Goal: Task Accomplishment & Management: Complete application form

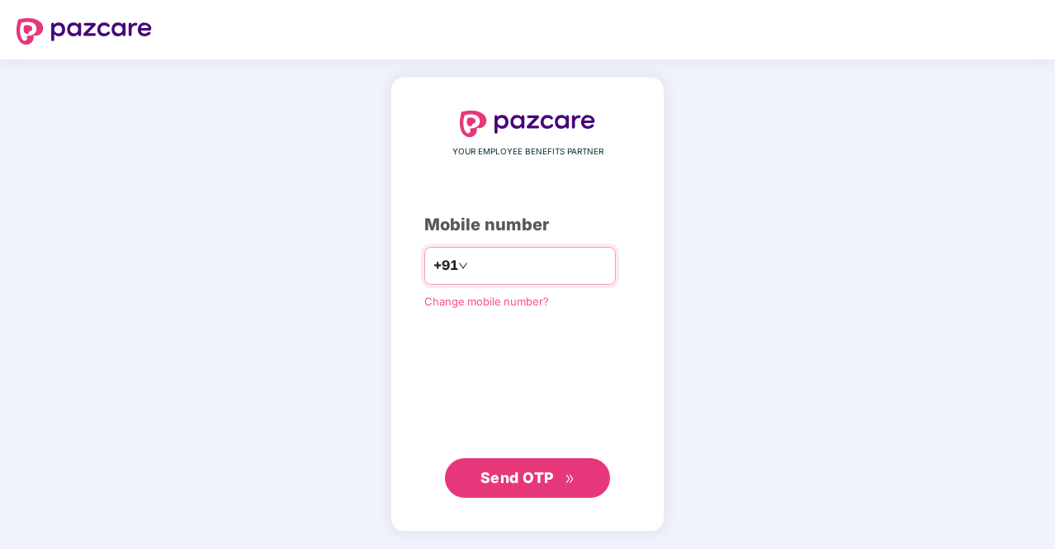
click at [492, 262] on input "number" at bounding box center [538, 266] width 135 height 26
click at [458, 268] on icon "down" at bounding box center [463, 266] width 10 height 10
click at [474, 263] on input "number" at bounding box center [538, 266] width 135 height 26
type input "**********"
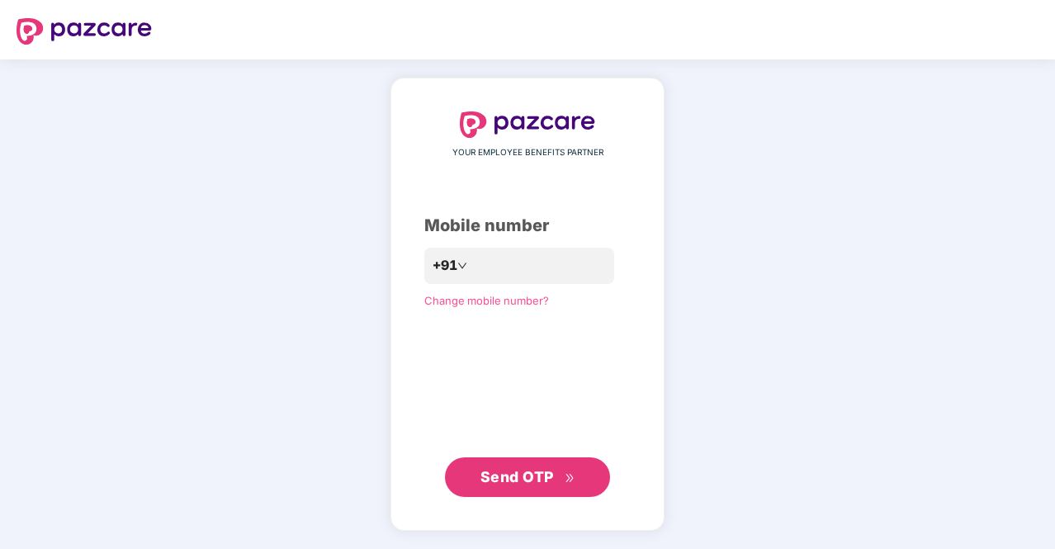
click at [521, 474] on span "Send OTP" at bounding box center [517, 476] width 73 height 17
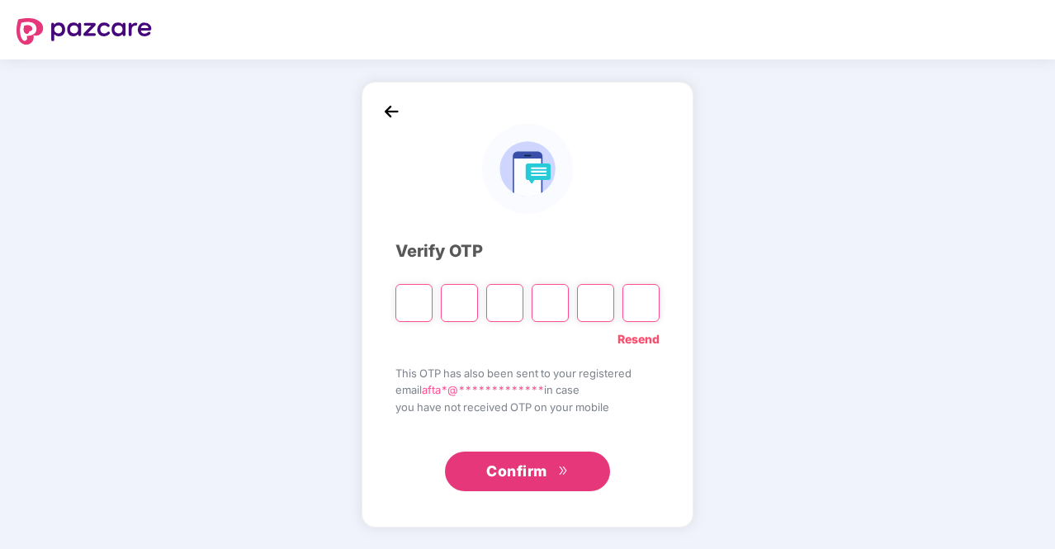
type input "*"
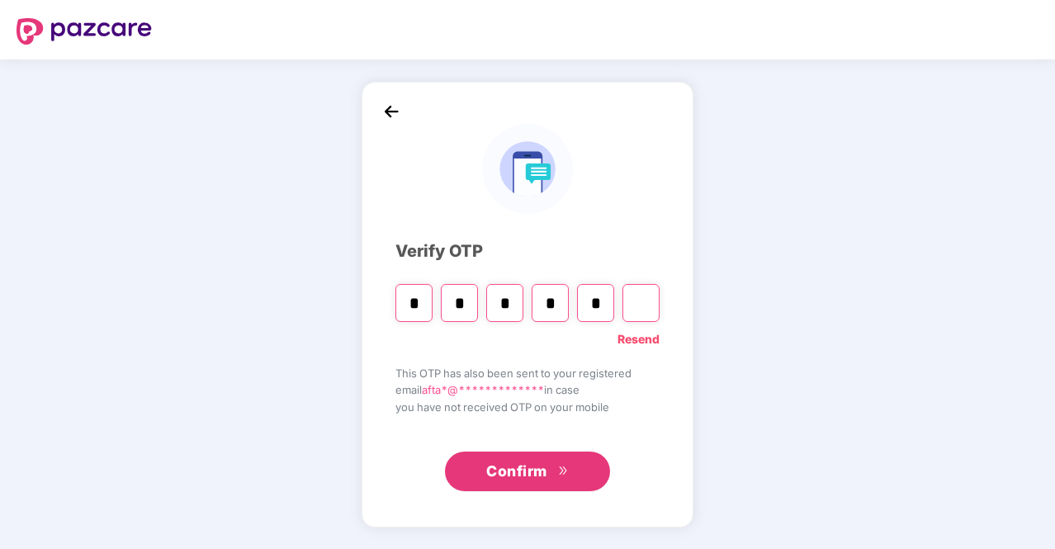
type input "*"
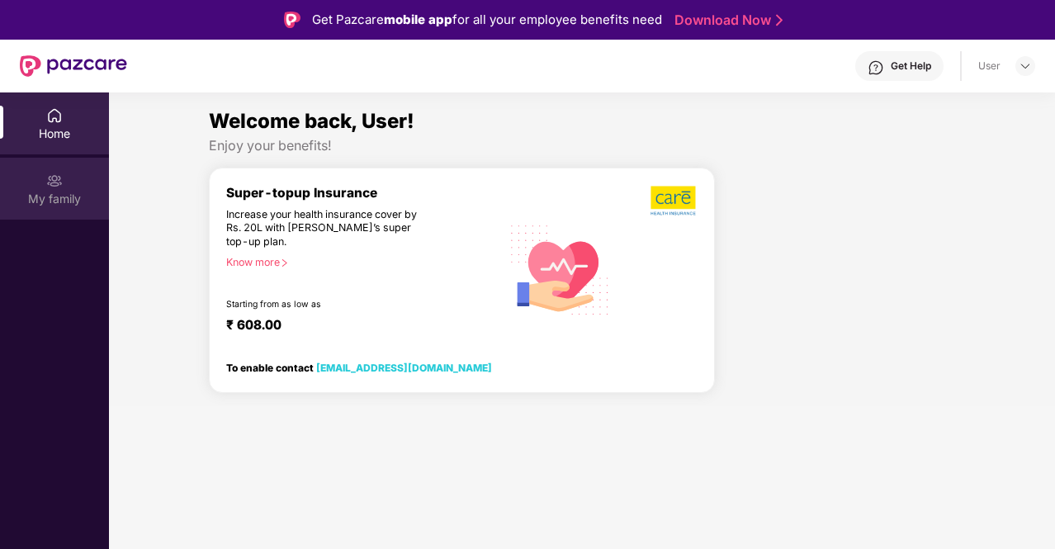
click at [51, 187] on img at bounding box center [54, 181] width 17 height 17
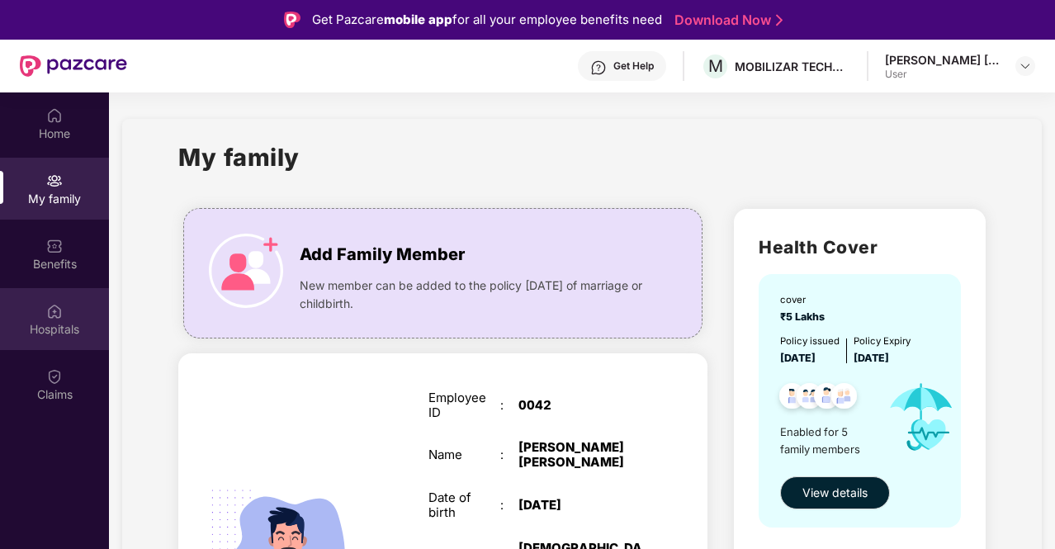
click at [56, 343] on div "Hospitals" at bounding box center [54, 319] width 109 height 62
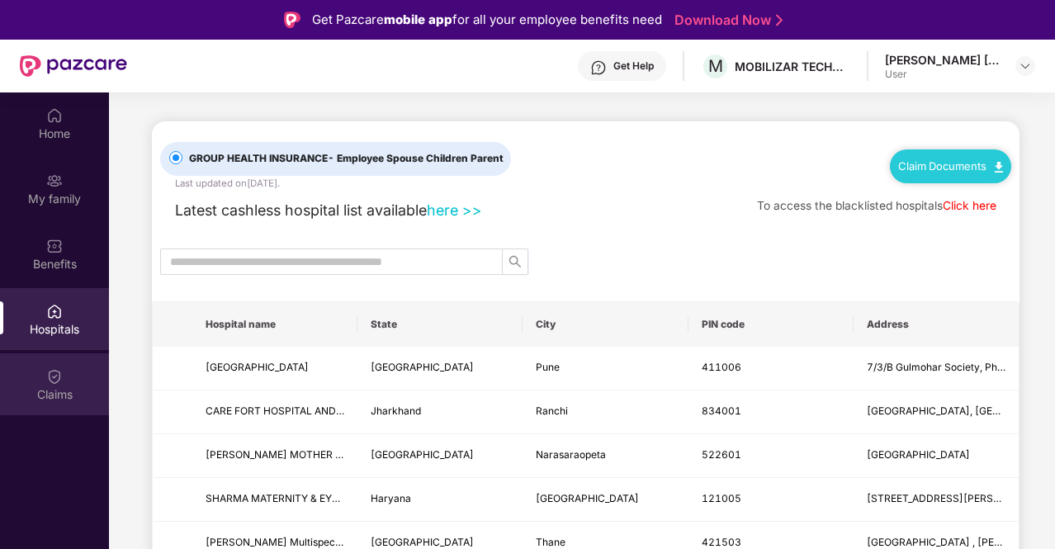
click at [51, 392] on div "Claims" at bounding box center [54, 394] width 109 height 17
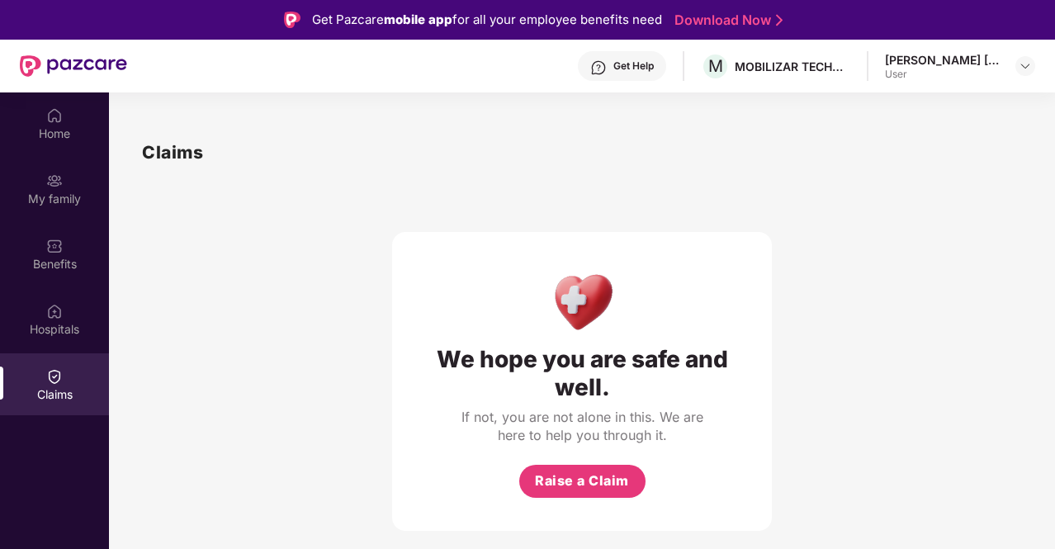
scroll to position [59, 0]
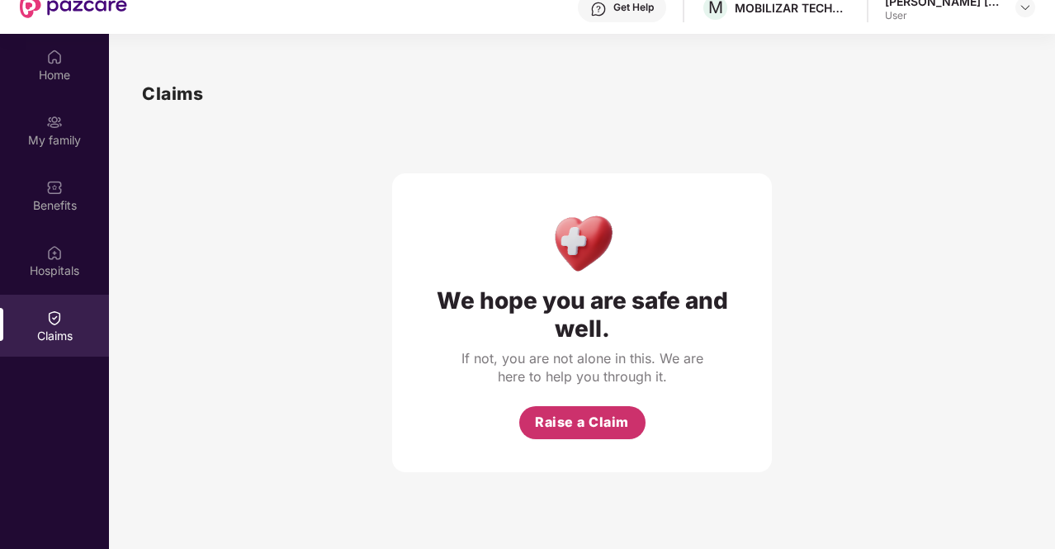
click at [565, 412] on span "Raise a Claim" at bounding box center [582, 422] width 94 height 21
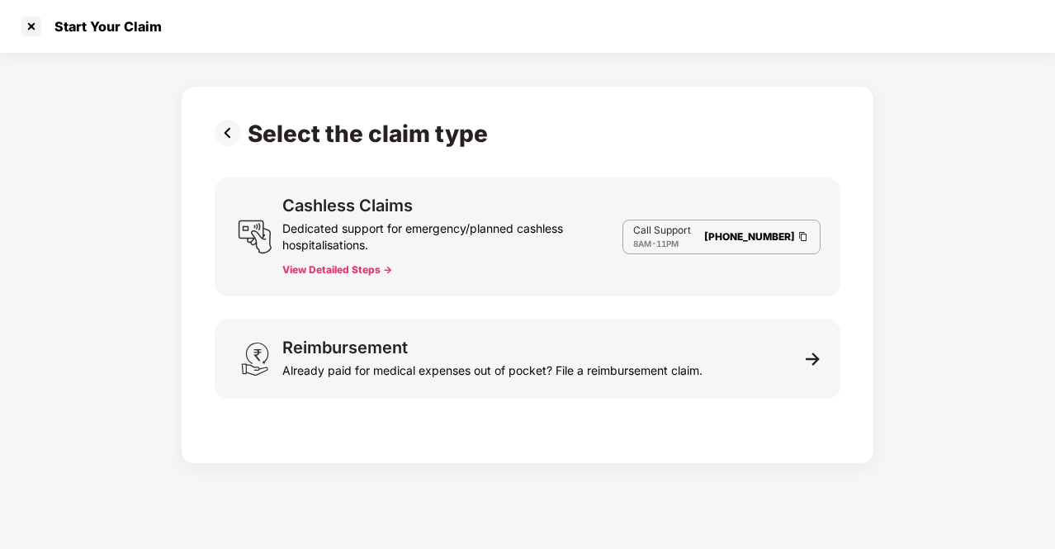
scroll to position [6, 0]
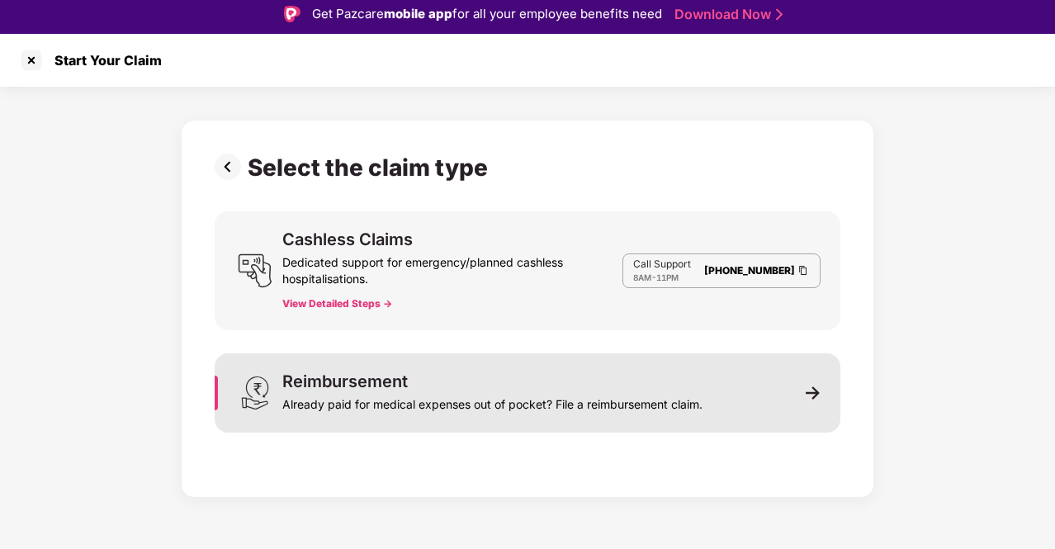
click at [577, 387] on div "Reimbursement Already paid for medical expenses out of pocket? File a reimburse…" at bounding box center [492, 393] width 420 height 40
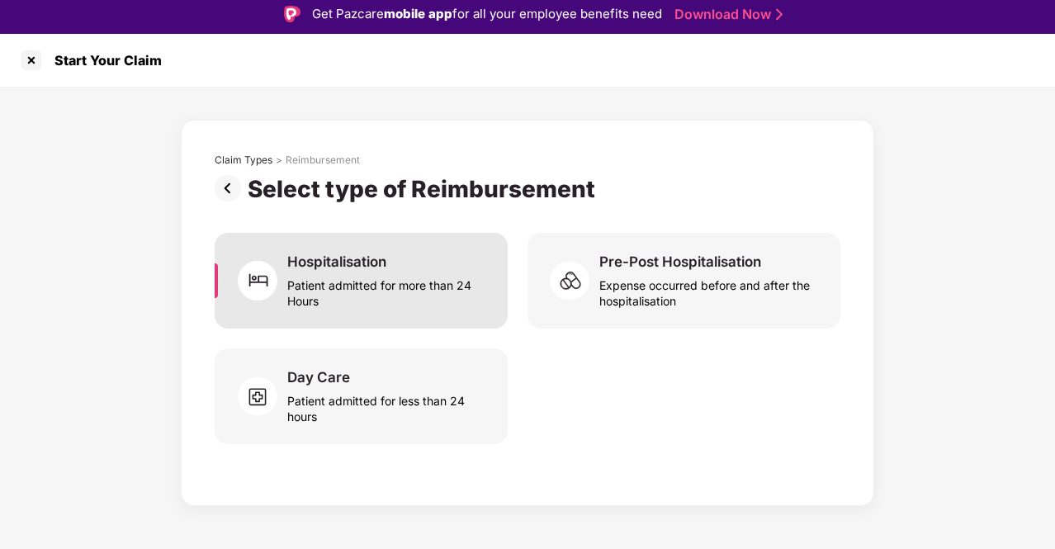
click at [360, 280] on div "Patient admitted for more than 24 Hours" at bounding box center [387, 290] width 201 height 38
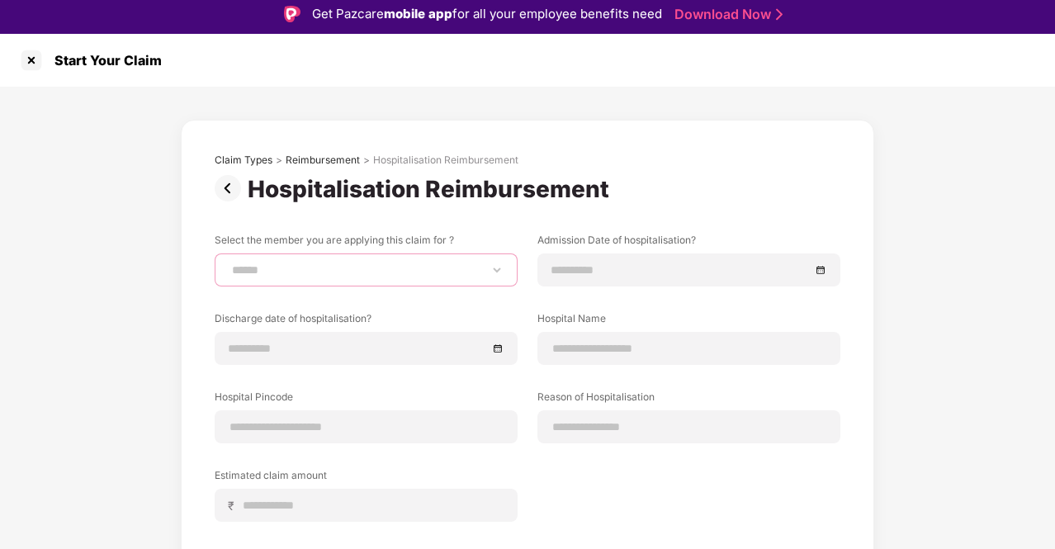
click at [480, 271] on select "**********" at bounding box center [366, 269] width 275 height 13
select select "**********"
click at [229, 263] on select "**********" at bounding box center [366, 269] width 275 height 13
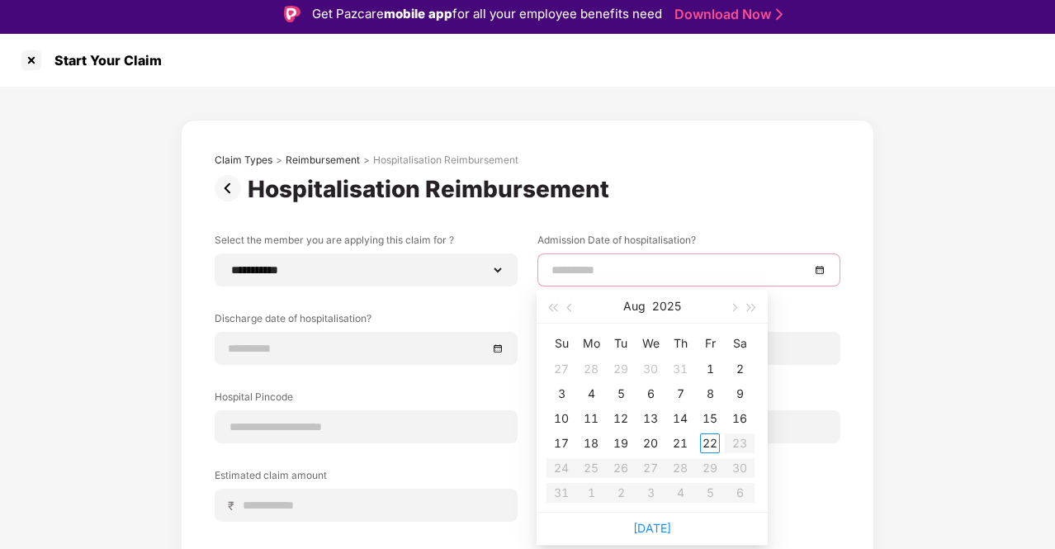
click at [555, 274] on input at bounding box center [681, 270] width 258 height 18
type input "**********"
click at [737, 371] on div "2" at bounding box center [740, 369] width 20 height 20
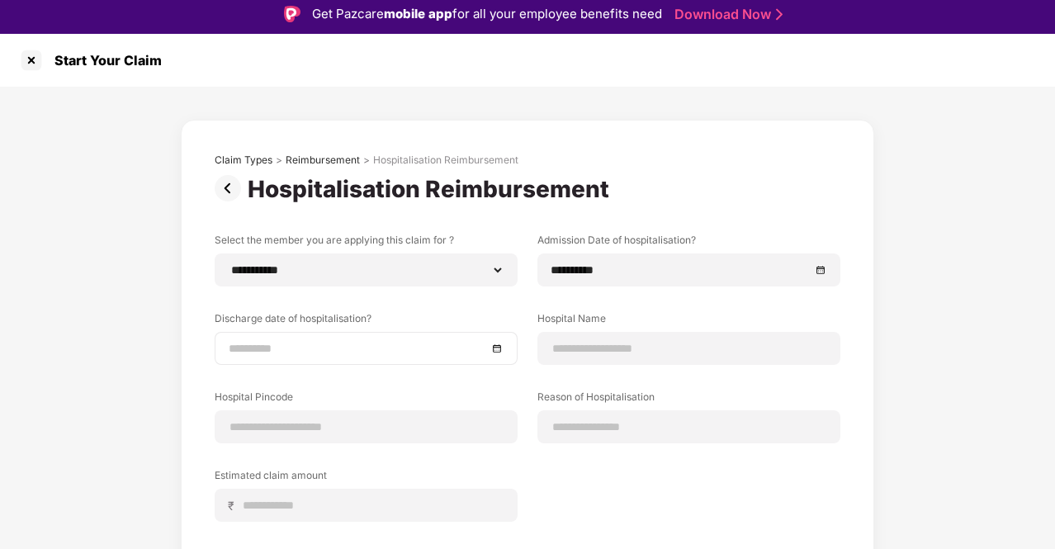
click at [500, 353] on div at bounding box center [366, 348] width 275 height 18
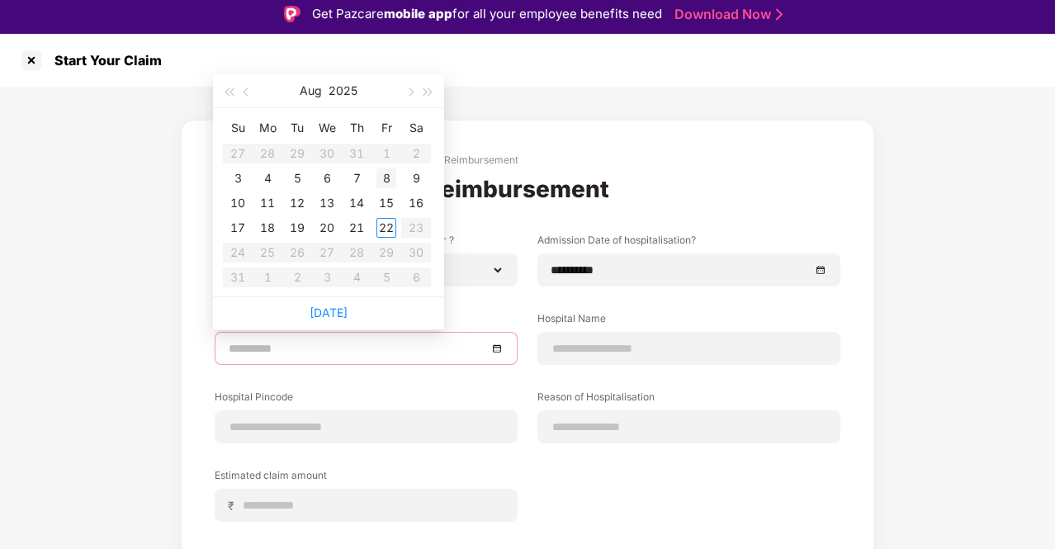
type input "**********"
click at [386, 180] on div "8" at bounding box center [387, 178] width 20 height 20
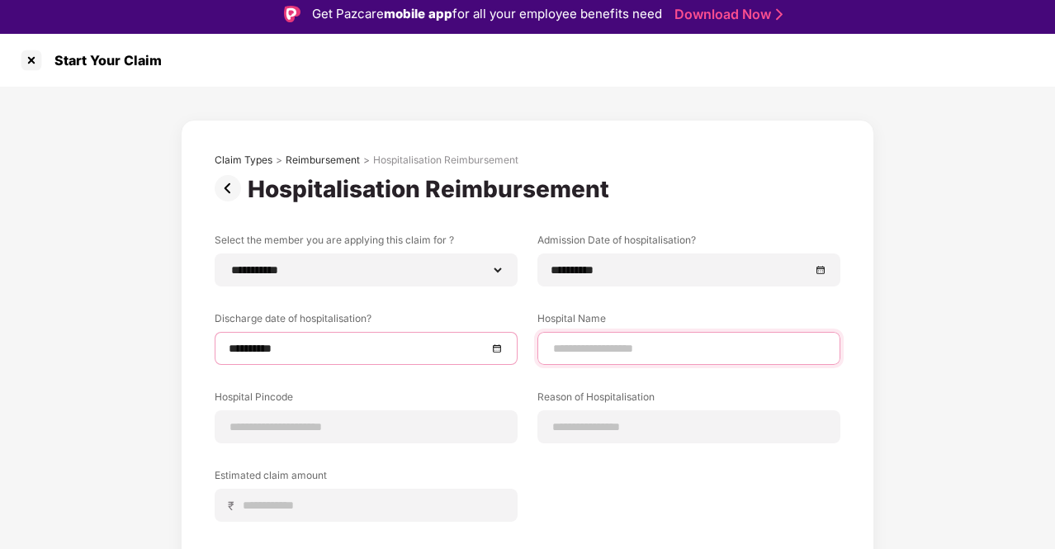
click at [585, 340] on input at bounding box center [689, 348] width 275 height 17
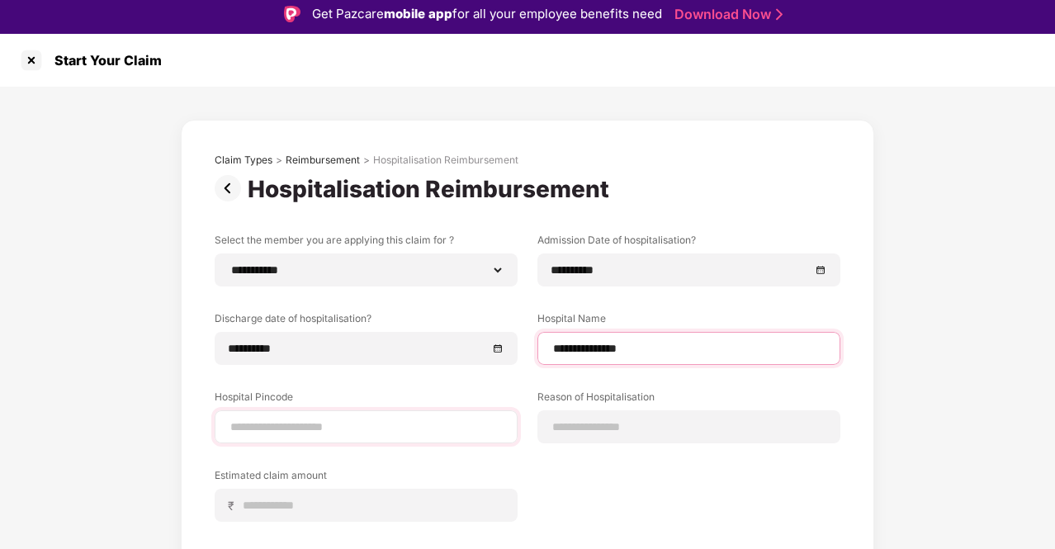
type input "**********"
click at [364, 429] on input at bounding box center [366, 427] width 275 height 17
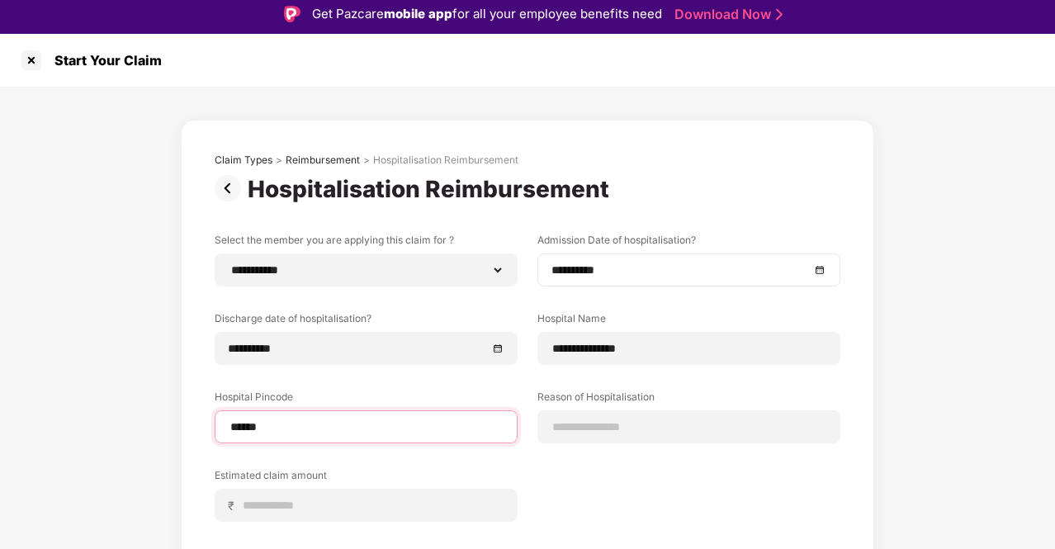
type input "******"
select select "*********"
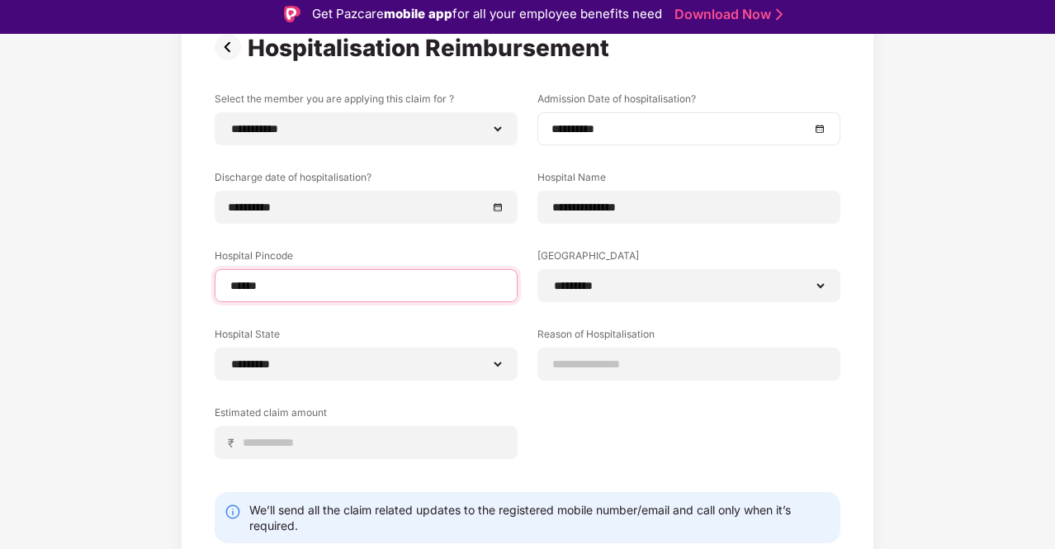
scroll to position [142, 0]
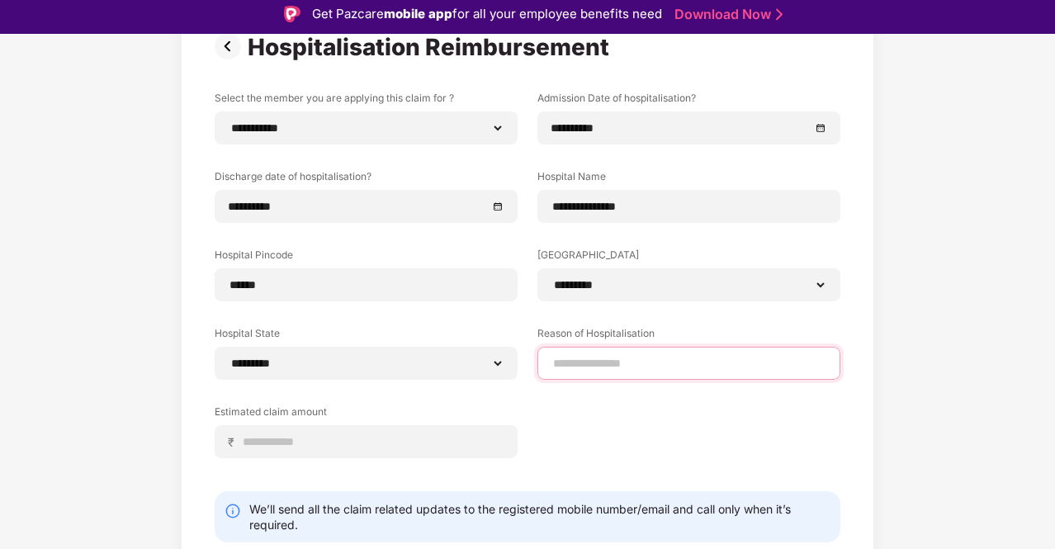
click at [615, 365] on input at bounding box center [689, 363] width 275 height 17
type input "*********"
click at [568, 417] on div "**********" at bounding box center [528, 287] width 626 height 392
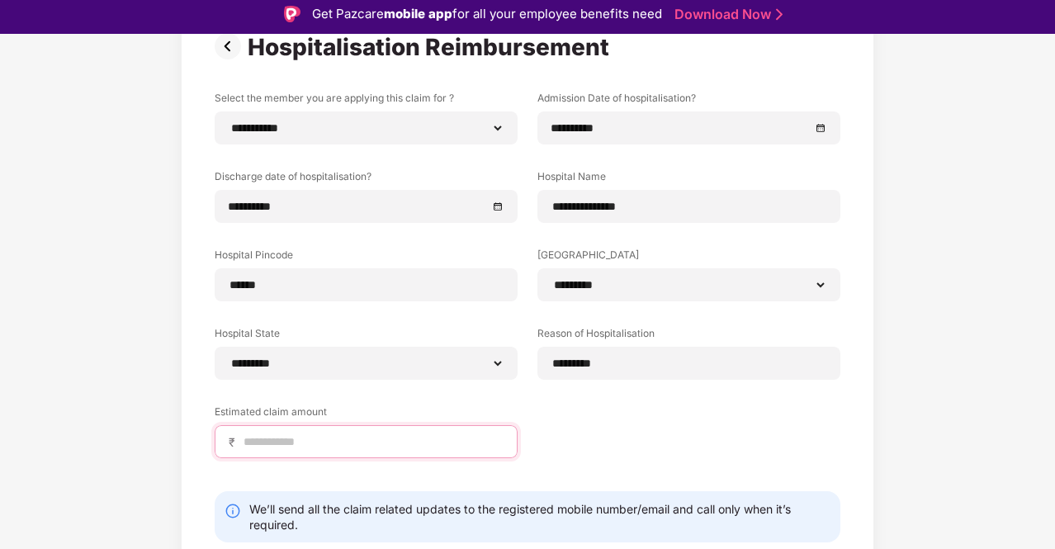
click at [449, 442] on input at bounding box center [373, 442] width 262 height 17
type input "*****"
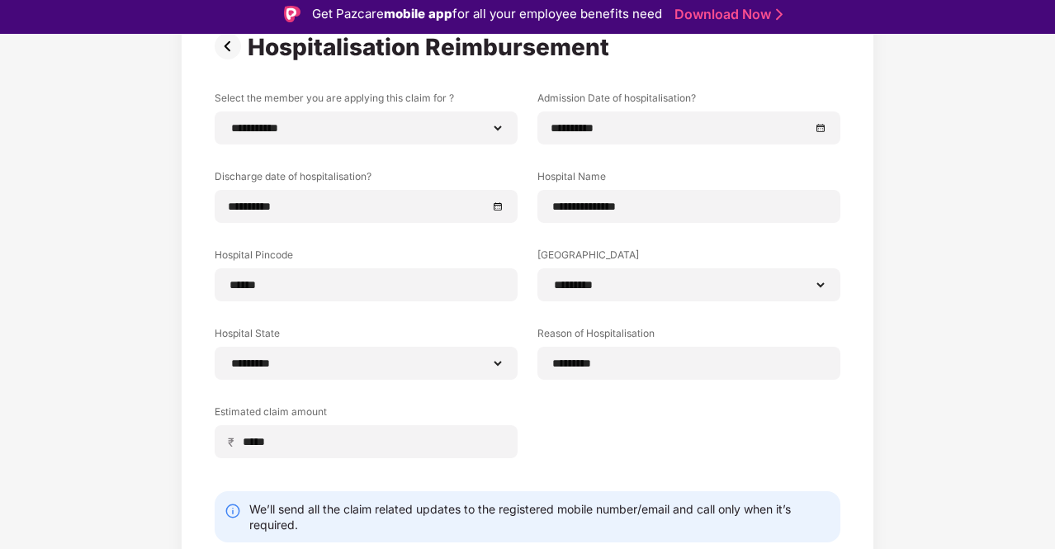
click at [650, 451] on div "**********" at bounding box center [528, 287] width 626 height 392
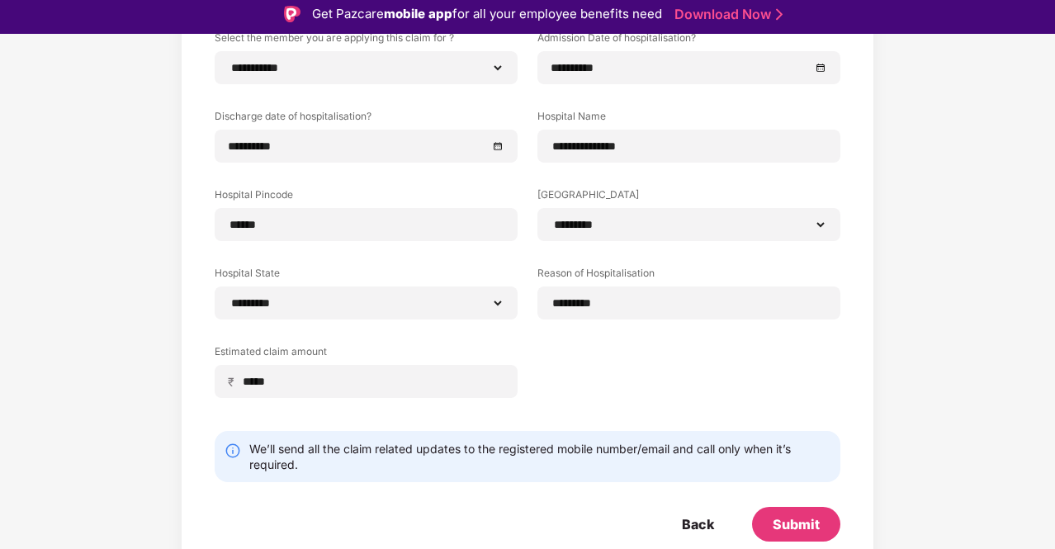
scroll to position [40, 0]
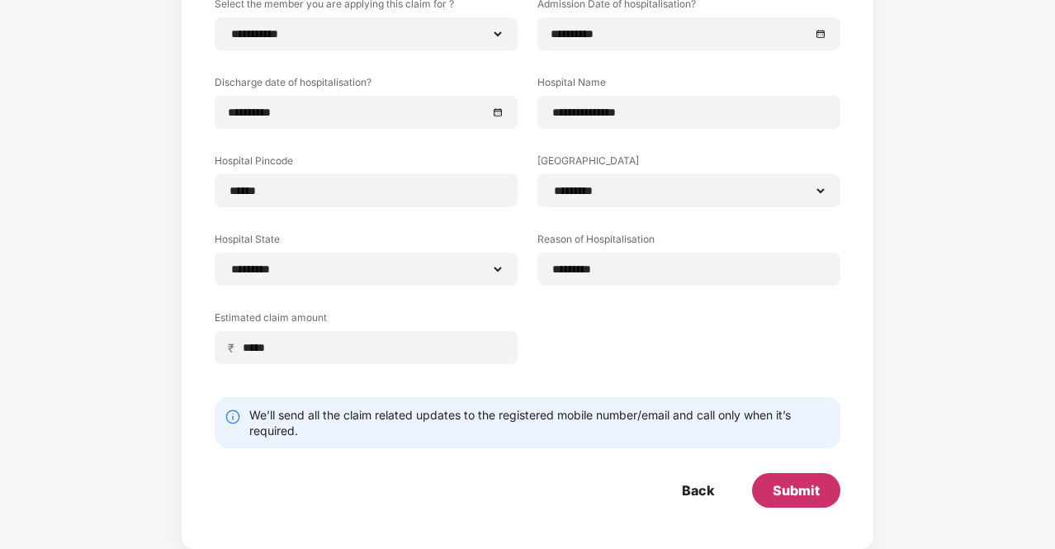
click at [808, 495] on div "Submit" at bounding box center [796, 490] width 47 height 18
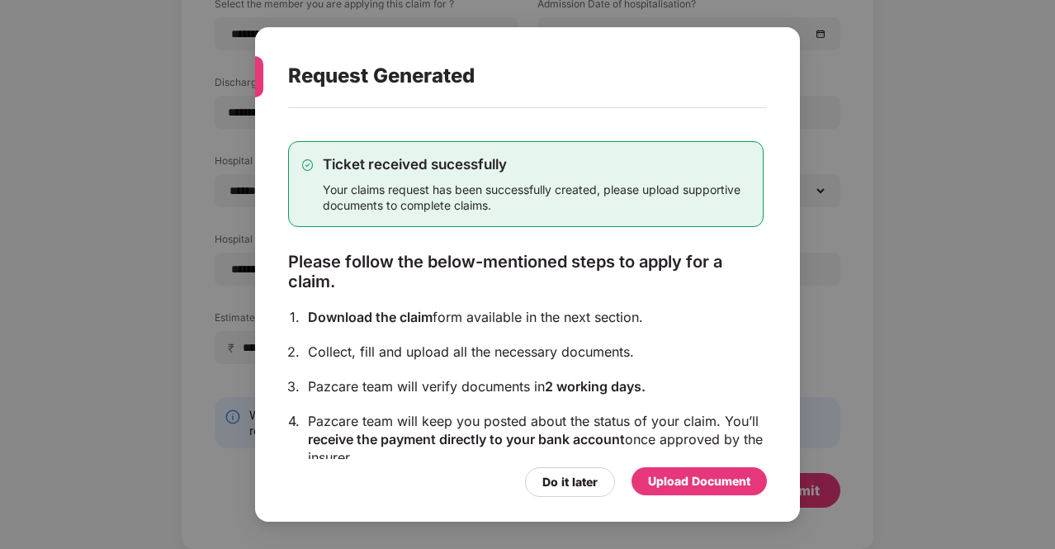
click at [726, 481] on div "Upload Document" at bounding box center [699, 481] width 102 height 18
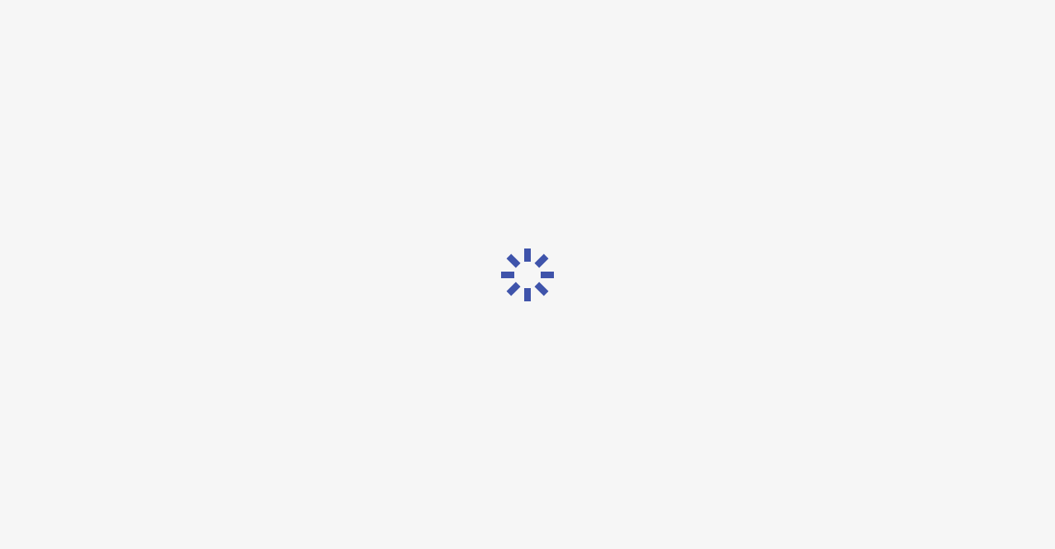
scroll to position [0, 0]
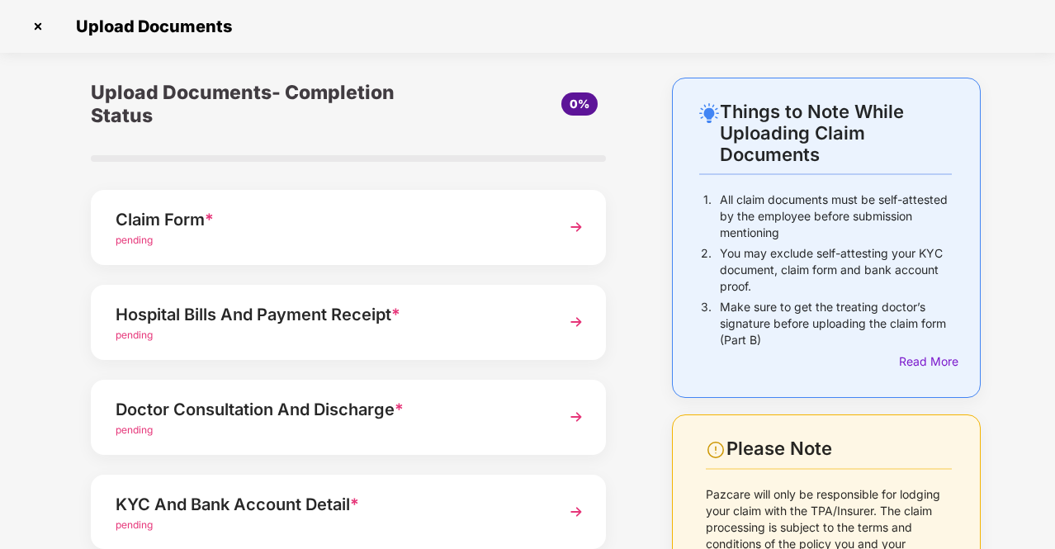
click at [575, 226] on img at bounding box center [577, 227] width 30 height 30
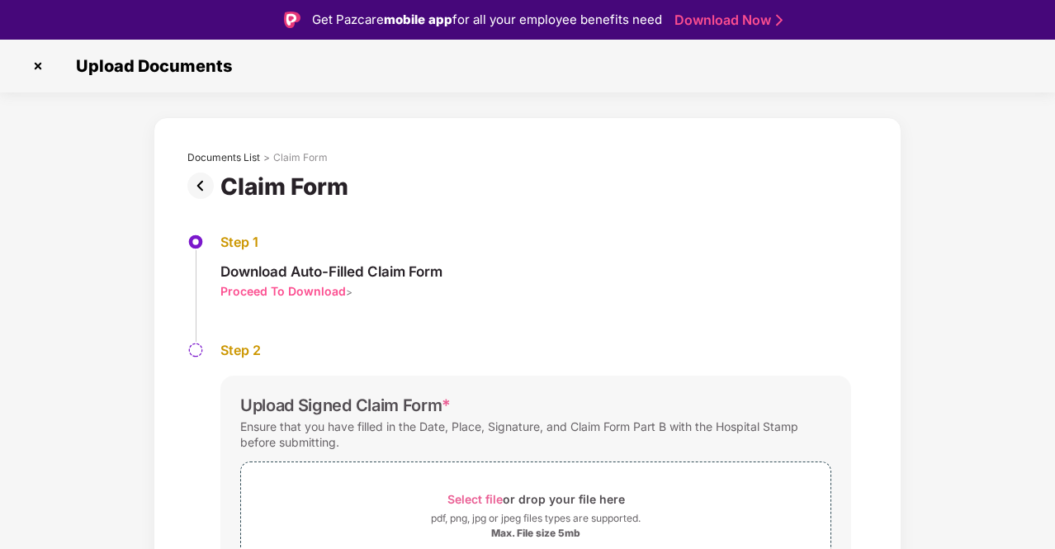
scroll to position [88, 0]
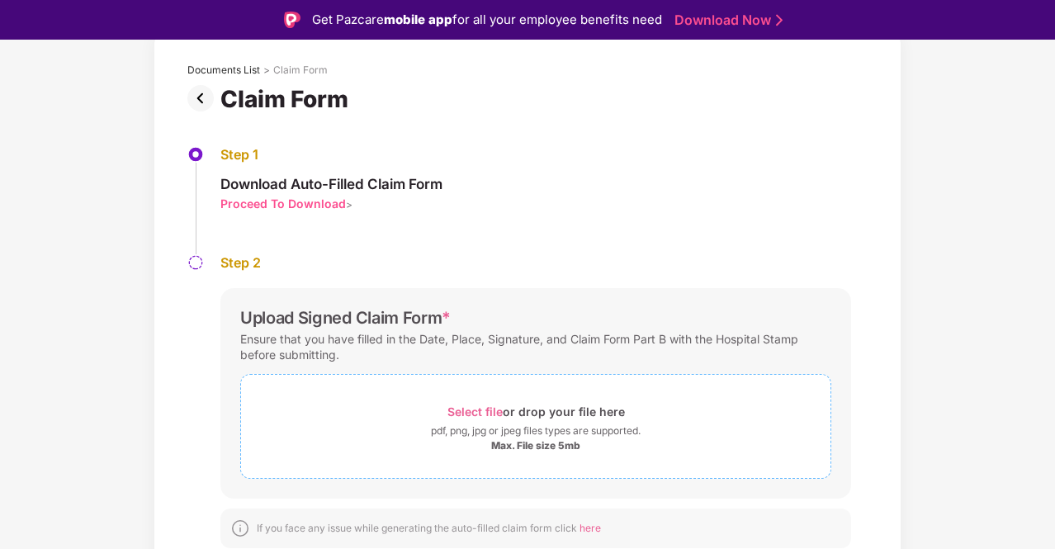
click at [472, 406] on span "Select file" at bounding box center [475, 412] width 55 height 14
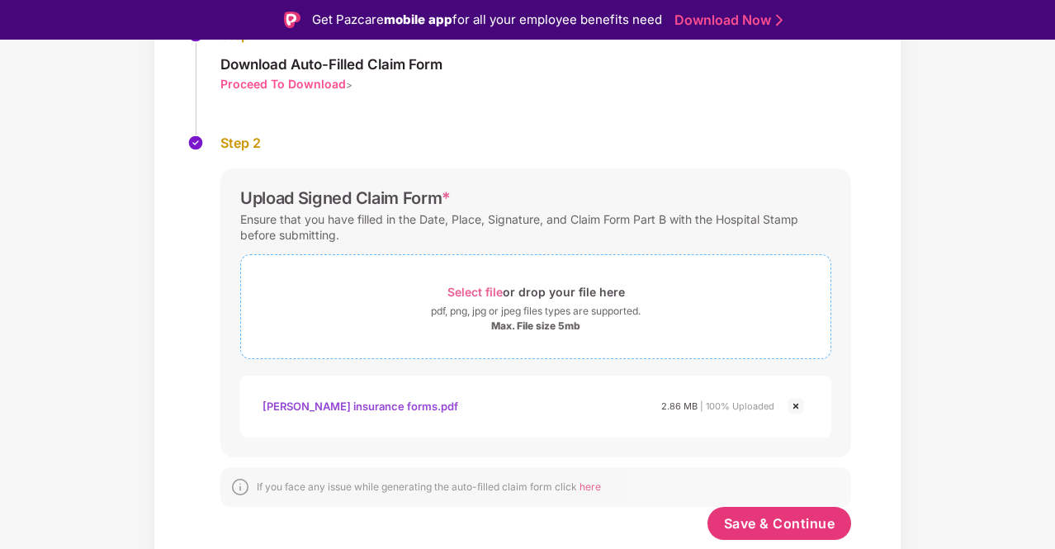
scroll to position [40, 0]
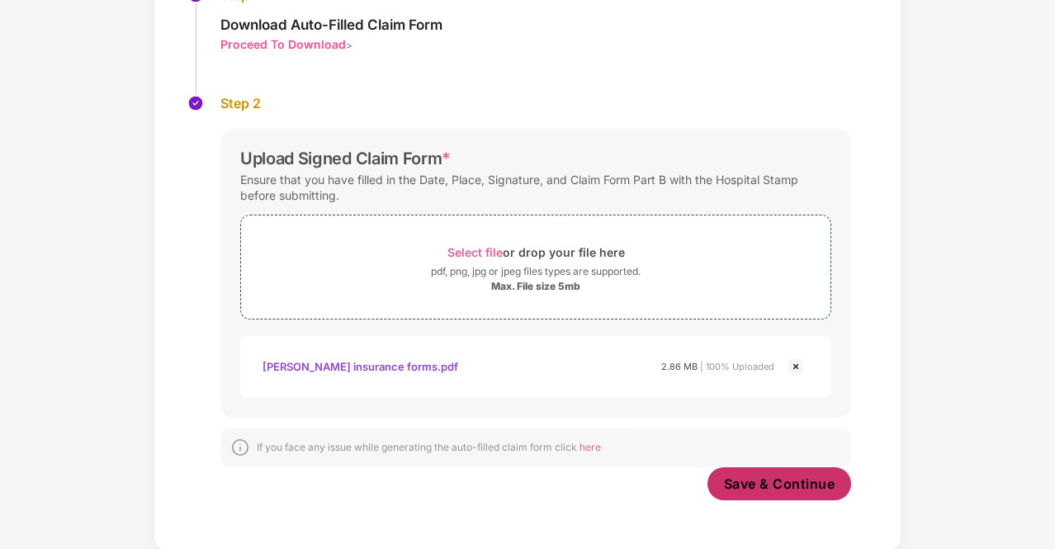
click at [793, 480] on span "Save & Continue" at bounding box center [779, 484] width 111 height 18
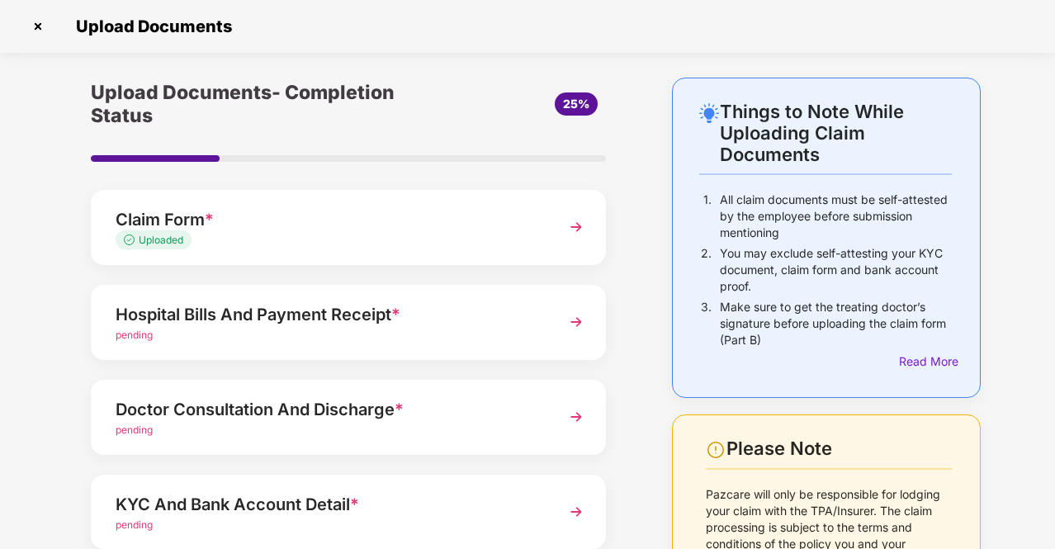
click at [571, 321] on img at bounding box center [577, 322] width 30 height 30
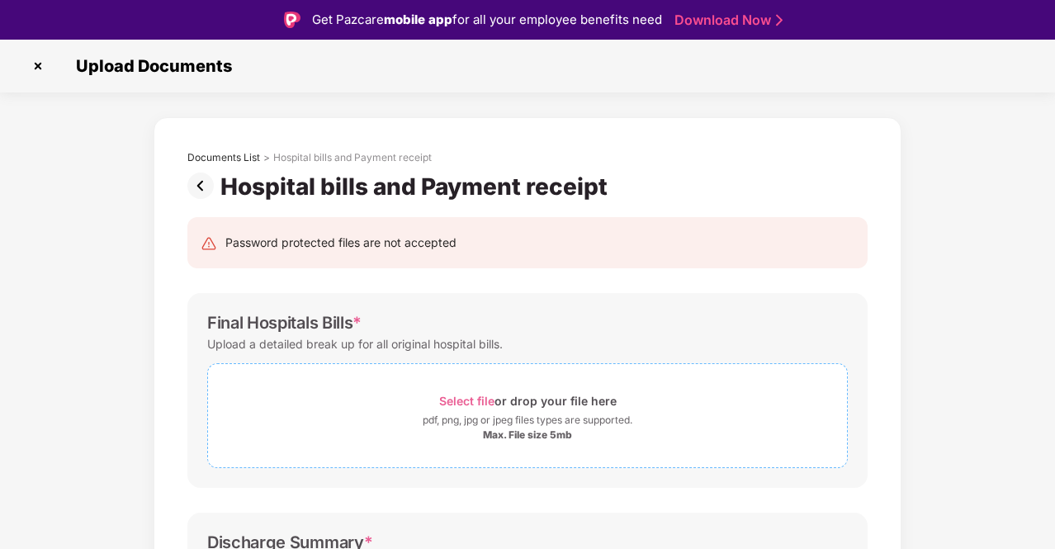
click at [476, 401] on span "Select file" at bounding box center [466, 401] width 55 height 14
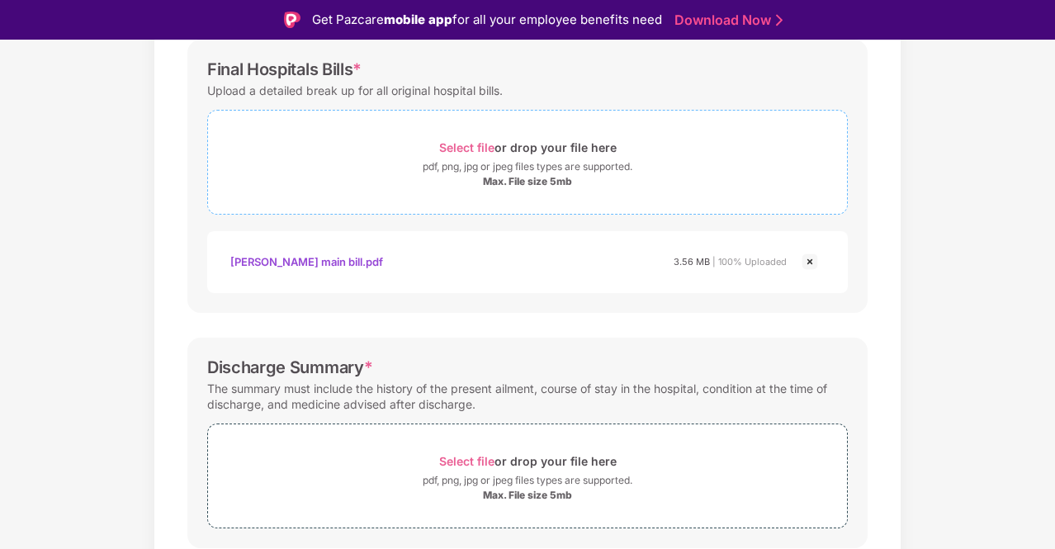
scroll to position [329, 0]
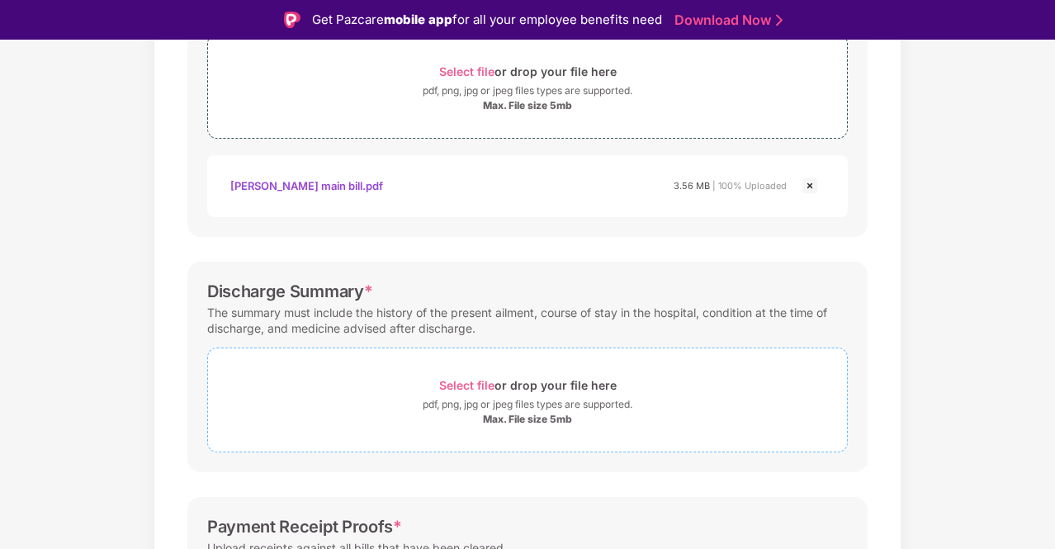
click at [476, 381] on span "Select file" at bounding box center [466, 385] width 55 height 14
click at [485, 378] on span "Select file" at bounding box center [466, 385] width 55 height 14
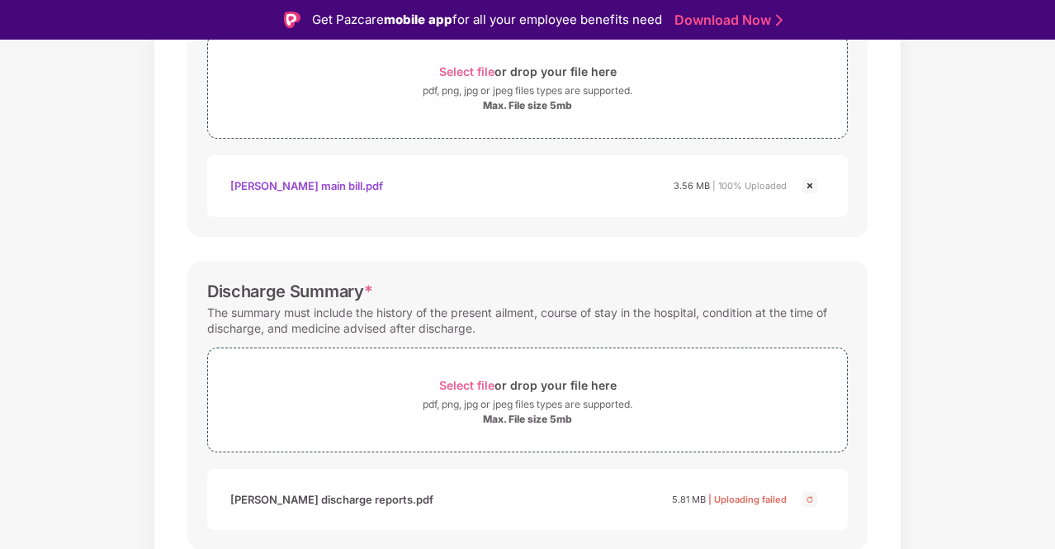
scroll to position [412, 0]
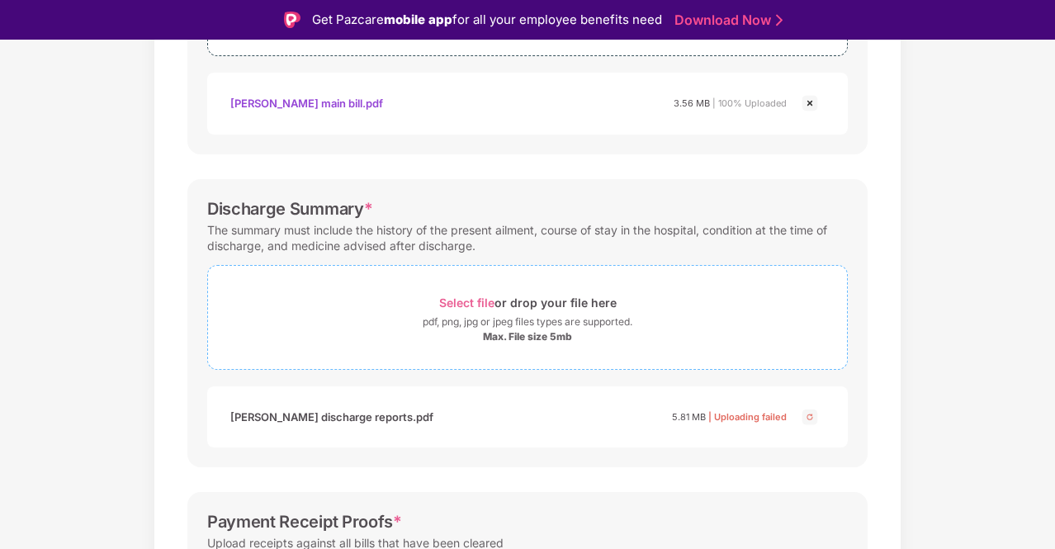
click at [479, 291] on div "Select file or drop your file here" at bounding box center [528, 302] width 178 height 22
click at [813, 415] on img at bounding box center [810, 417] width 20 height 20
click at [865, 310] on div "Discharge Summary * The summary must include the history of the present ailment…" at bounding box center [527, 323] width 680 height 288
click at [455, 300] on span "Select file" at bounding box center [466, 303] width 55 height 14
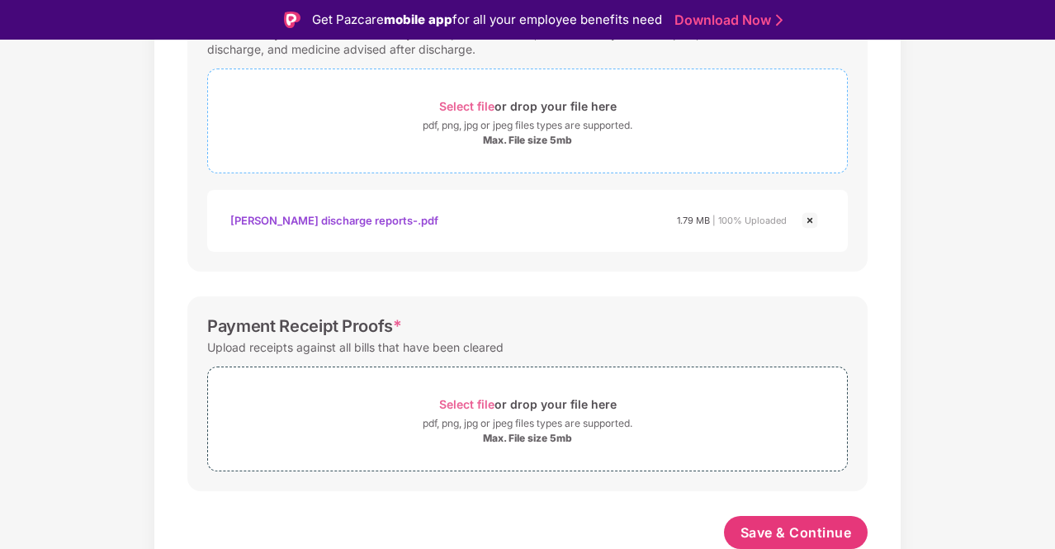
scroll to position [40, 0]
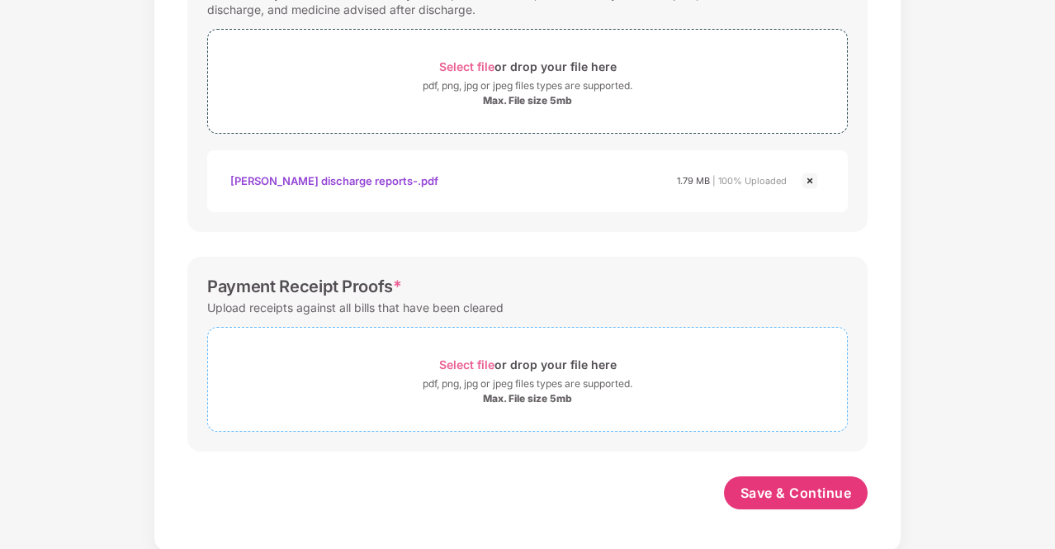
click at [464, 358] on span "Select file" at bounding box center [466, 365] width 55 height 14
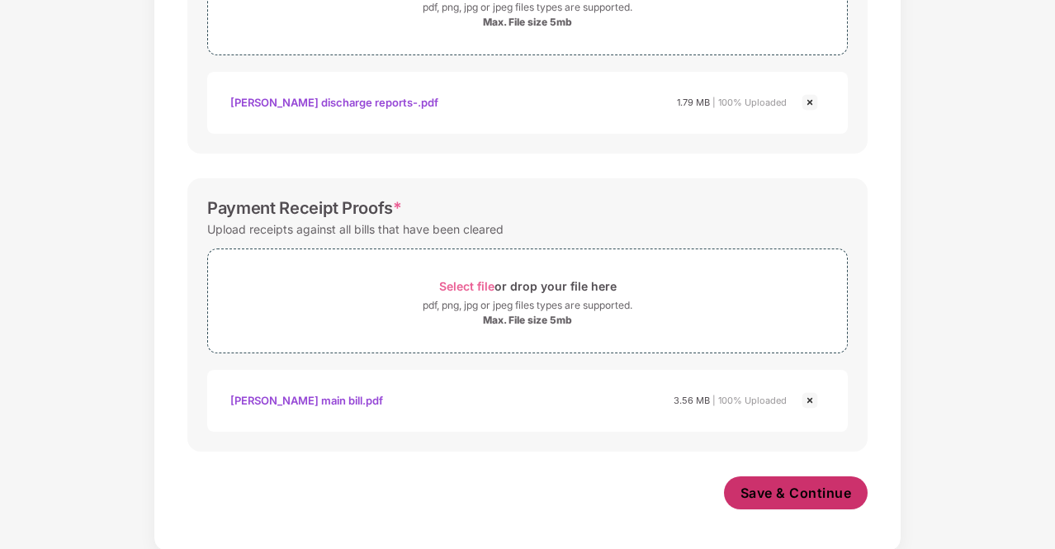
click at [809, 478] on button "Save & Continue" at bounding box center [796, 492] width 145 height 33
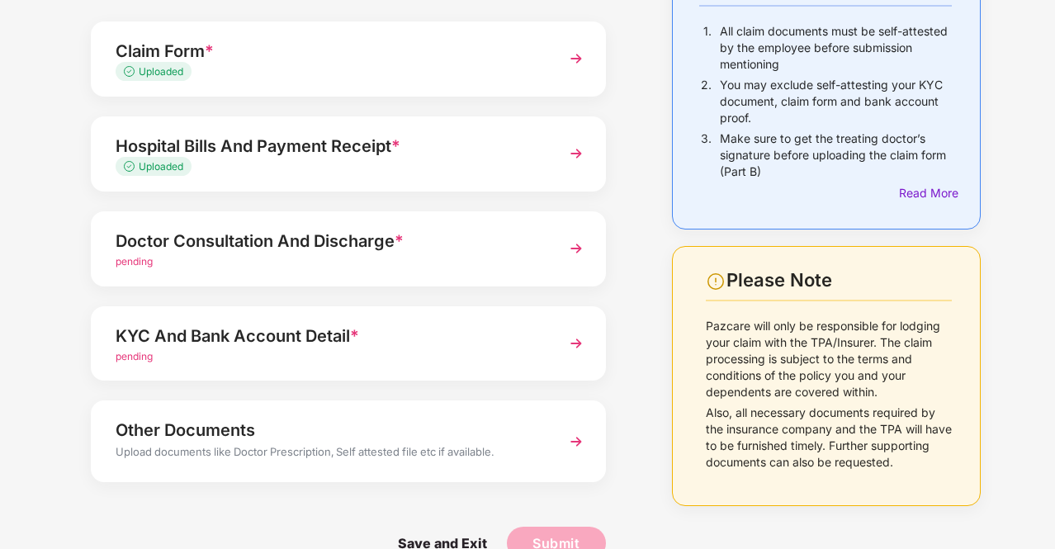
scroll to position [203, 0]
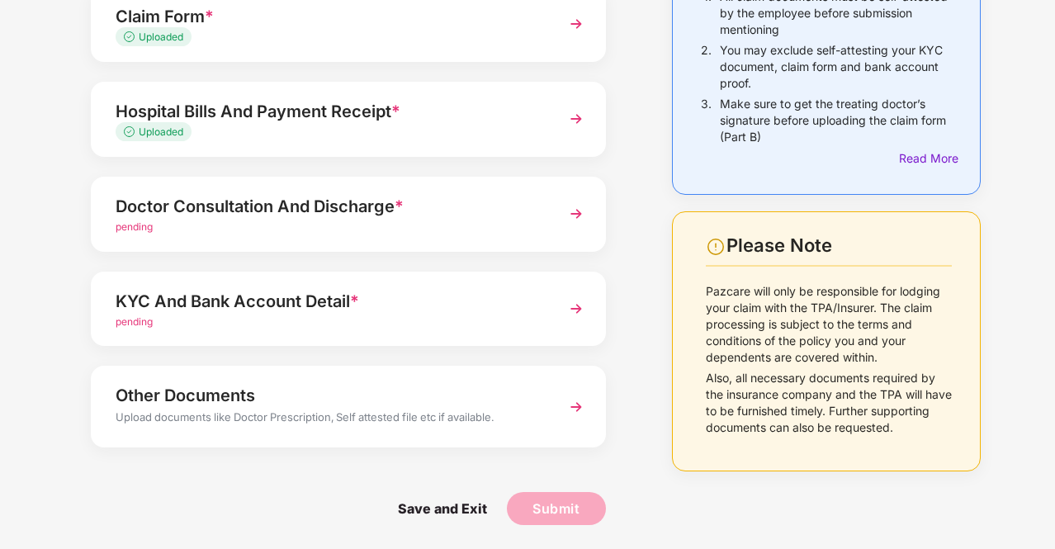
click at [579, 206] on img at bounding box center [577, 214] width 30 height 30
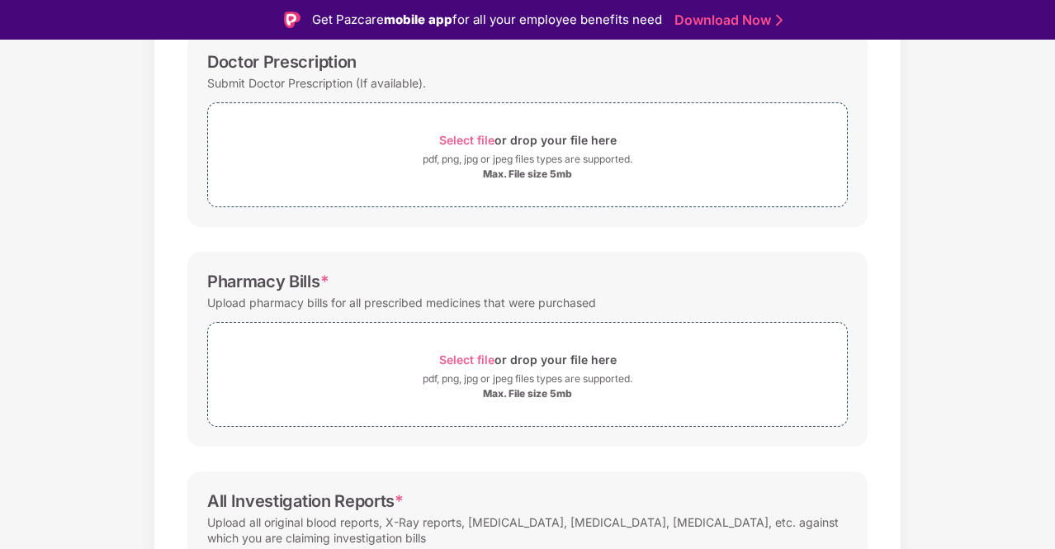
scroll to position [264, 0]
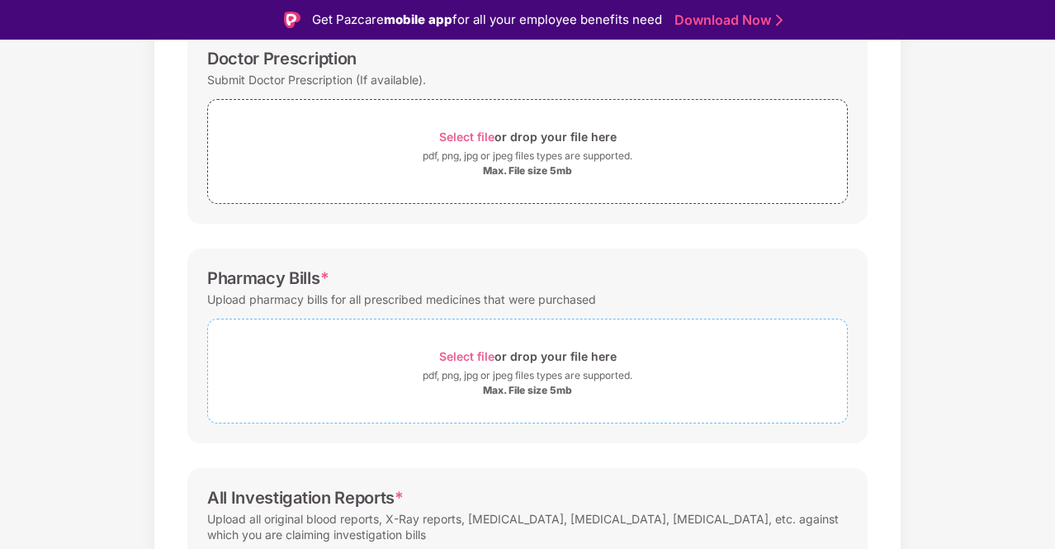
click at [467, 354] on span "Select file" at bounding box center [466, 356] width 55 height 14
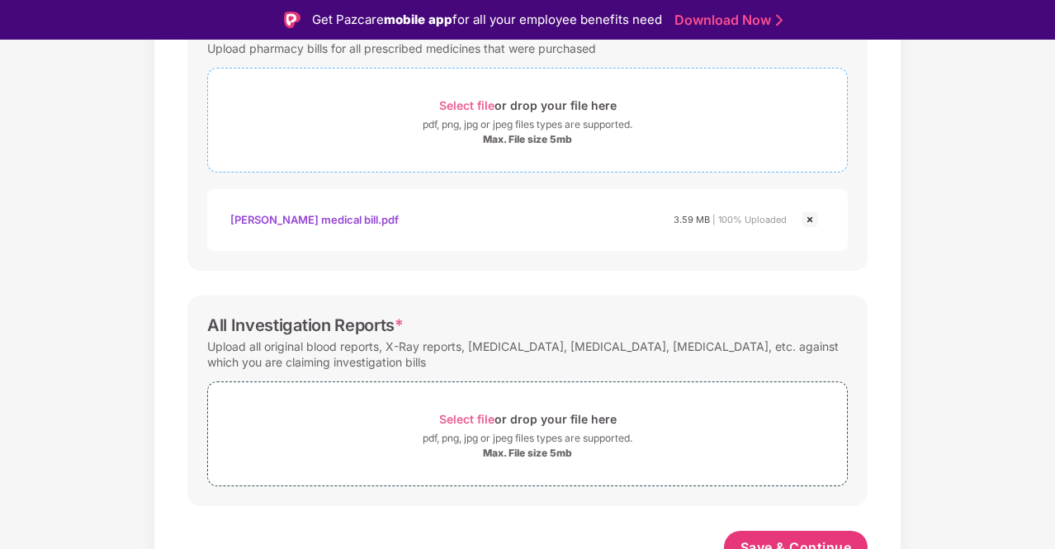
scroll to position [530, 0]
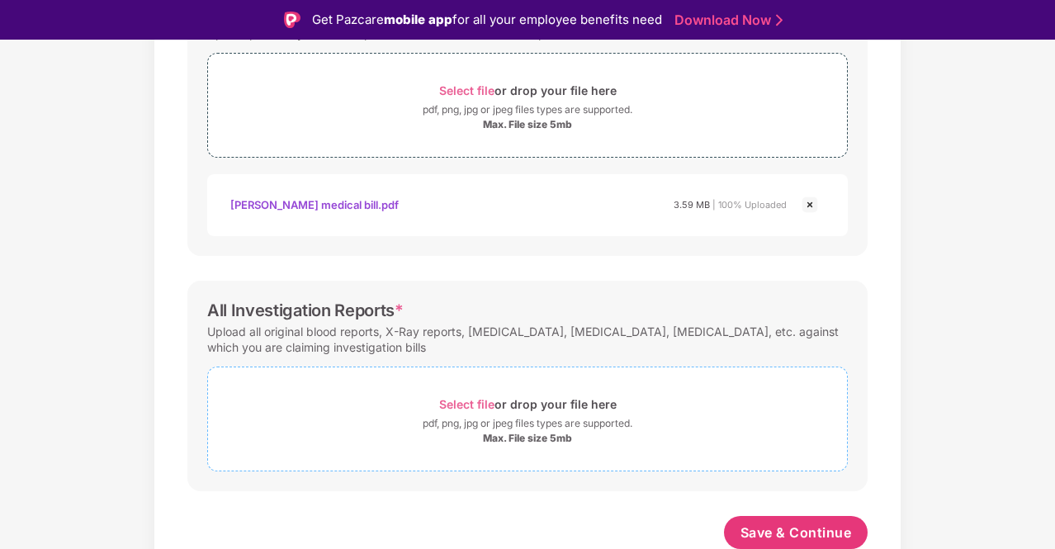
click at [490, 399] on span "Select file" at bounding box center [466, 404] width 55 height 14
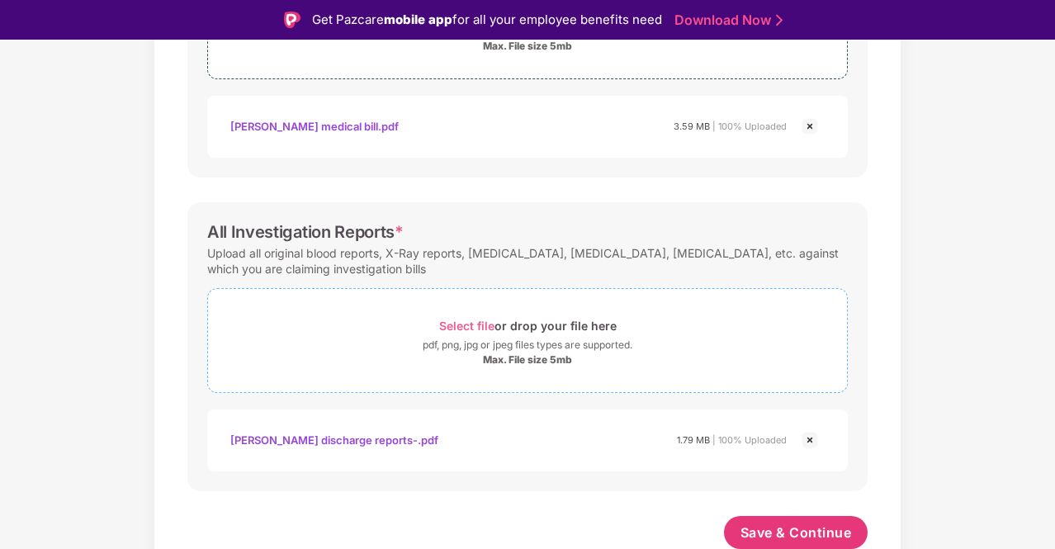
scroll to position [40, 0]
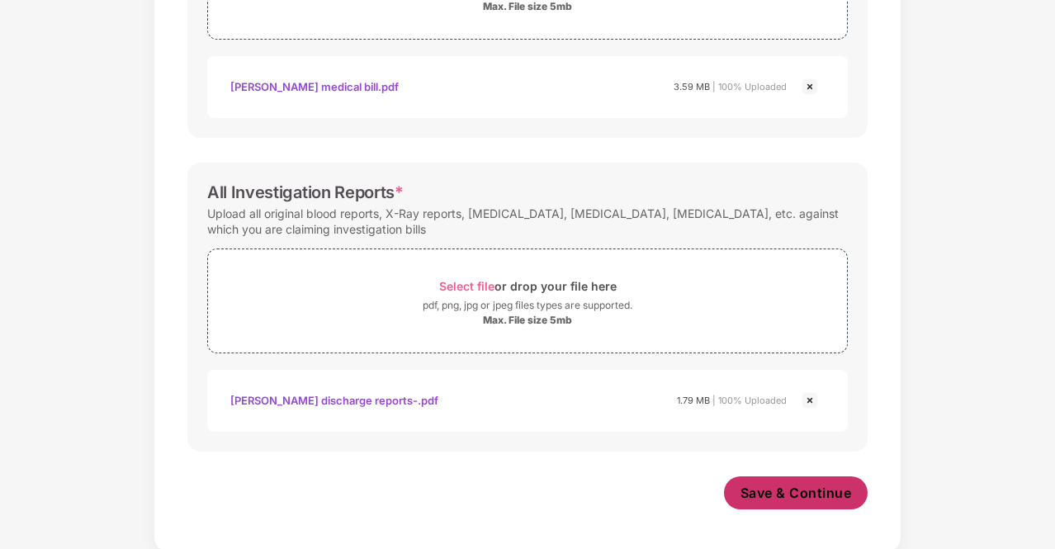
click at [794, 492] on span "Save & Continue" at bounding box center [796, 493] width 111 height 18
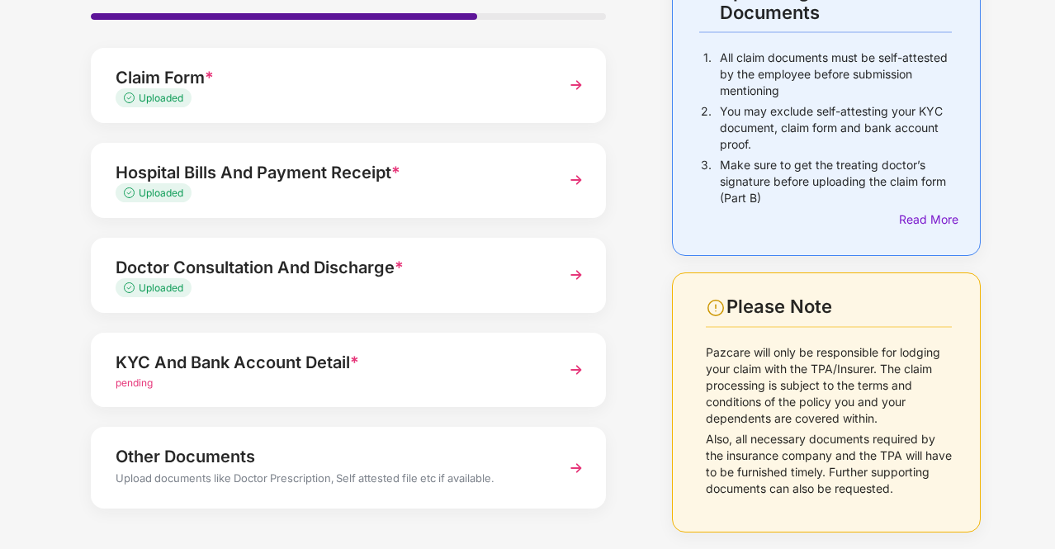
scroll to position [144, 0]
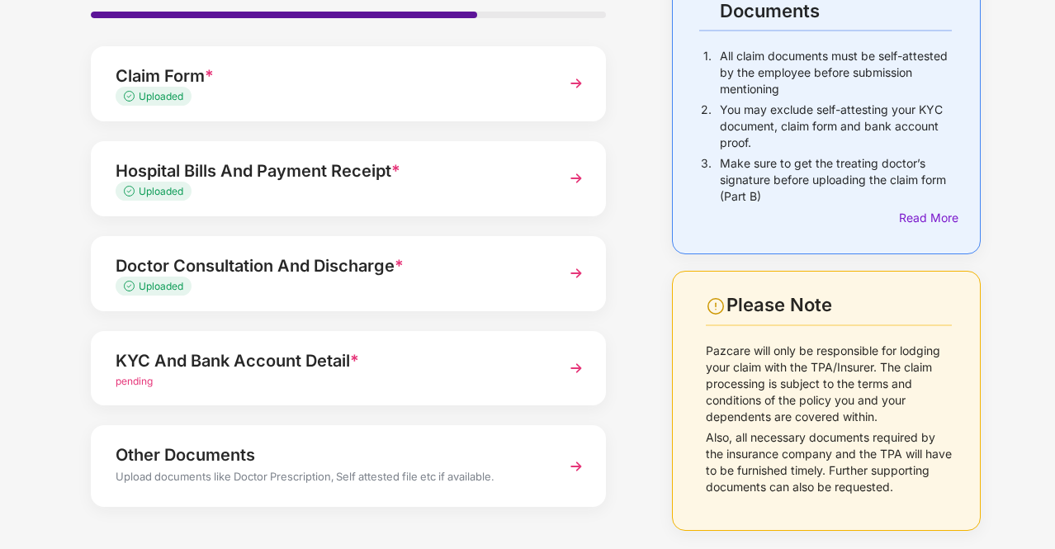
click at [574, 367] on img at bounding box center [577, 368] width 30 height 30
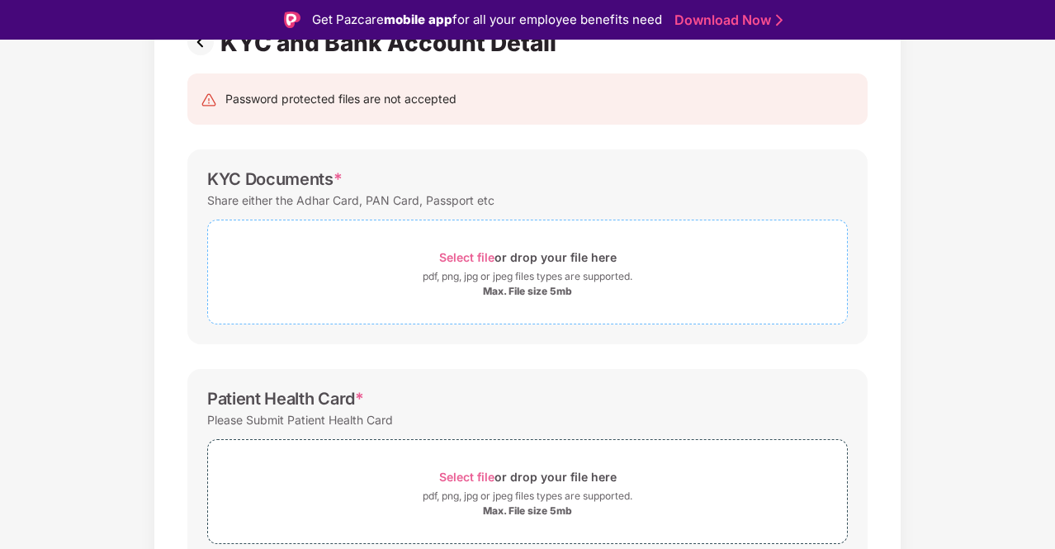
click at [470, 250] on span "Select file" at bounding box center [466, 257] width 55 height 14
click at [476, 251] on span "Select file" at bounding box center [466, 257] width 55 height 14
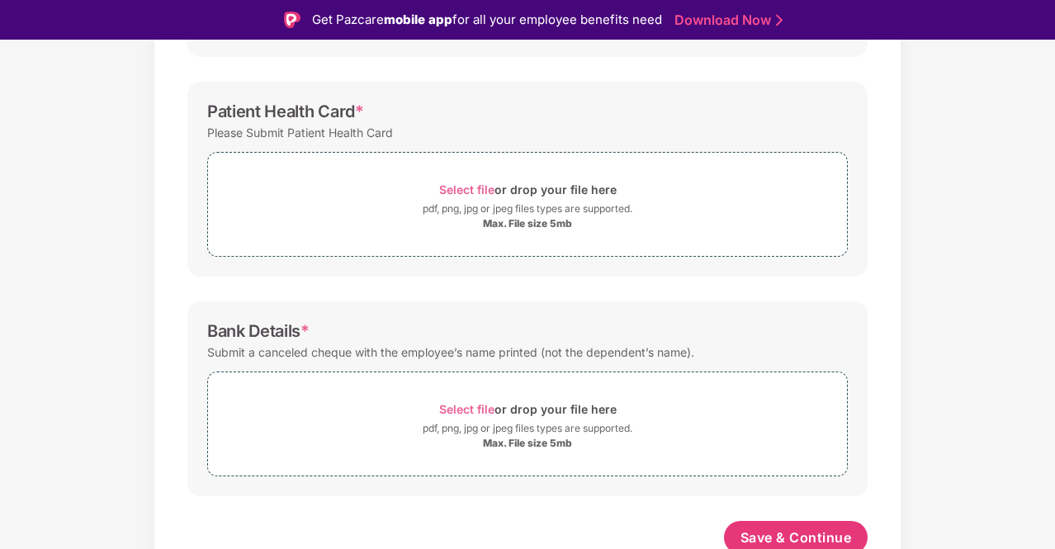
scroll to position [514, 0]
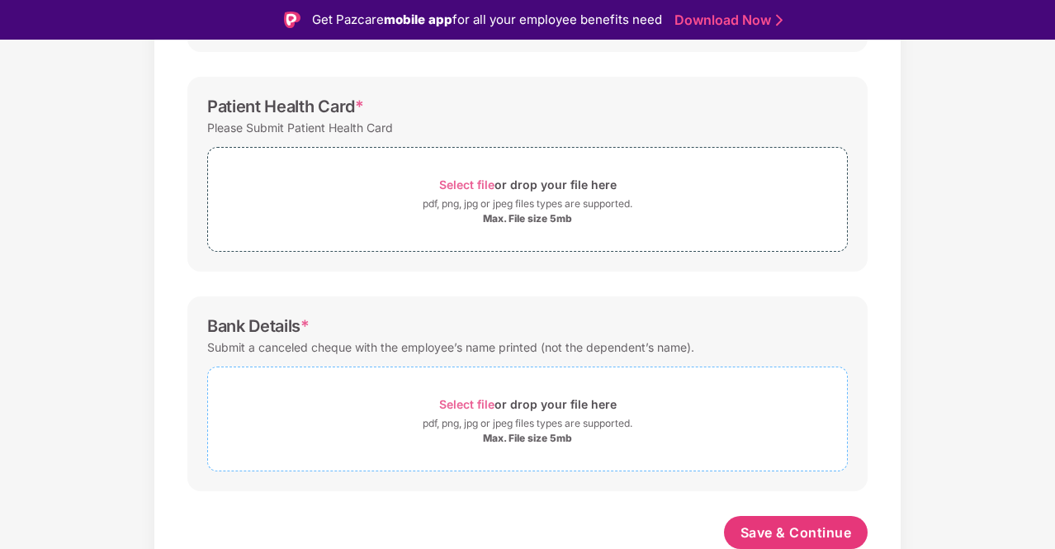
click at [469, 400] on span "Select file" at bounding box center [466, 404] width 55 height 14
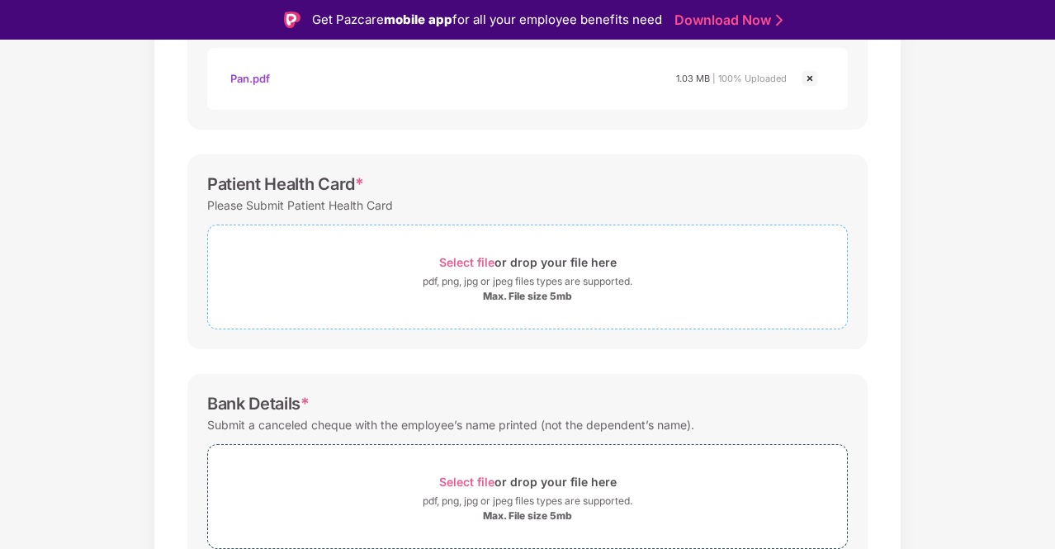
scroll to position [435, 0]
click at [482, 257] on span "Select file" at bounding box center [466, 264] width 55 height 14
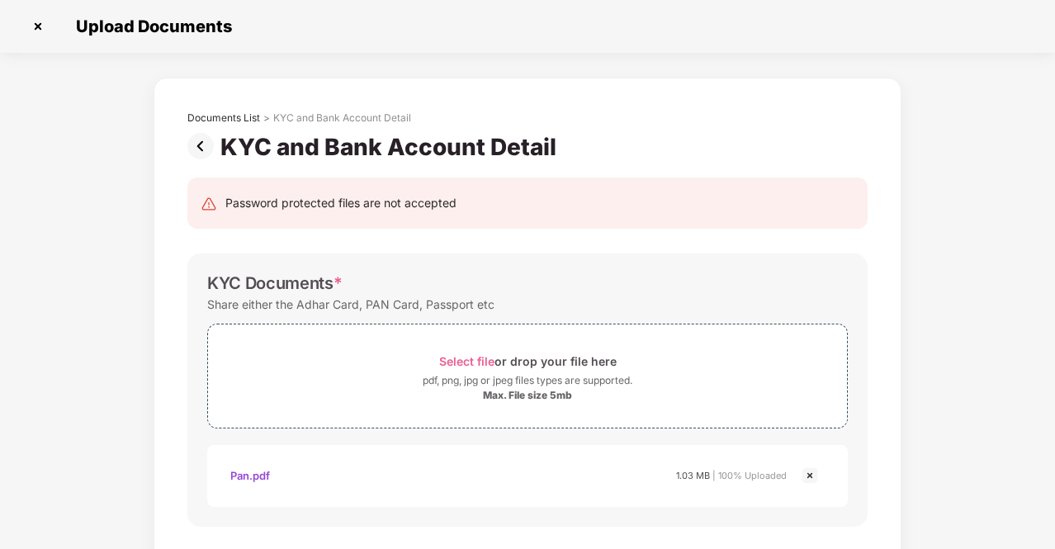
scroll to position [671, 0]
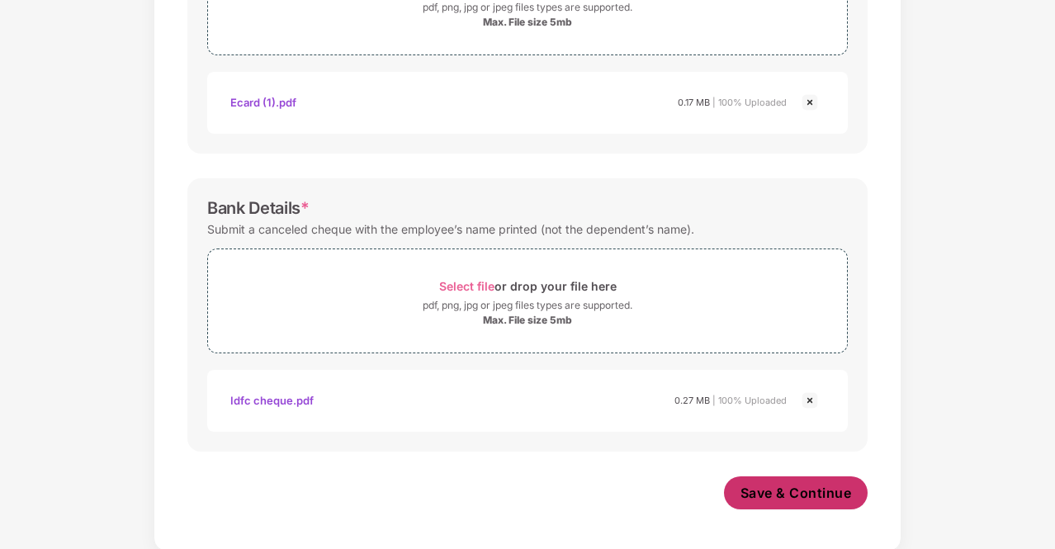
click at [783, 500] on span "Save & Continue" at bounding box center [796, 493] width 111 height 18
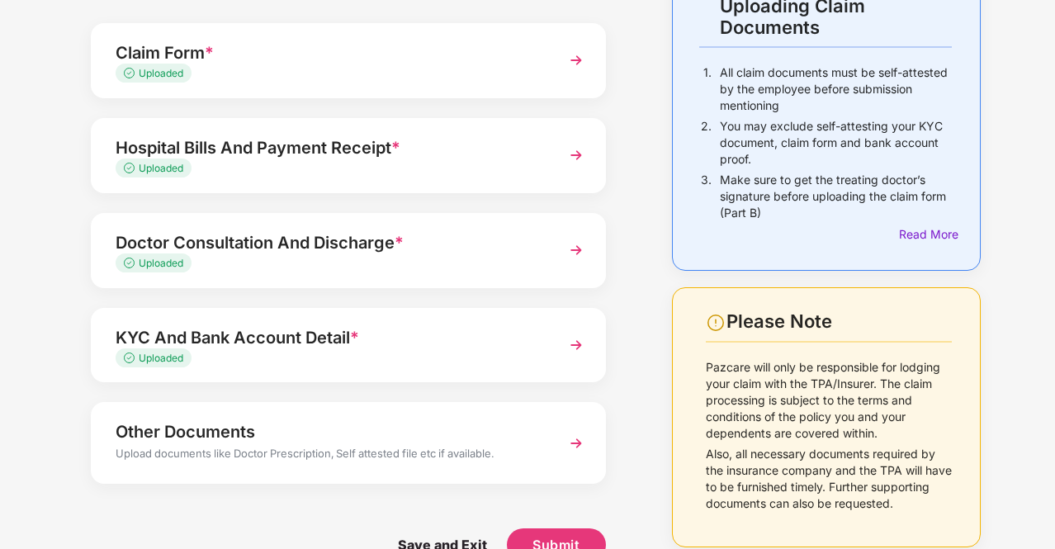
scroll to position [163, 0]
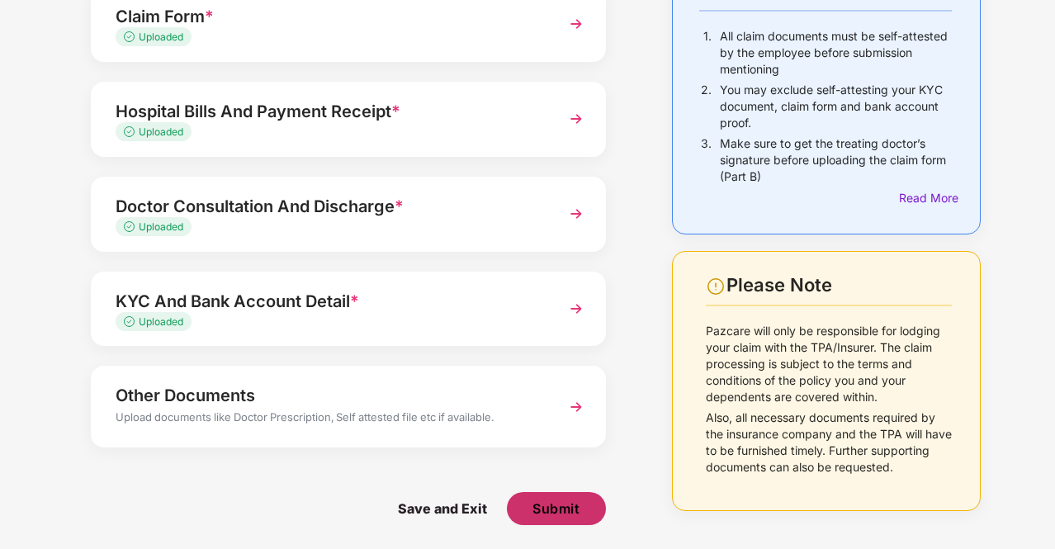
click at [547, 506] on span "Submit" at bounding box center [556, 509] width 47 height 18
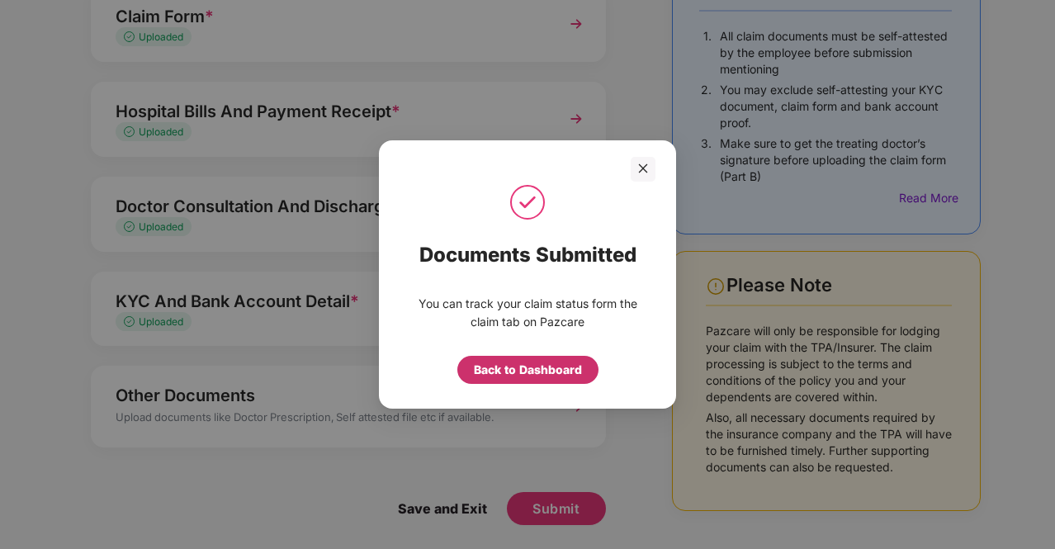
click at [520, 374] on div "Back to Dashboard" at bounding box center [528, 370] width 108 height 18
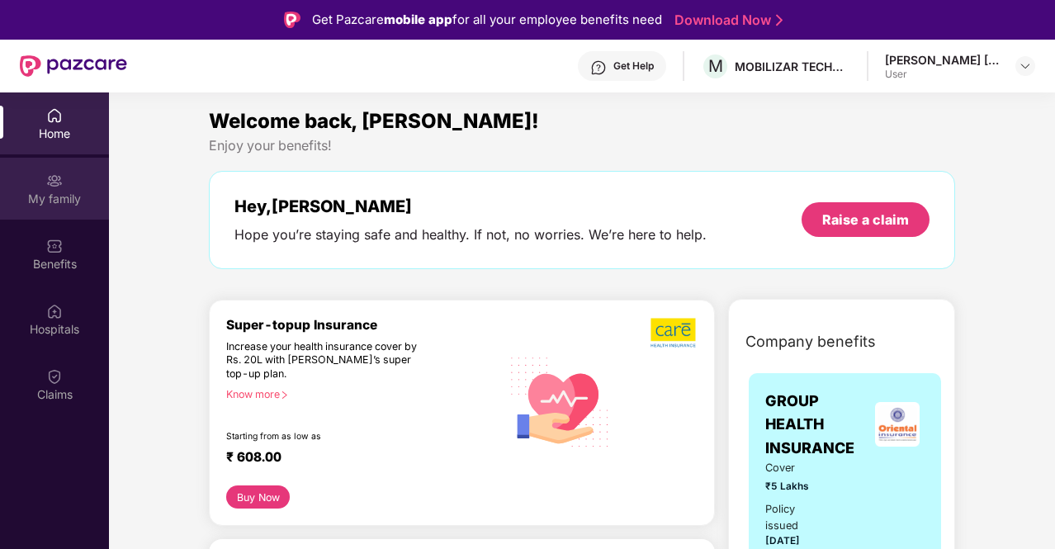
click at [79, 166] on div "My family" at bounding box center [54, 189] width 109 height 62
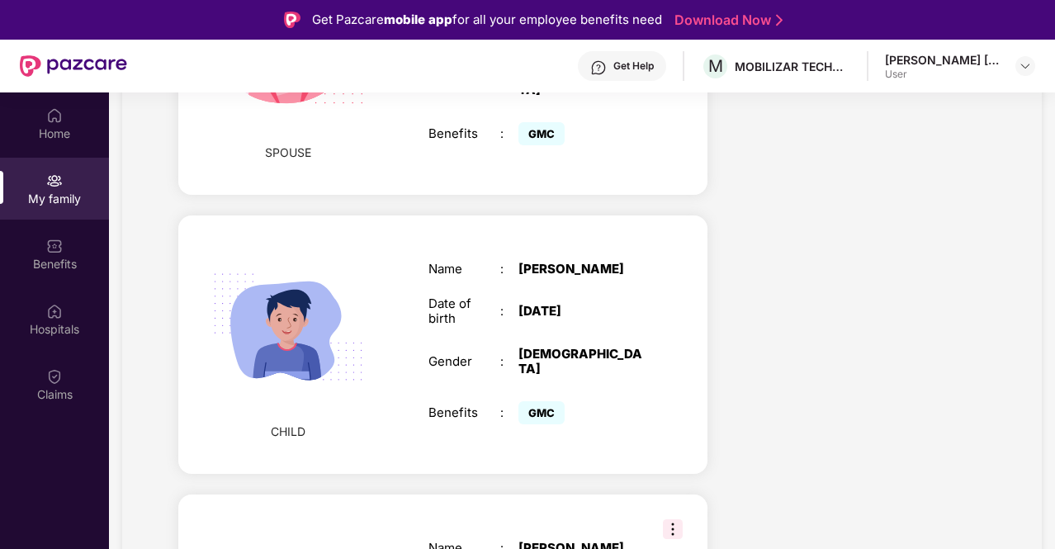
scroll to position [860, 0]
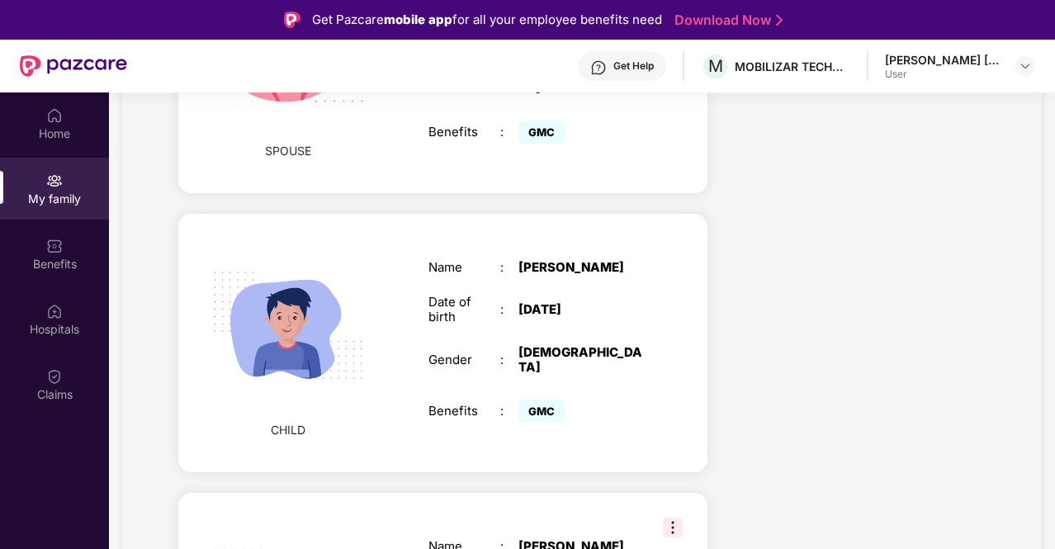
click at [847, 255] on div "Health Cover cover ₹5 Lakhs Policy issued 01 Apr 2025 Policy Expiry 31 Mar 2026…" at bounding box center [859, 193] width 277 height 1717
click at [668, 518] on img at bounding box center [673, 528] width 20 height 20
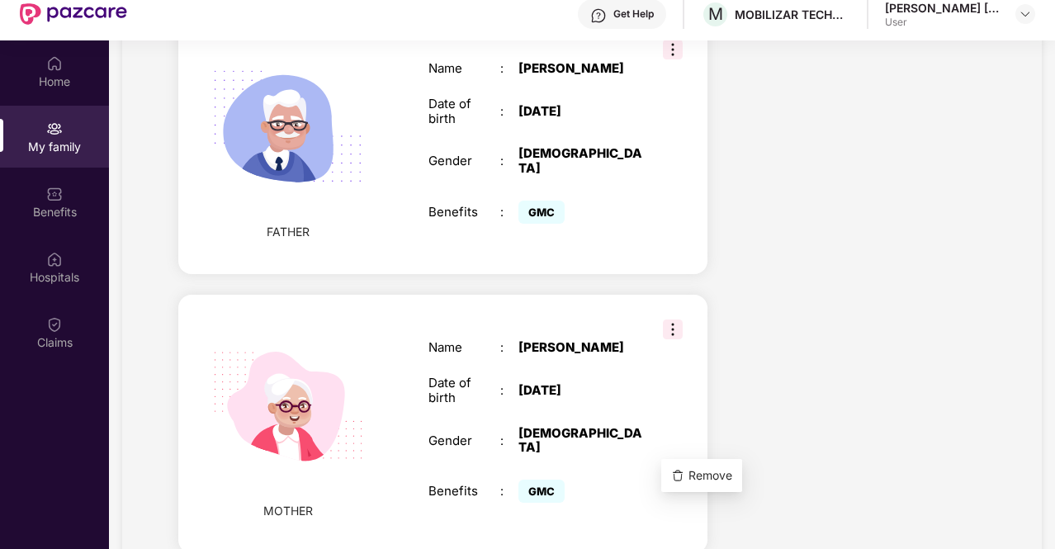
scroll to position [53, 0]
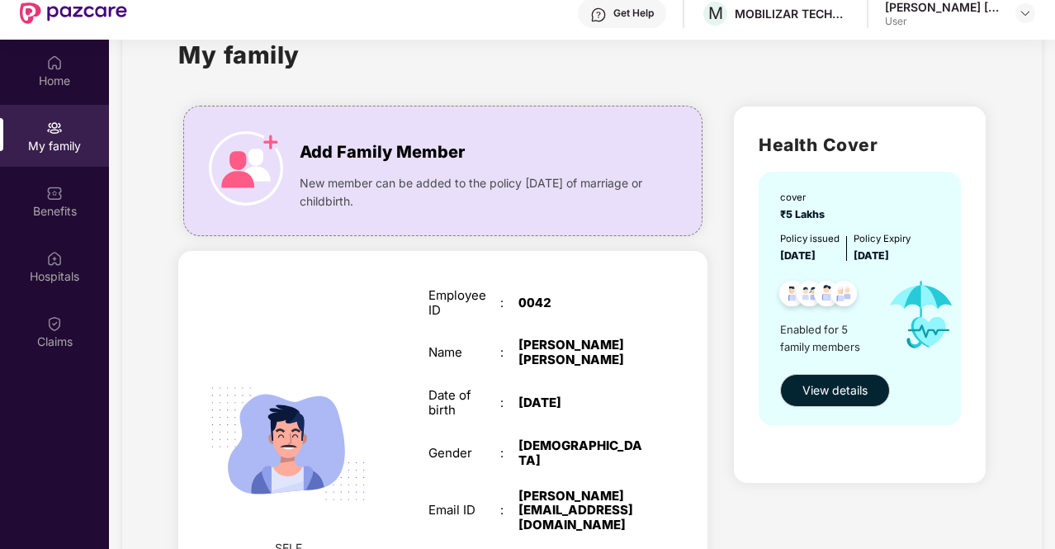
scroll to position [0, 0]
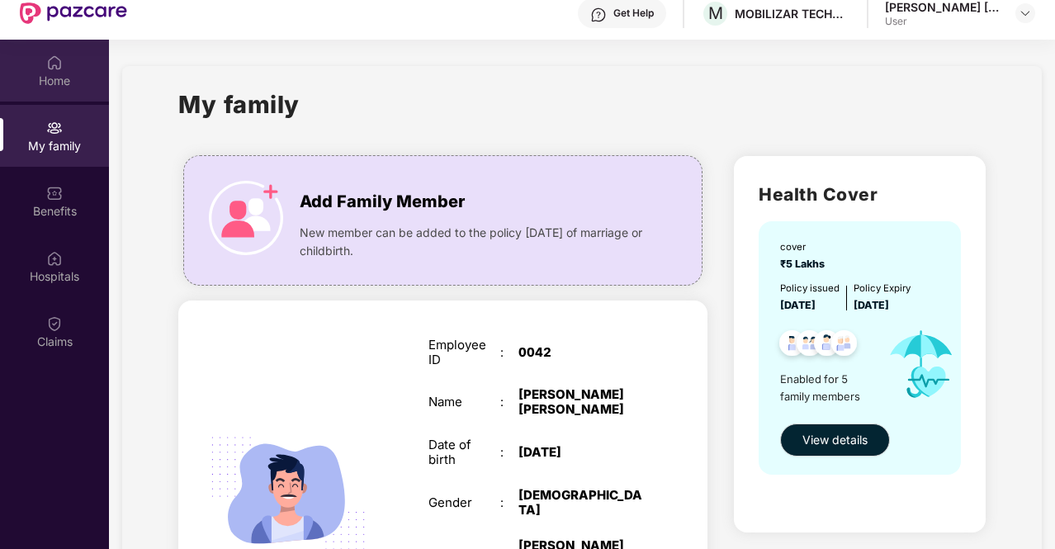
click at [40, 73] on div "Home" at bounding box center [54, 81] width 109 height 17
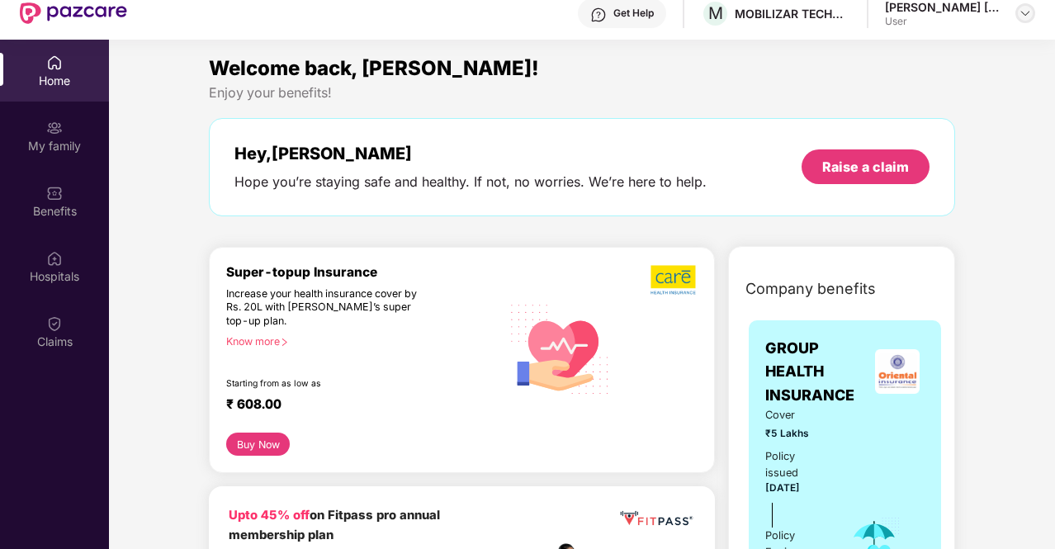
click at [1027, 15] on img at bounding box center [1025, 13] width 13 height 13
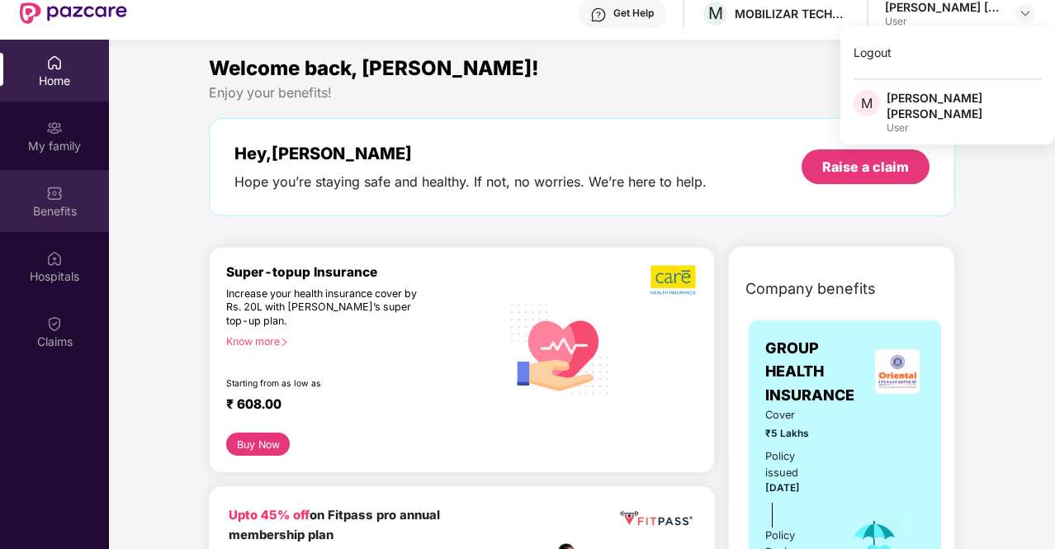
click at [56, 209] on div "Benefits" at bounding box center [54, 211] width 109 height 17
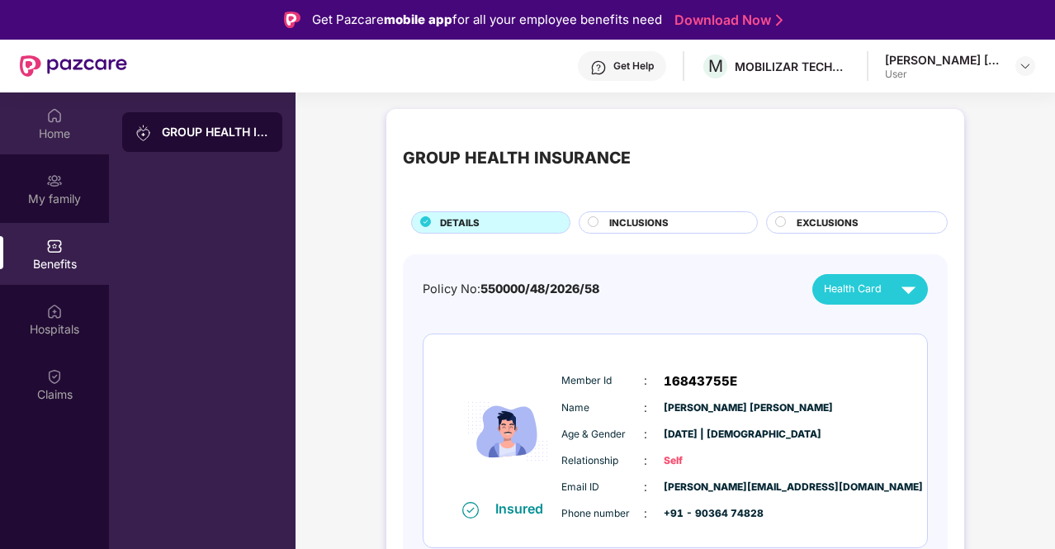
click at [86, 128] on div "Home" at bounding box center [54, 134] width 109 height 17
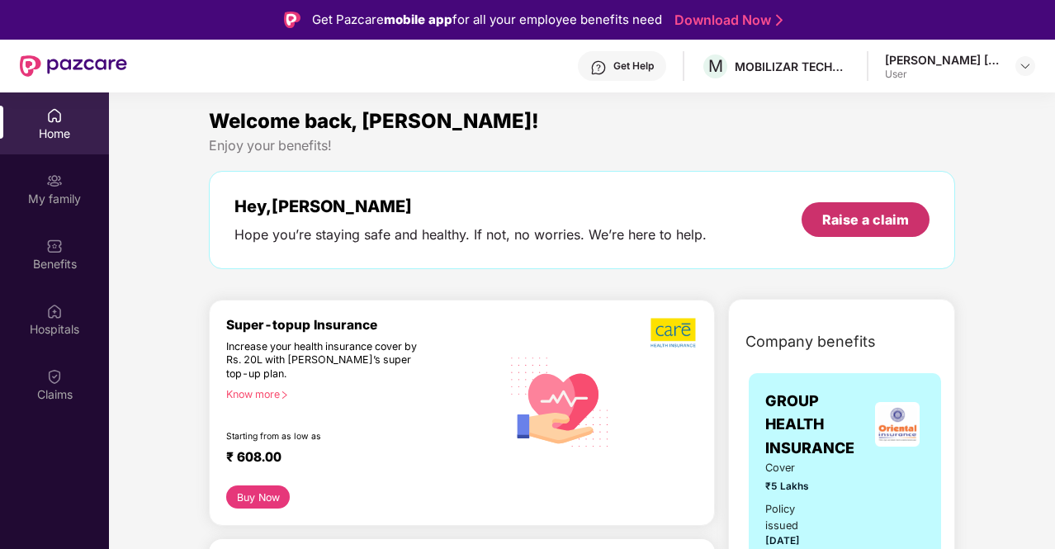
click at [861, 222] on div "Raise a claim" at bounding box center [865, 220] width 87 height 18
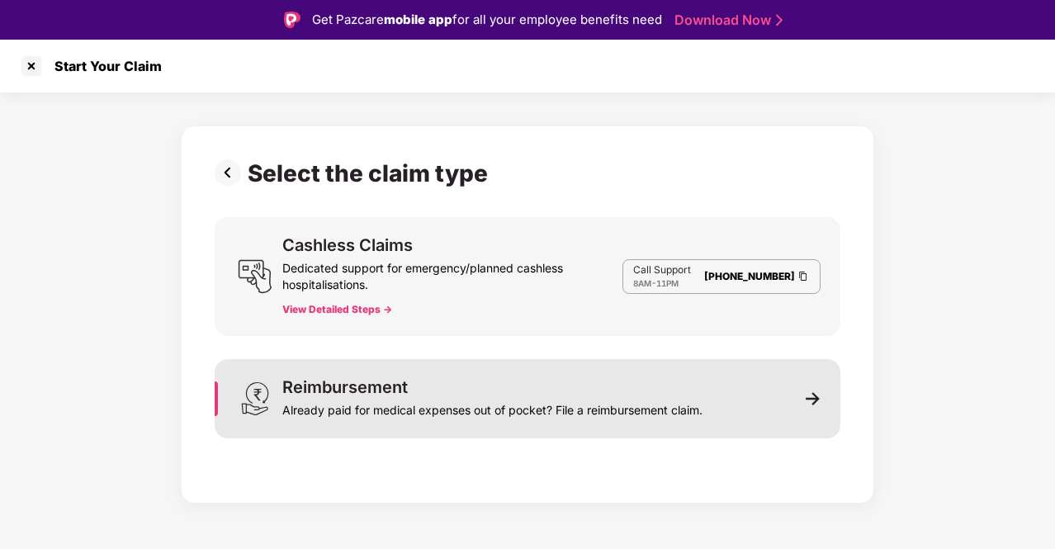
click at [811, 400] on img at bounding box center [813, 398] width 15 height 15
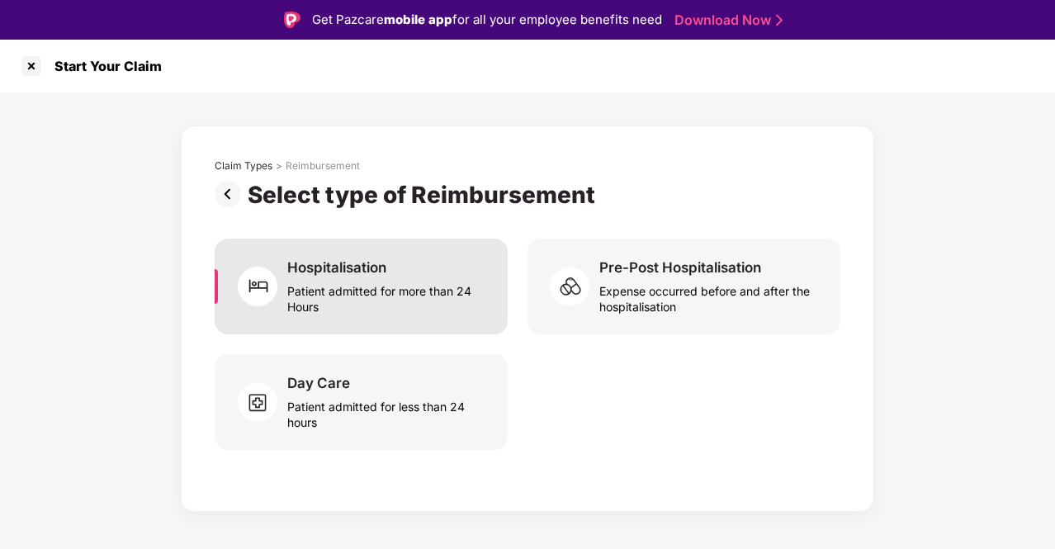
click at [333, 279] on div "Patient admitted for more than 24 Hours" at bounding box center [387, 296] width 201 height 38
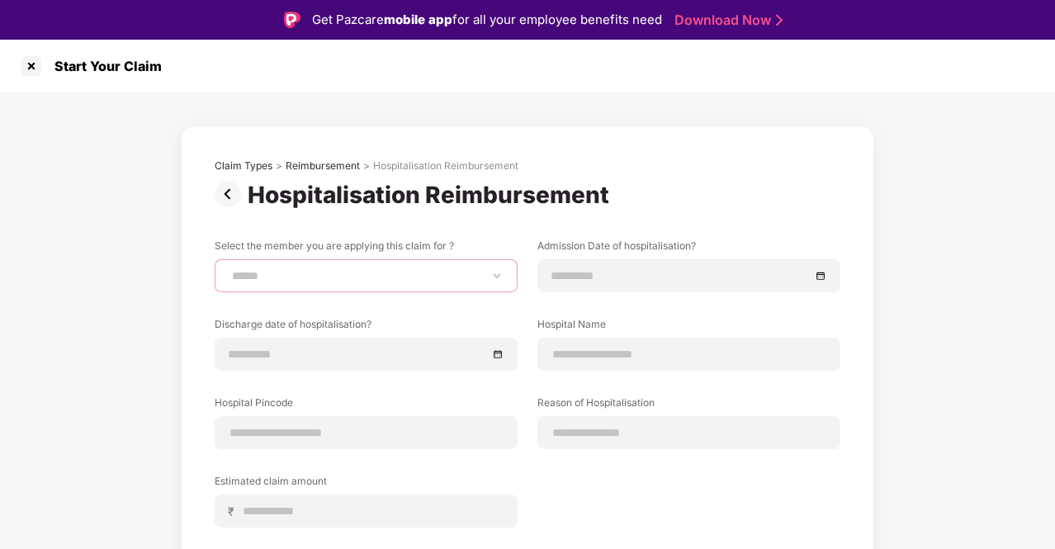
click at [472, 269] on select "**********" at bounding box center [366, 275] width 275 height 13
select select "**********"
click at [229, 269] on select "**********" at bounding box center [366, 275] width 275 height 13
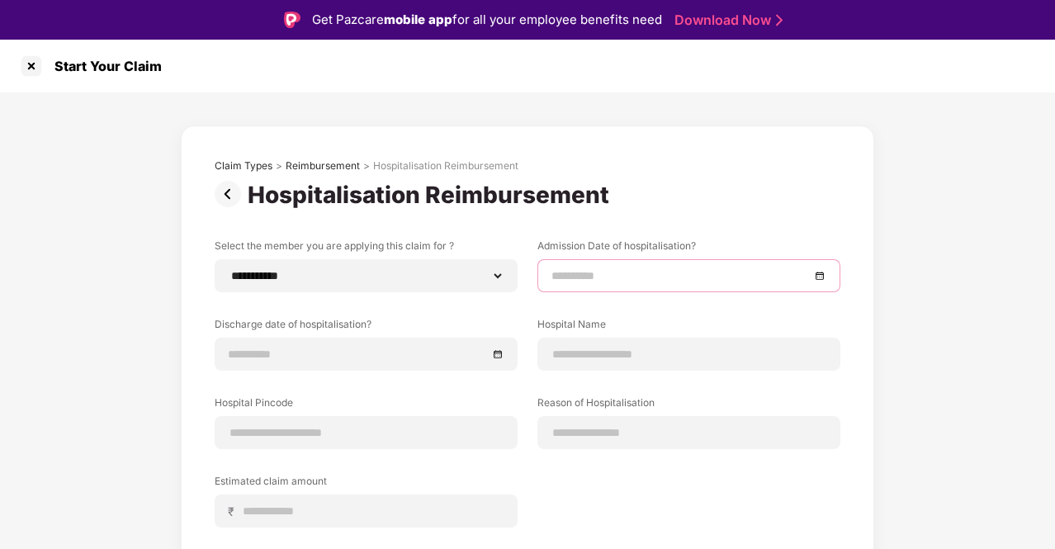
click at [566, 275] on input at bounding box center [681, 276] width 258 height 18
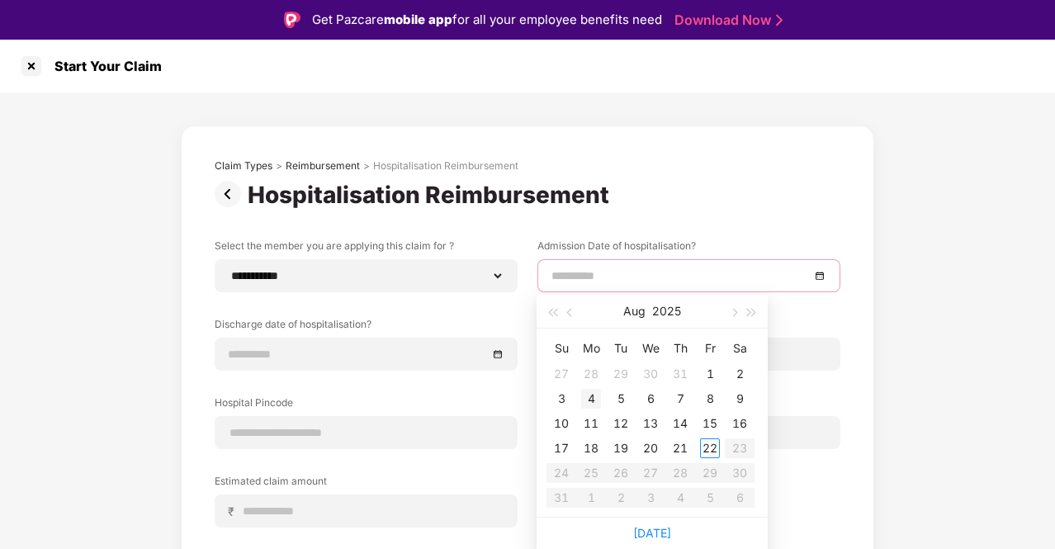
type input "**********"
click at [590, 393] on div "4" at bounding box center [591, 399] width 20 height 20
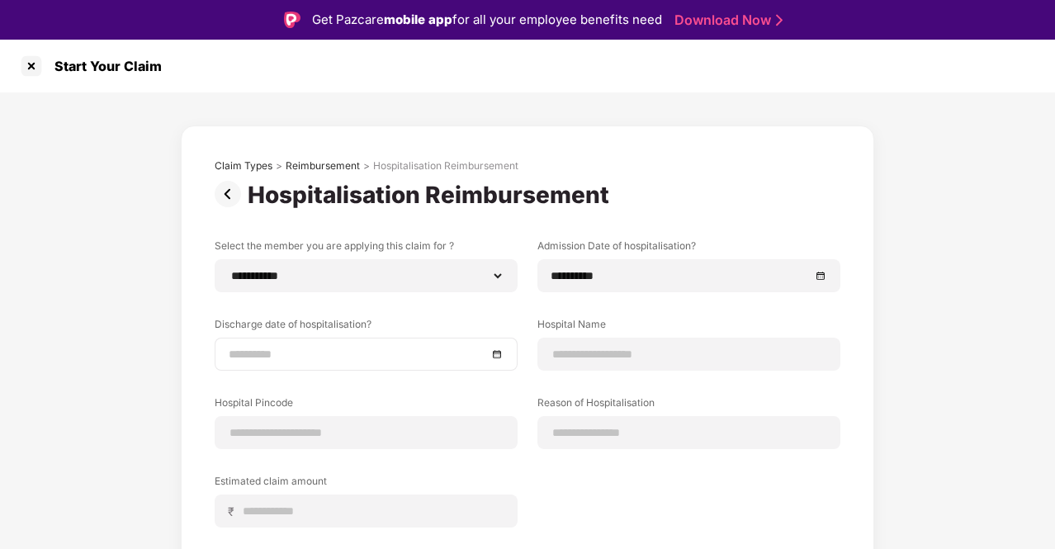
click at [495, 358] on div at bounding box center [366, 354] width 275 height 18
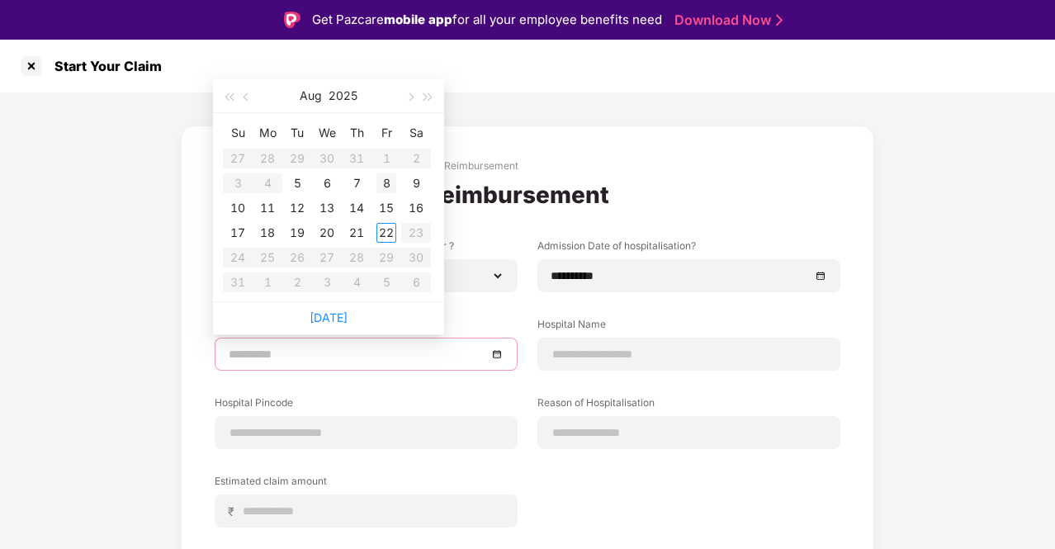
type input "**********"
click at [388, 184] on div "8" at bounding box center [387, 183] width 20 height 20
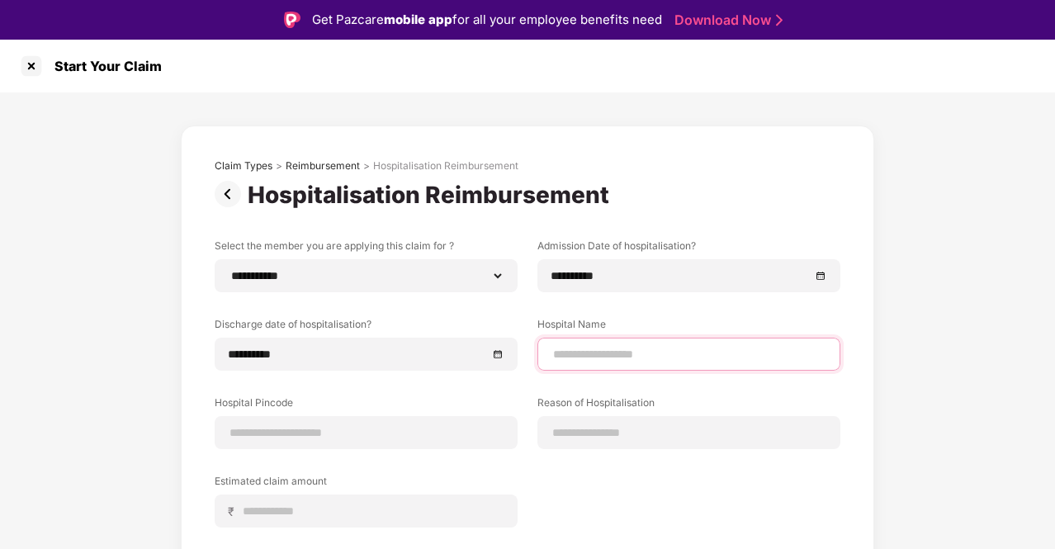
click at [607, 352] on input at bounding box center [689, 354] width 275 height 17
type input "**********"
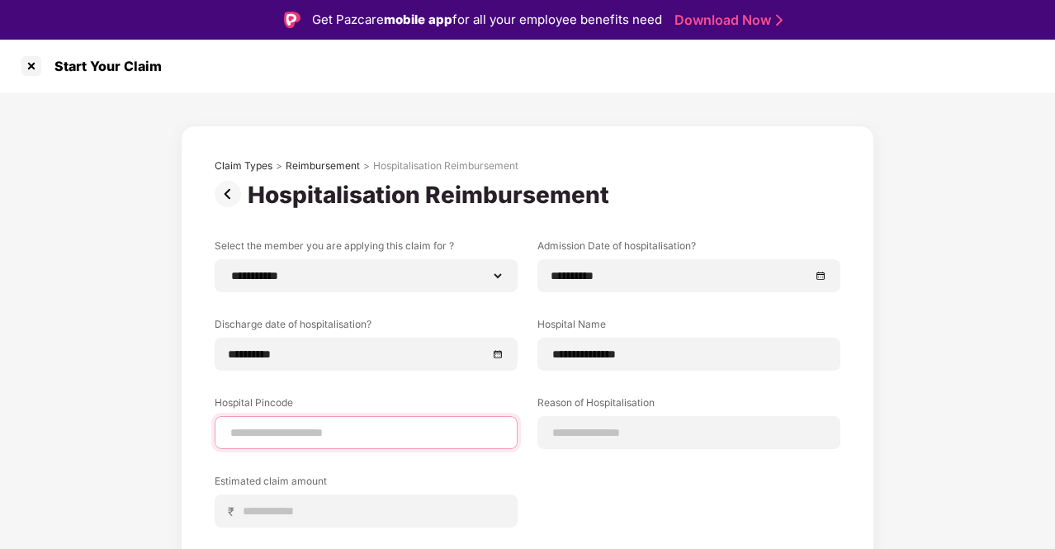
click at [384, 434] on input at bounding box center [366, 432] width 275 height 17
type input "******"
select select "*********"
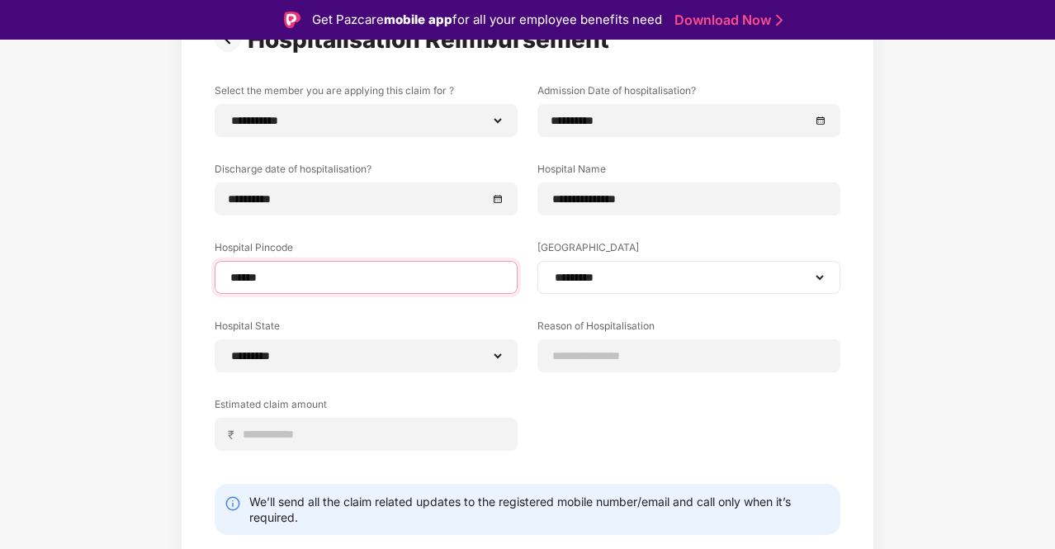
scroll to position [163, 0]
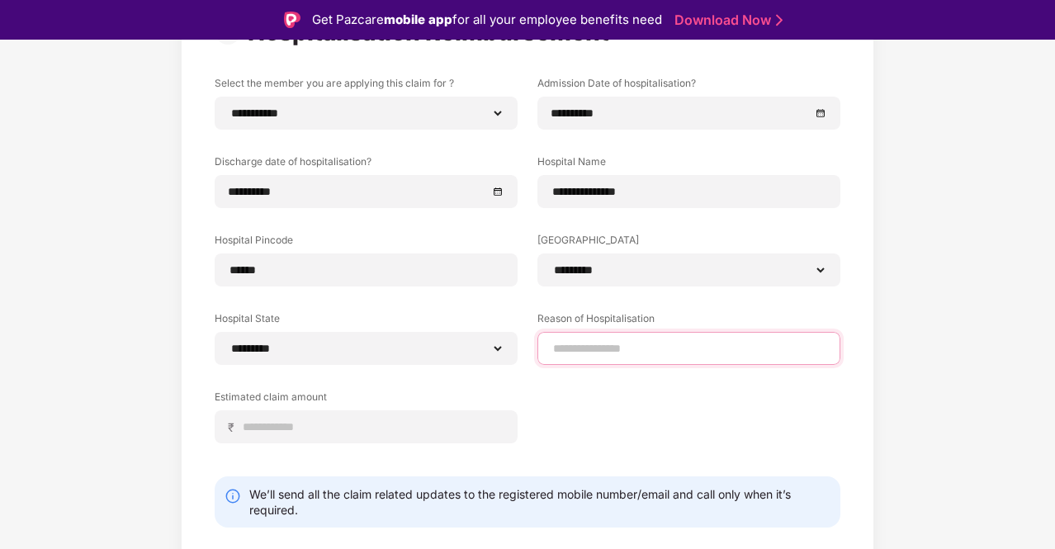
click at [581, 348] on input at bounding box center [689, 348] width 275 height 17
type input "**********"
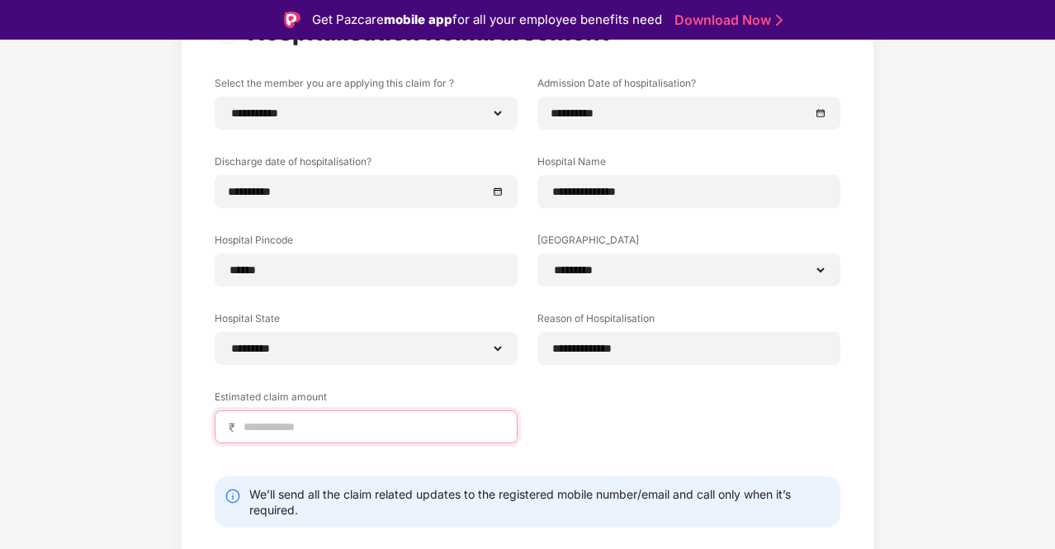
click at [381, 424] on input at bounding box center [373, 427] width 262 height 17
type input "*****"
click at [603, 415] on div "**********" at bounding box center [528, 272] width 626 height 392
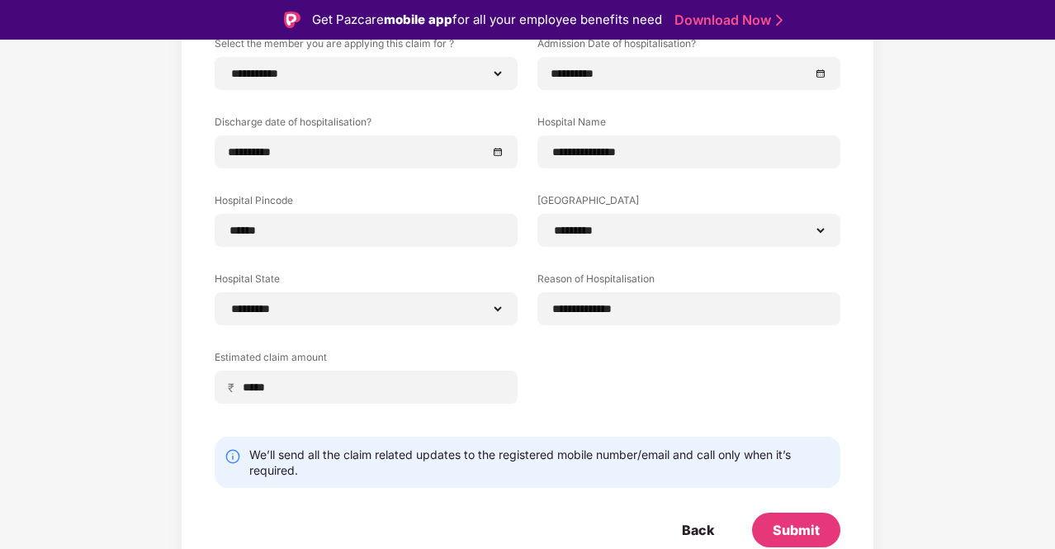
scroll to position [40, 0]
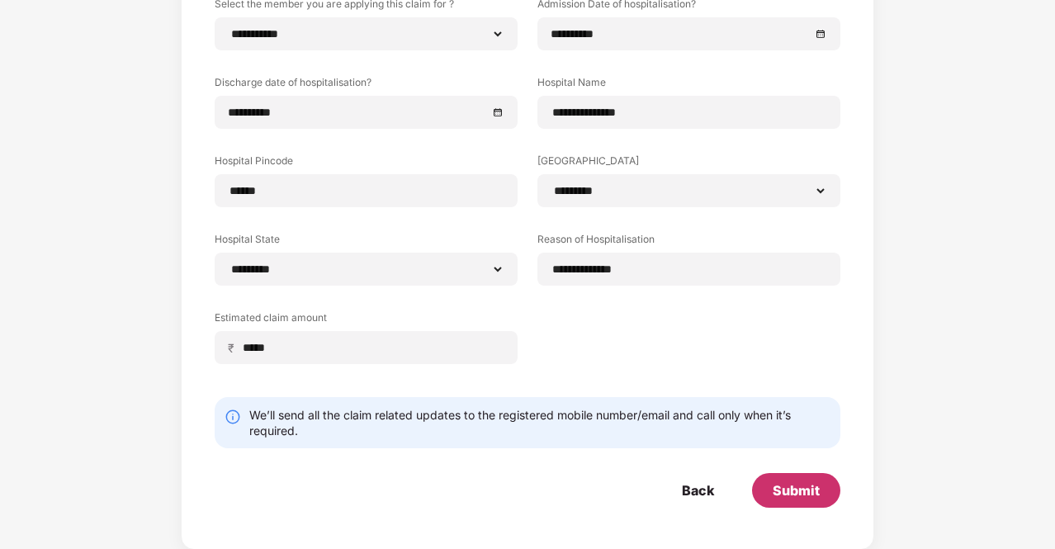
click at [806, 490] on div "Submit" at bounding box center [796, 490] width 47 height 18
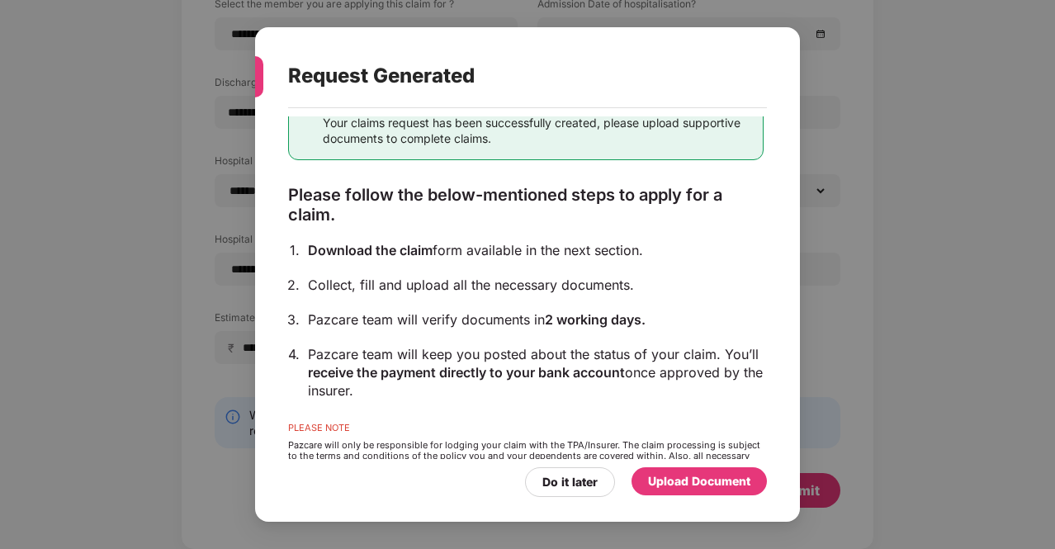
scroll to position [113, 0]
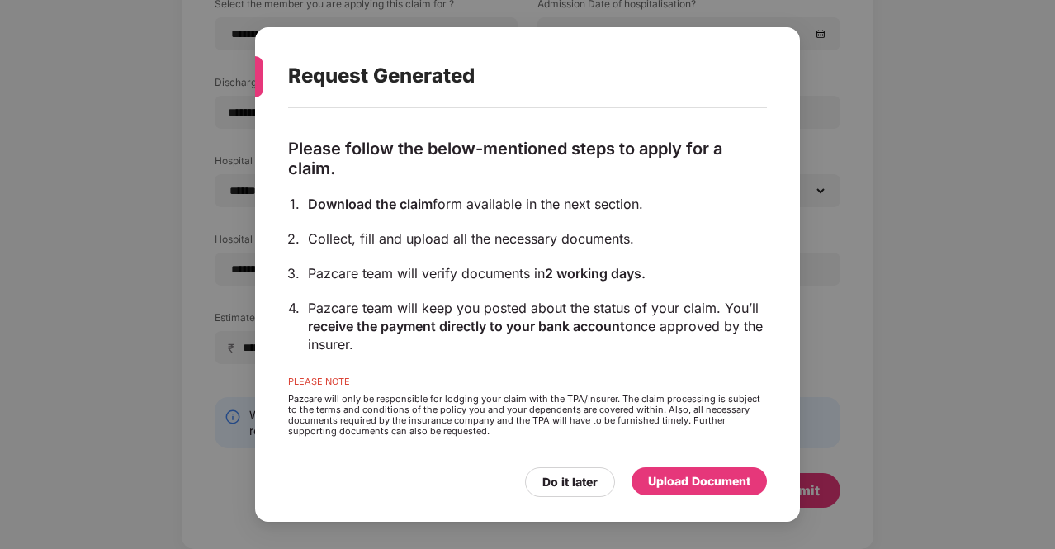
click at [681, 474] on div "Upload Document" at bounding box center [699, 481] width 102 height 18
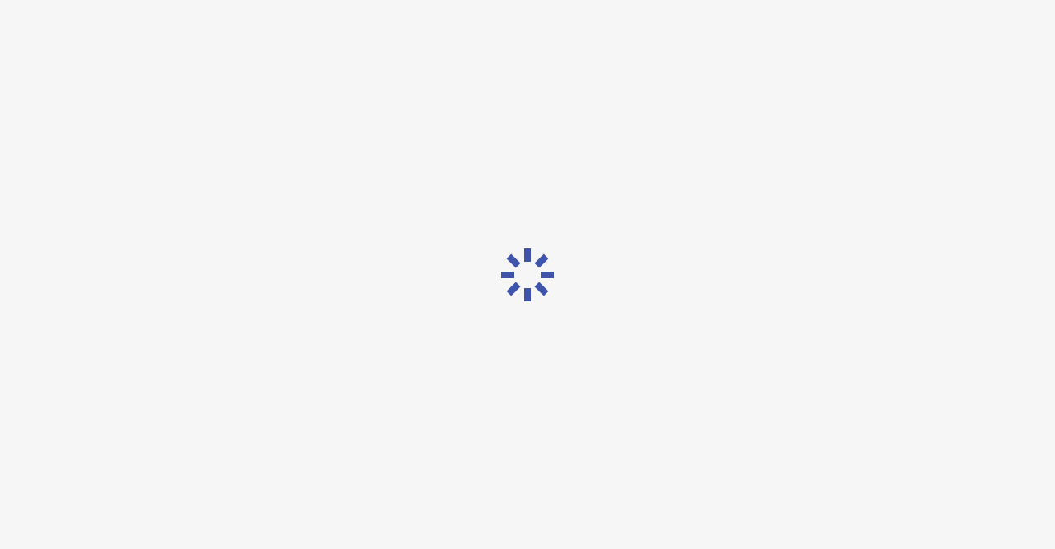
scroll to position [0, 0]
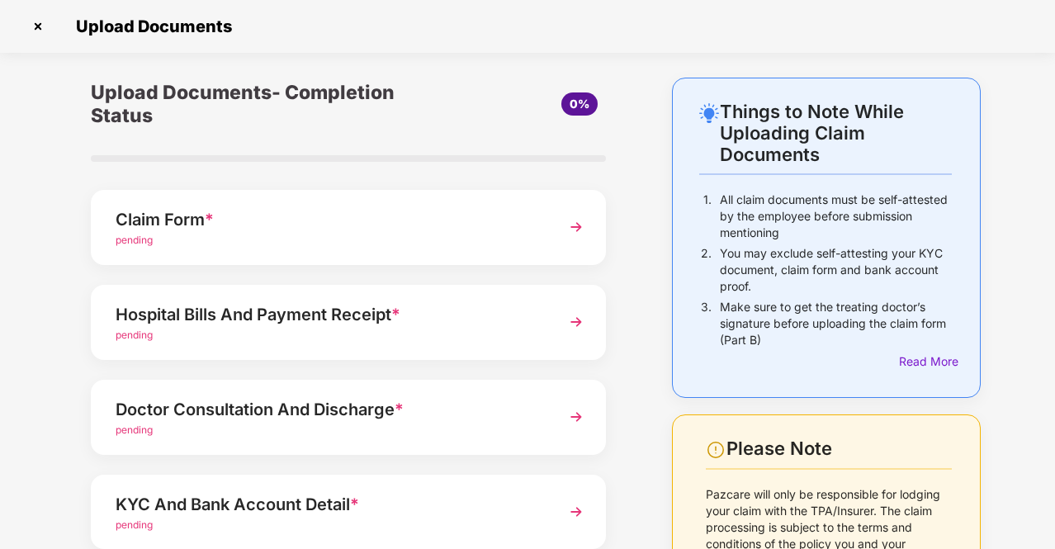
click at [566, 226] on img at bounding box center [577, 227] width 30 height 30
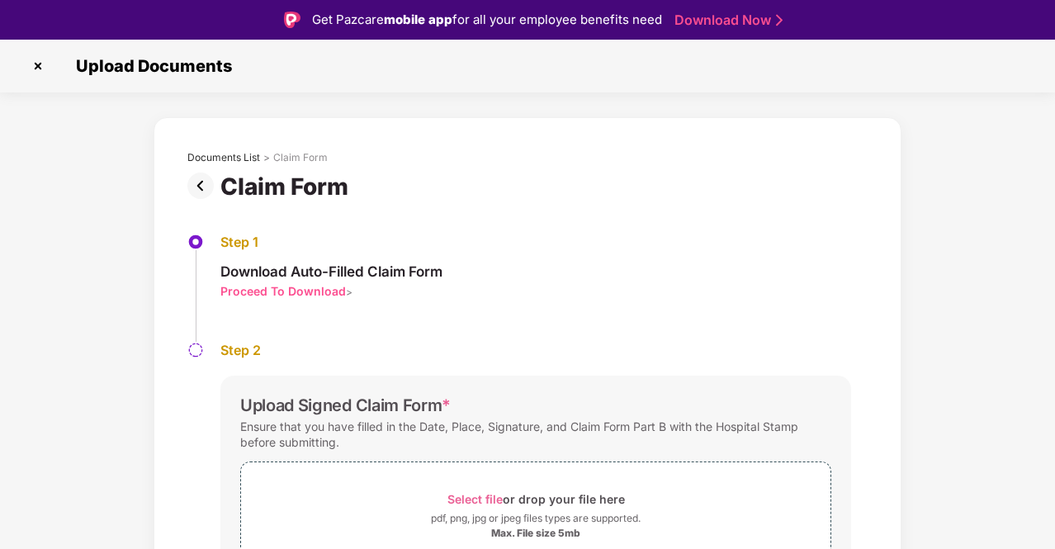
scroll to position [88, 0]
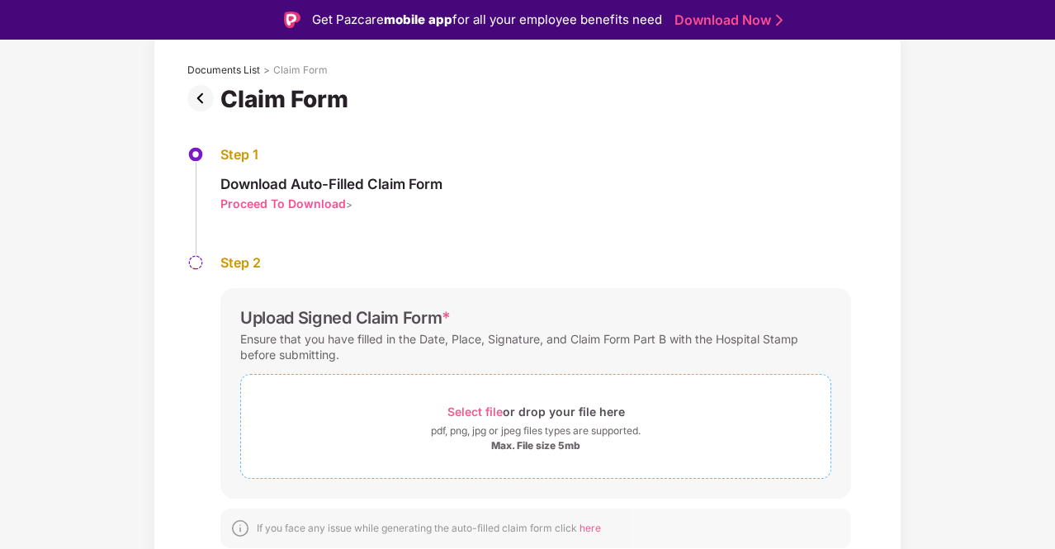
click at [464, 411] on span "Select file" at bounding box center [475, 412] width 55 height 14
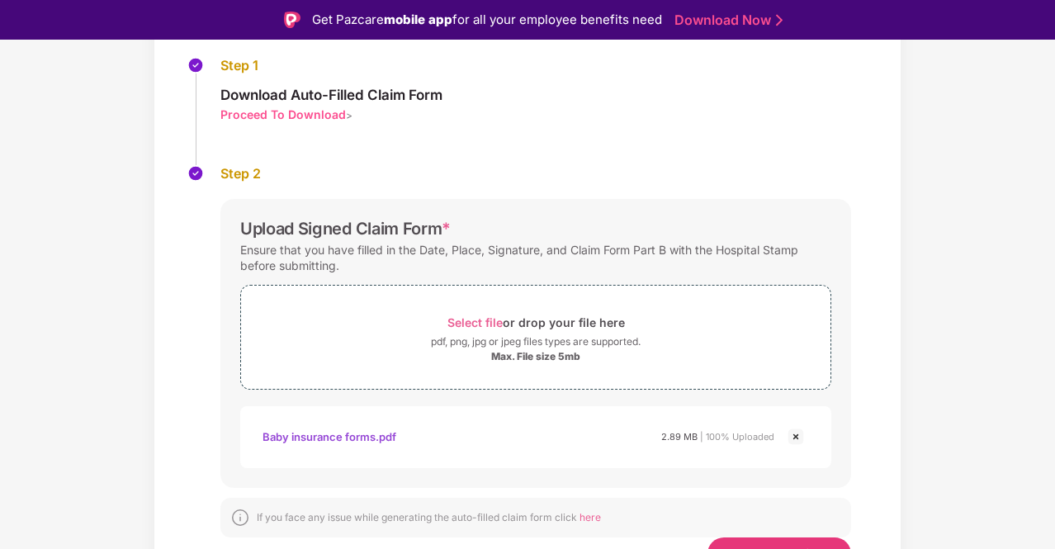
scroll to position [207, 0]
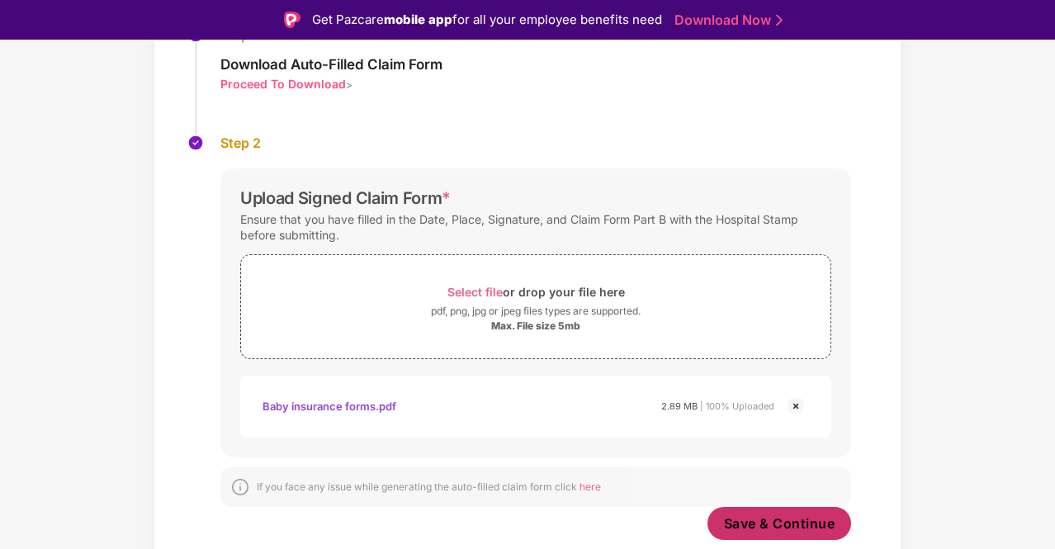
click at [776, 514] on span "Save & Continue" at bounding box center [779, 523] width 111 height 18
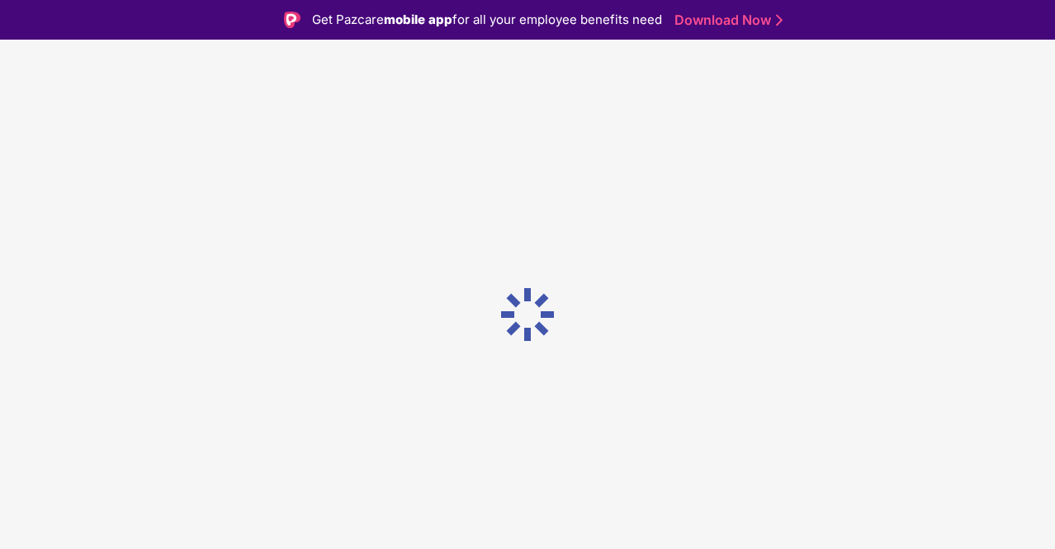
scroll to position [0, 0]
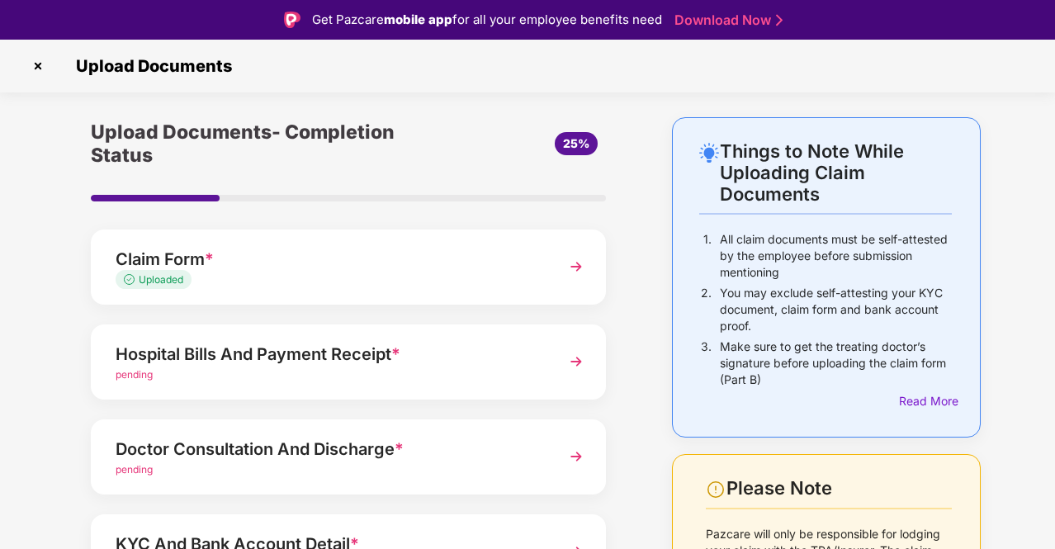
click at [571, 358] on img at bounding box center [577, 362] width 30 height 30
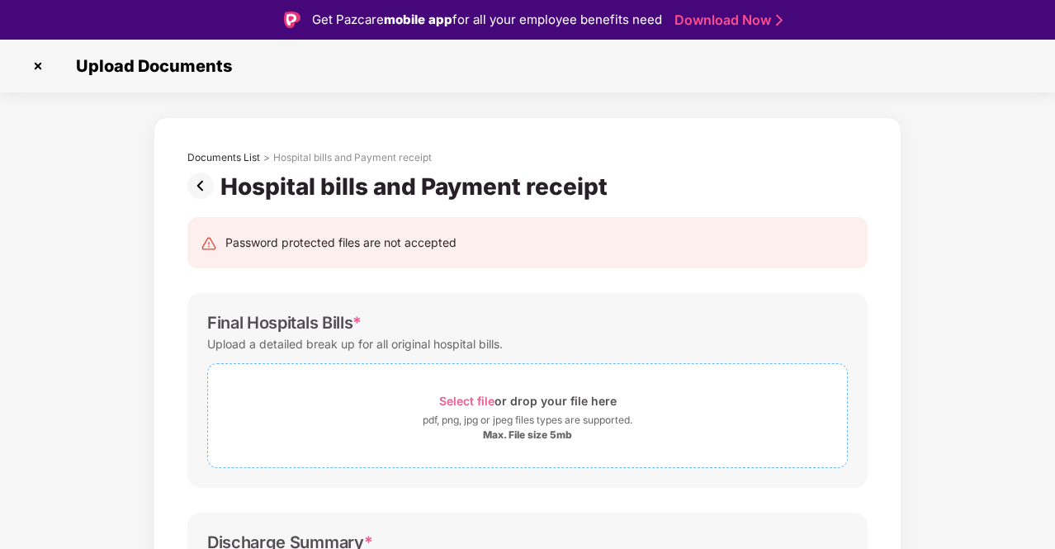
click at [481, 397] on span "Select file" at bounding box center [466, 401] width 55 height 14
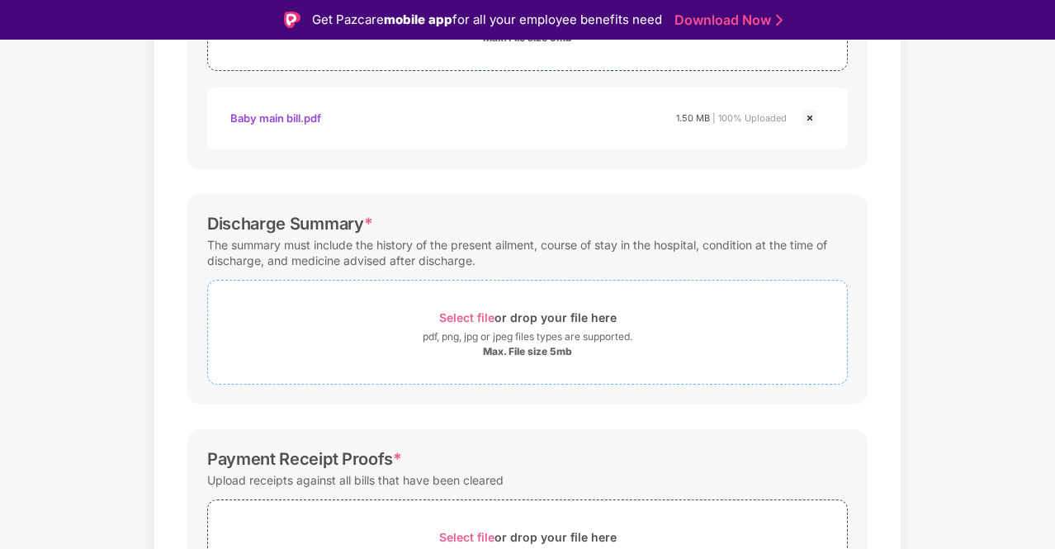
scroll to position [400, 0]
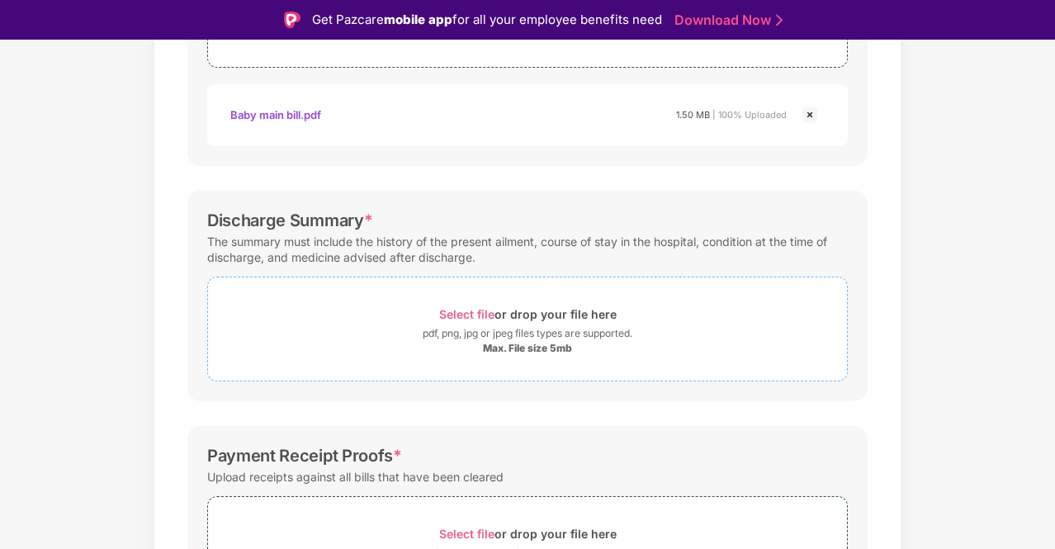
click at [472, 307] on span "Select file" at bounding box center [466, 314] width 55 height 14
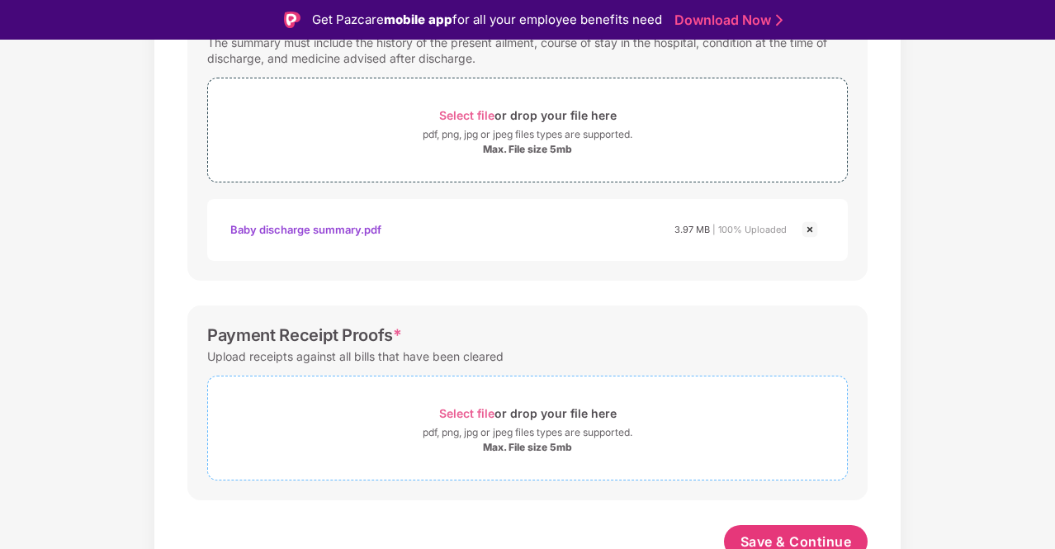
scroll to position [601, 0]
click at [473, 410] on span "Select file" at bounding box center [466, 412] width 55 height 14
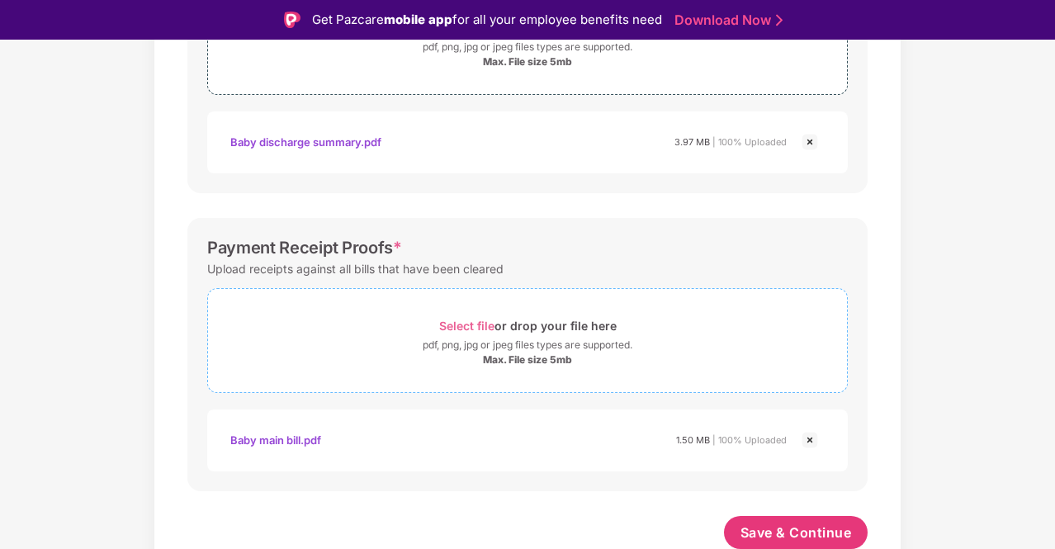
scroll to position [687, 0]
click at [794, 525] on span "Save & Continue" at bounding box center [796, 533] width 111 height 18
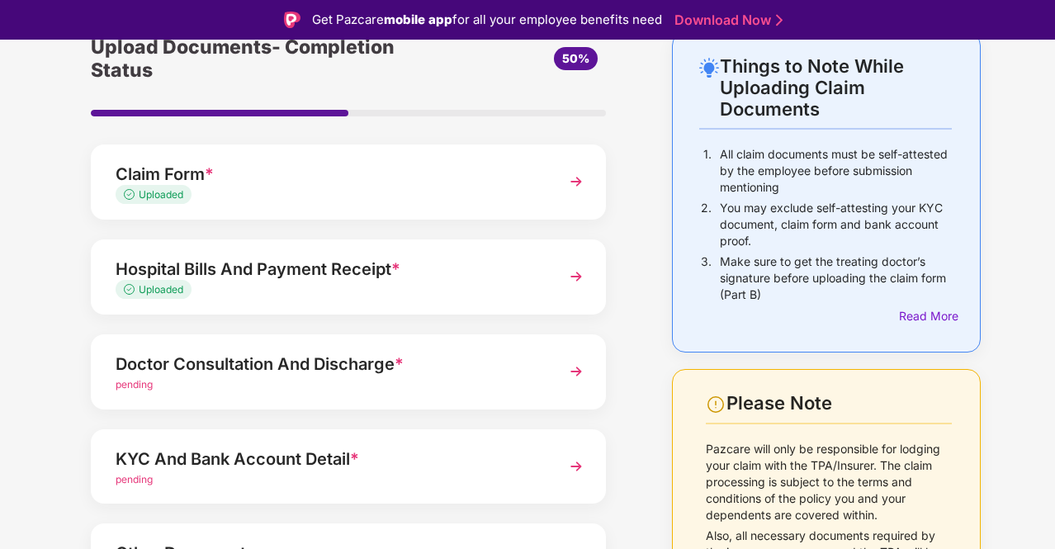
scroll to position [88, 0]
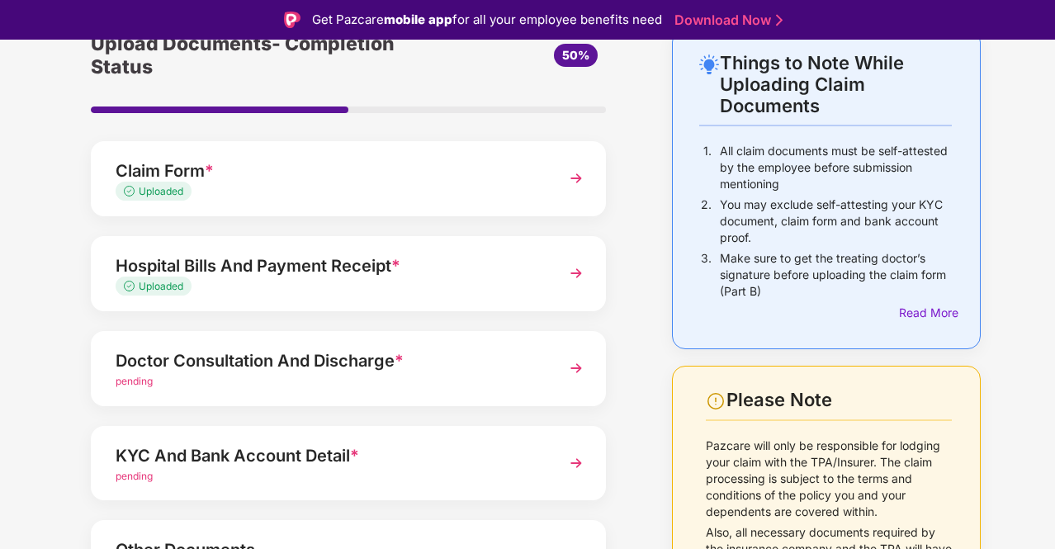
click at [566, 364] on img at bounding box center [577, 368] width 30 height 30
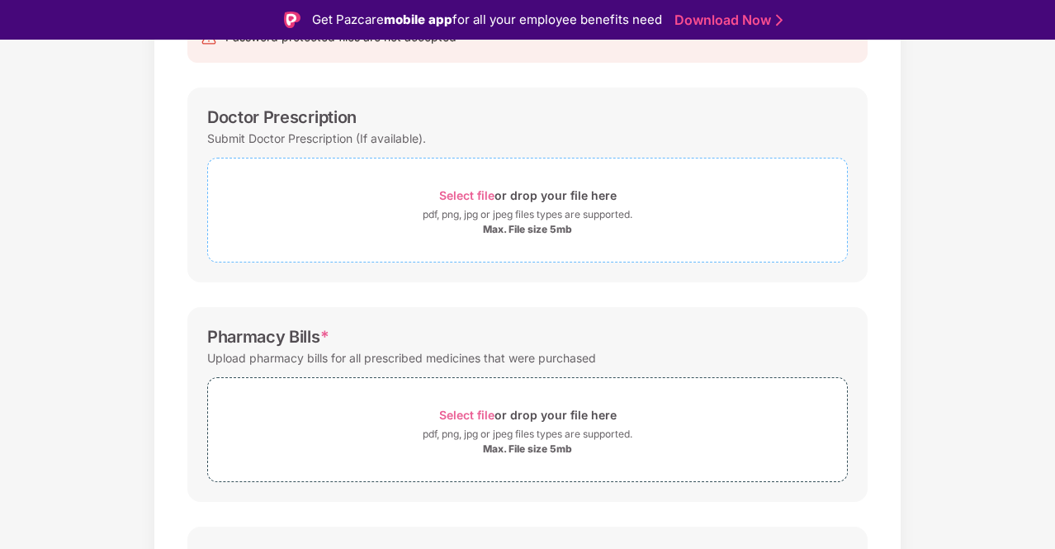
scroll to position [207, 0]
click at [472, 410] on span "Select file" at bounding box center [466, 413] width 55 height 14
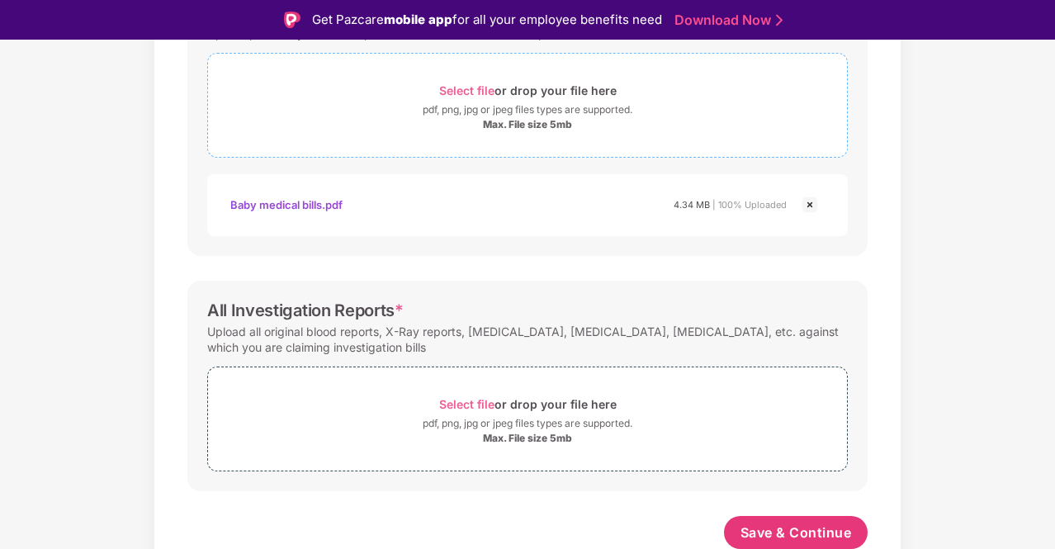
scroll to position [40, 0]
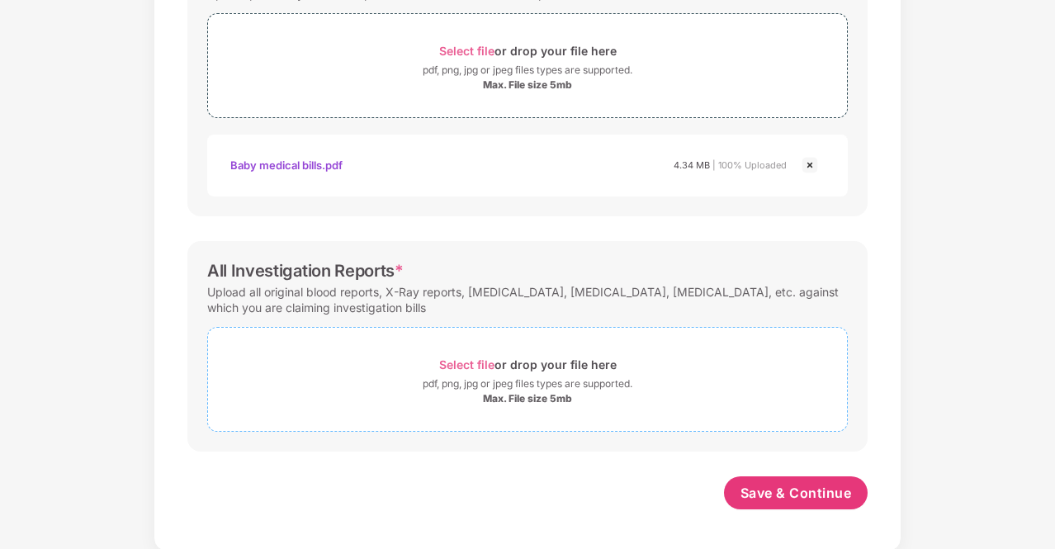
click at [457, 363] on span "Select file" at bounding box center [466, 365] width 55 height 14
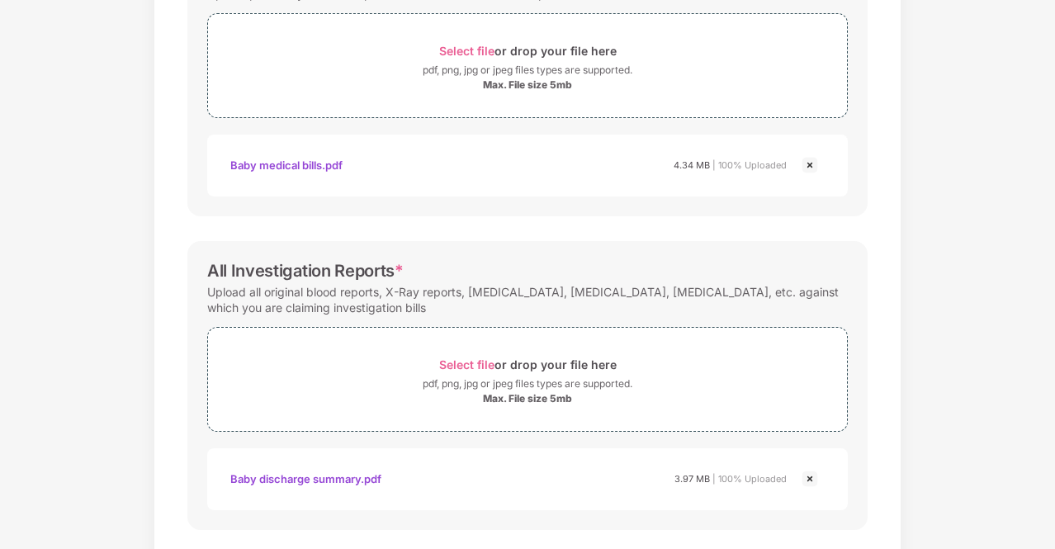
scroll to position [609, 0]
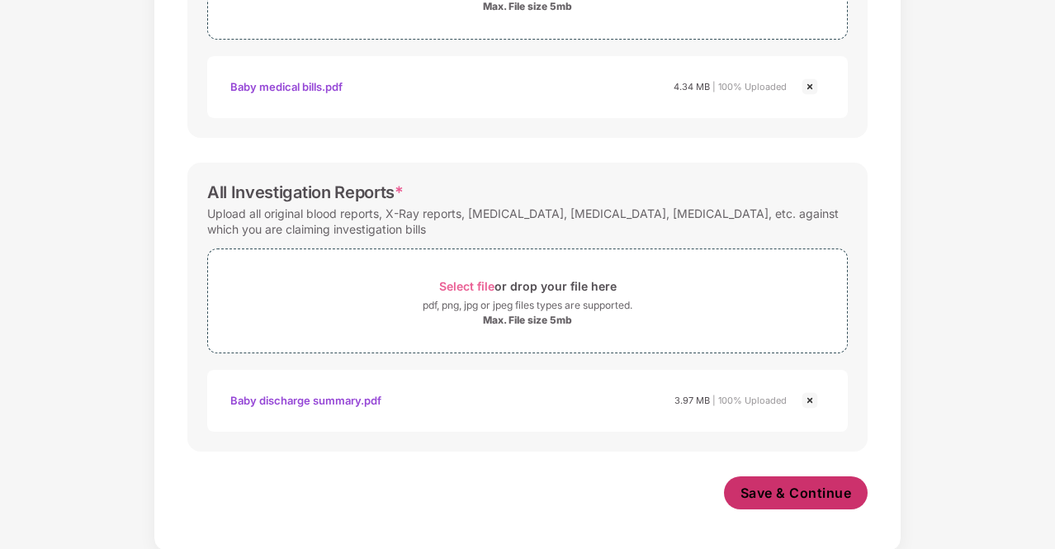
click at [781, 497] on span "Save & Continue" at bounding box center [796, 493] width 111 height 18
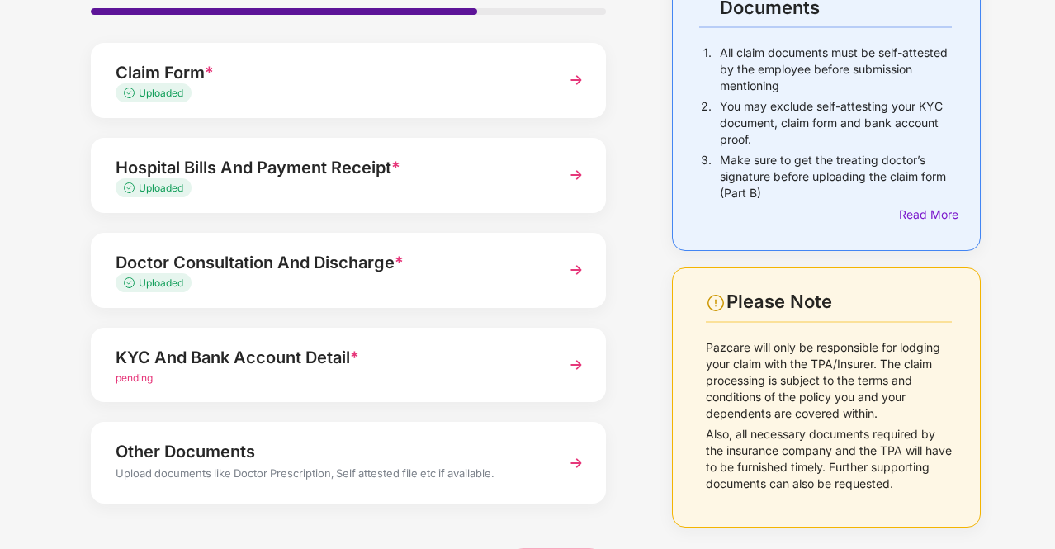
scroll to position [150, 0]
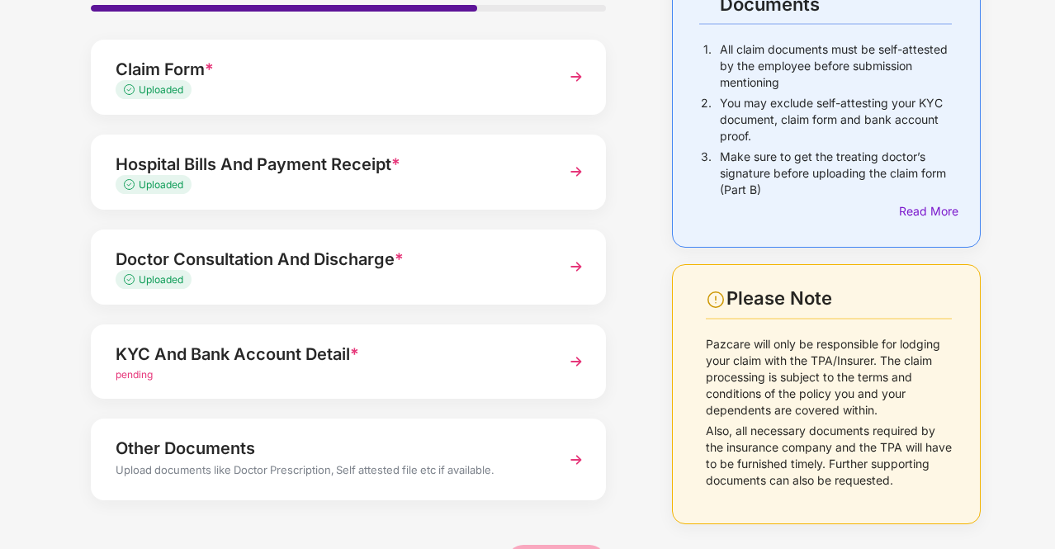
click at [580, 364] on img at bounding box center [577, 362] width 30 height 30
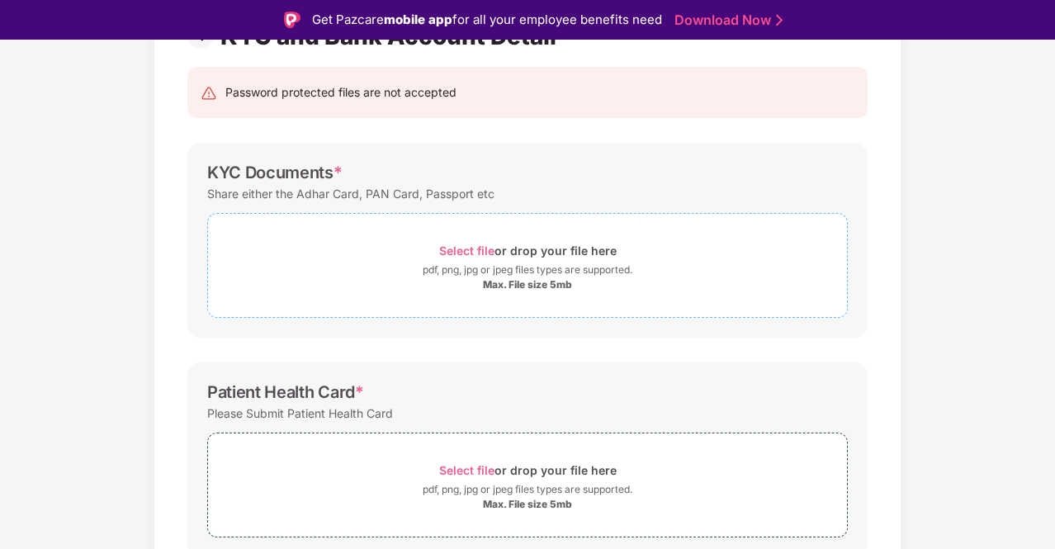
click at [476, 244] on span "Select file" at bounding box center [466, 251] width 55 height 14
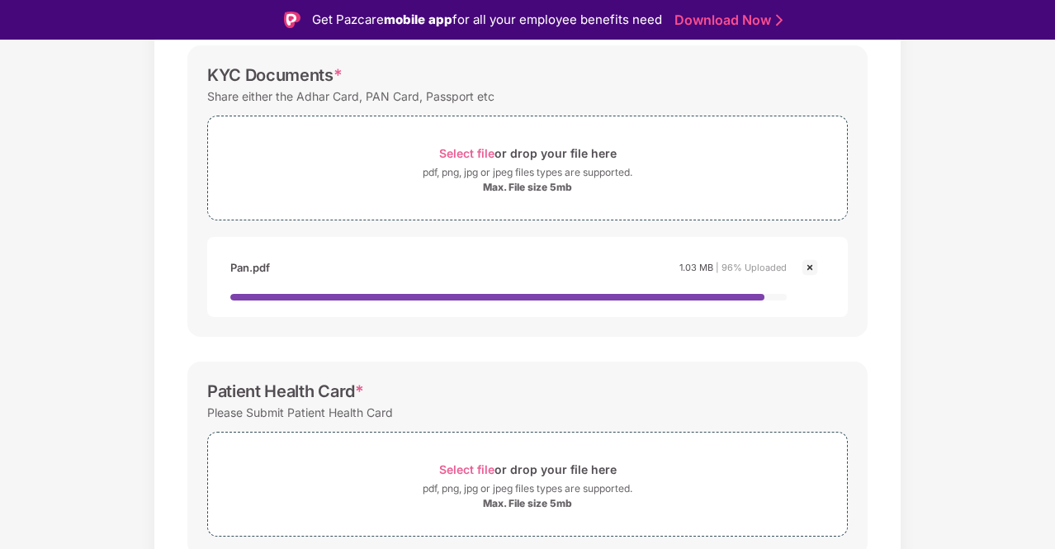
scroll to position [306, 0]
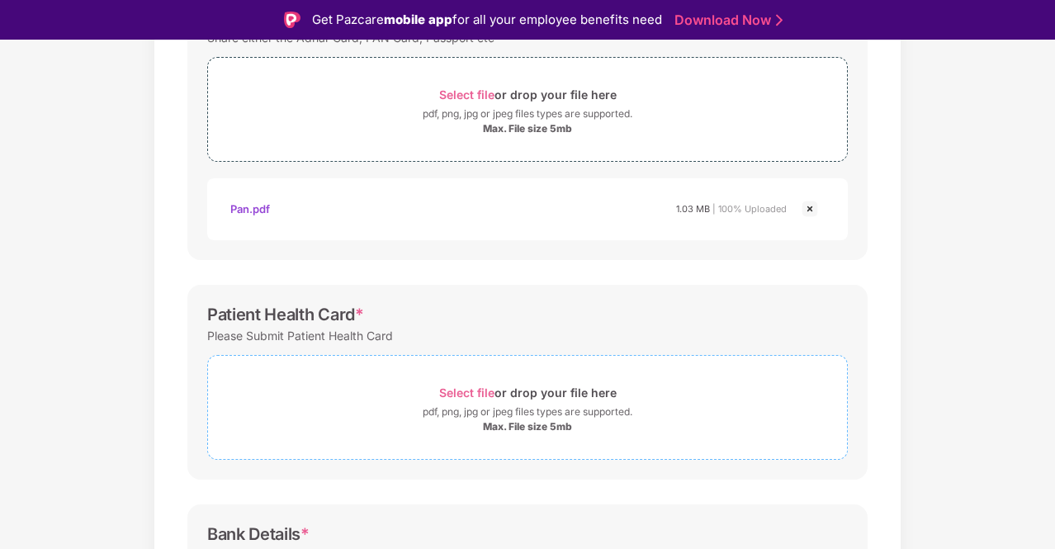
click at [479, 392] on span "Select file" at bounding box center [466, 393] width 55 height 14
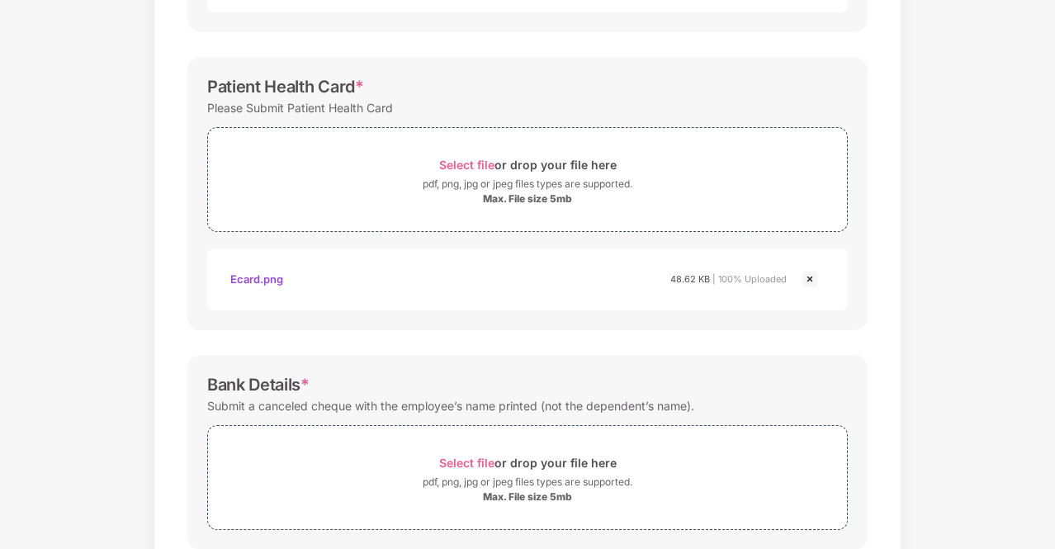
scroll to position [495, 0]
click at [810, 506] on span "Select file or drop your file here pdf, png, jpg or jpeg files types are suppor…" at bounding box center [527, 477] width 639 height 78
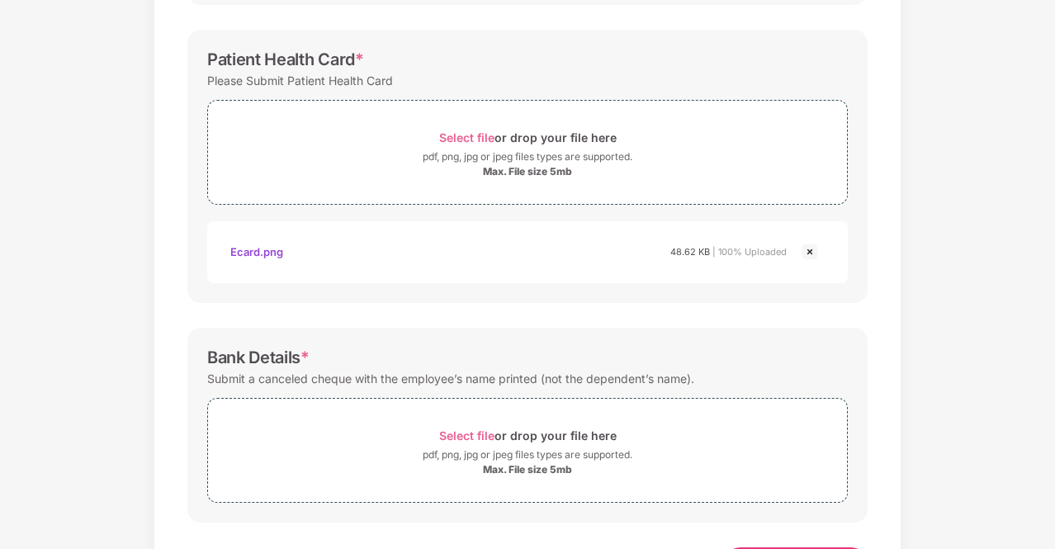
scroll to position [593, 0]
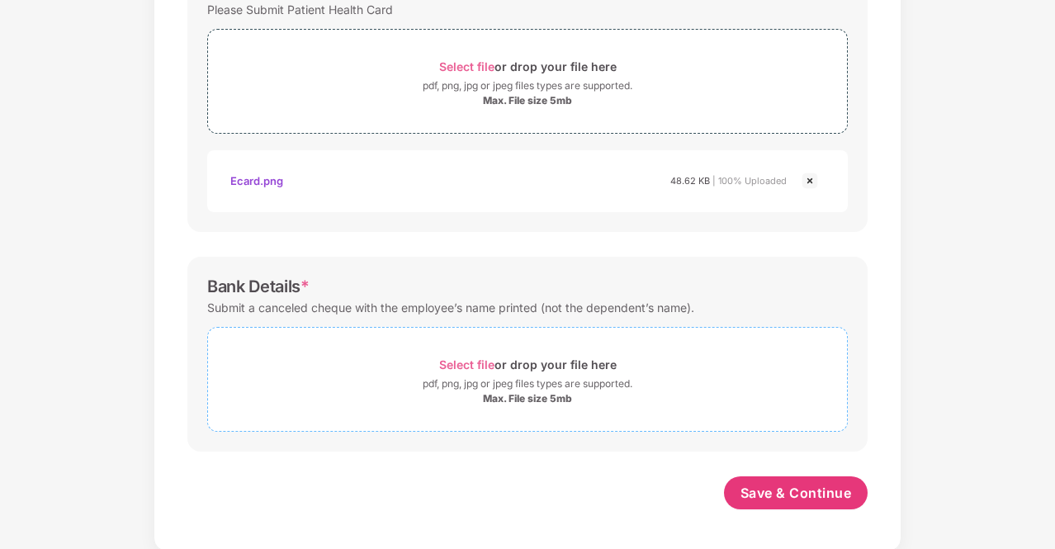
click at [474, 358] on span "Select file" at bounding box center [466, 365] width 55 height 14
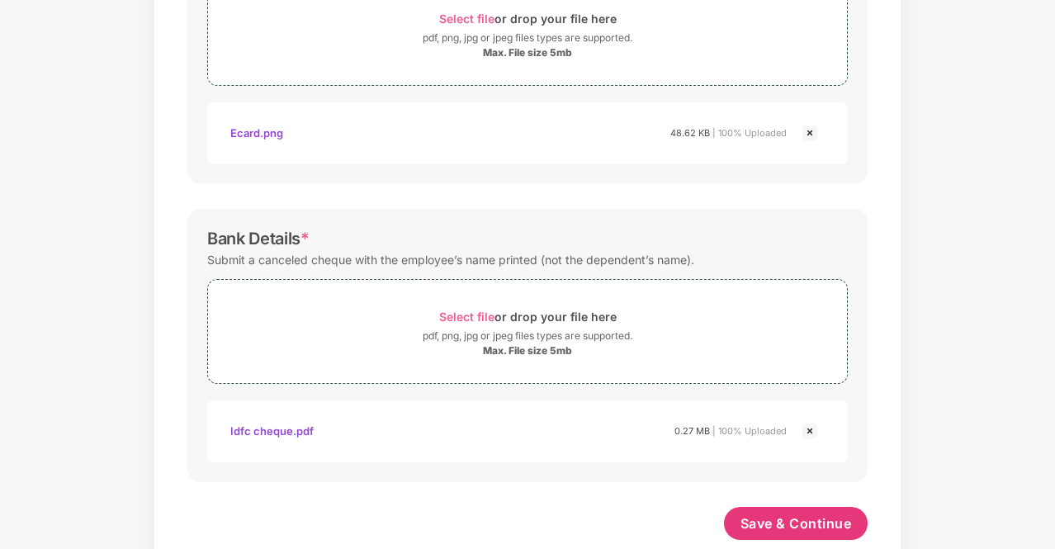
scroll to position [671, 0]
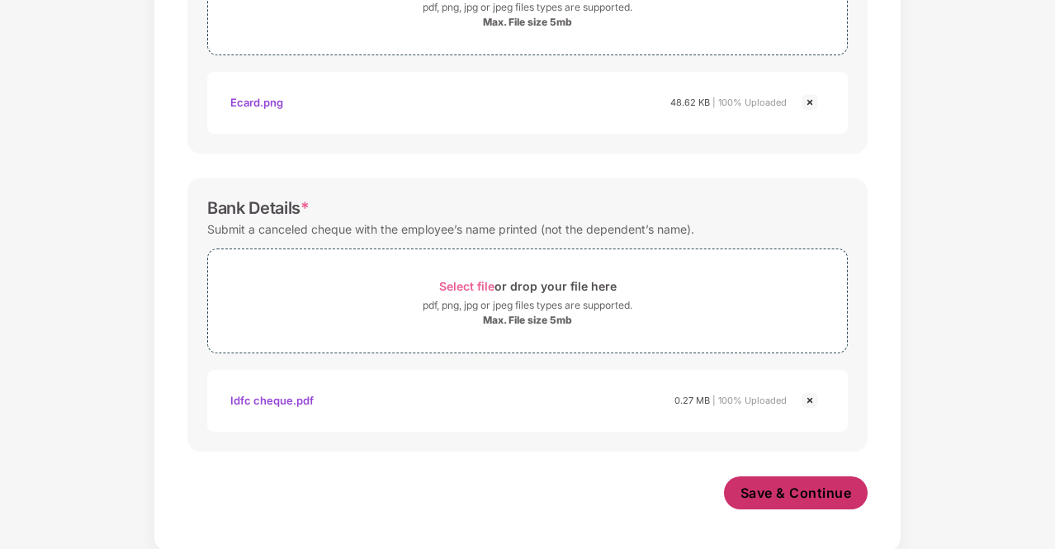
click at [785, 488] on span "Save & Continue" at bounding box center [796, 493] width 111 height 18
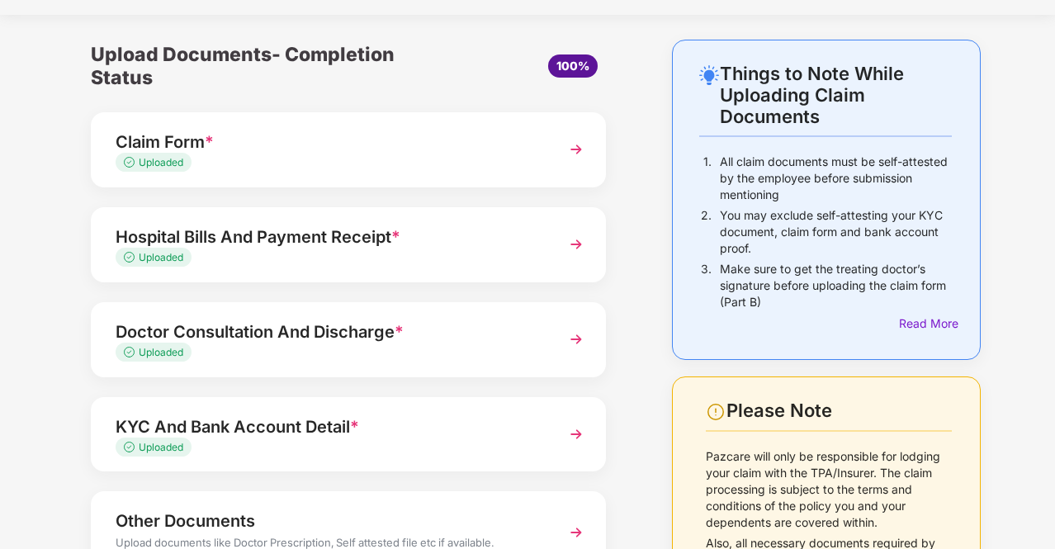
scroll to position [163, 0]
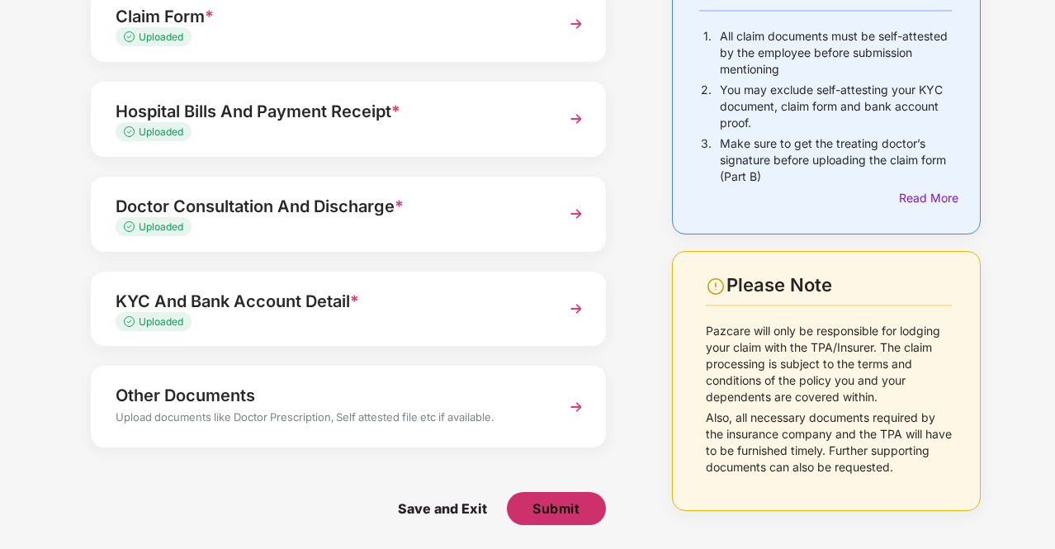
click at [580, 493] on button "Submit" at bounding box center [556, 508] width 99 height 33
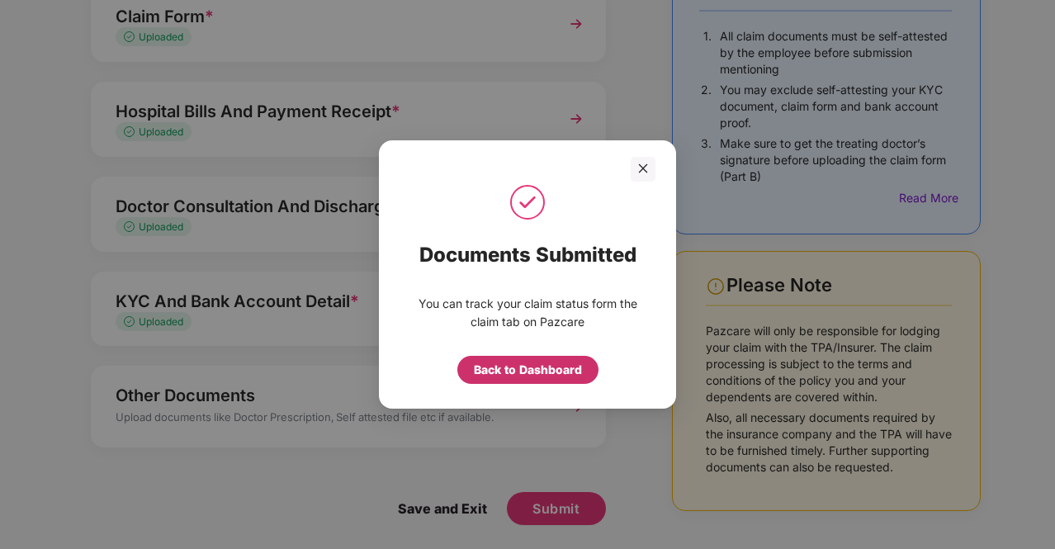
click at [519, 377] on div "Back to Dashboard" at bounding box center [528, 370] width 108 height 18
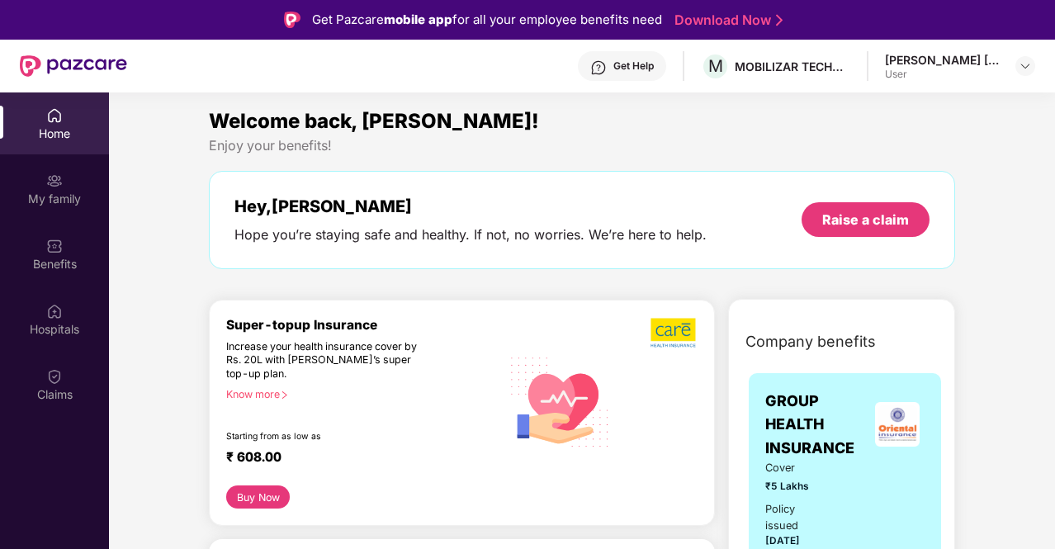
click at [268, 391] on div "Know more" at bounding box center [358, 394] width 265 height 12
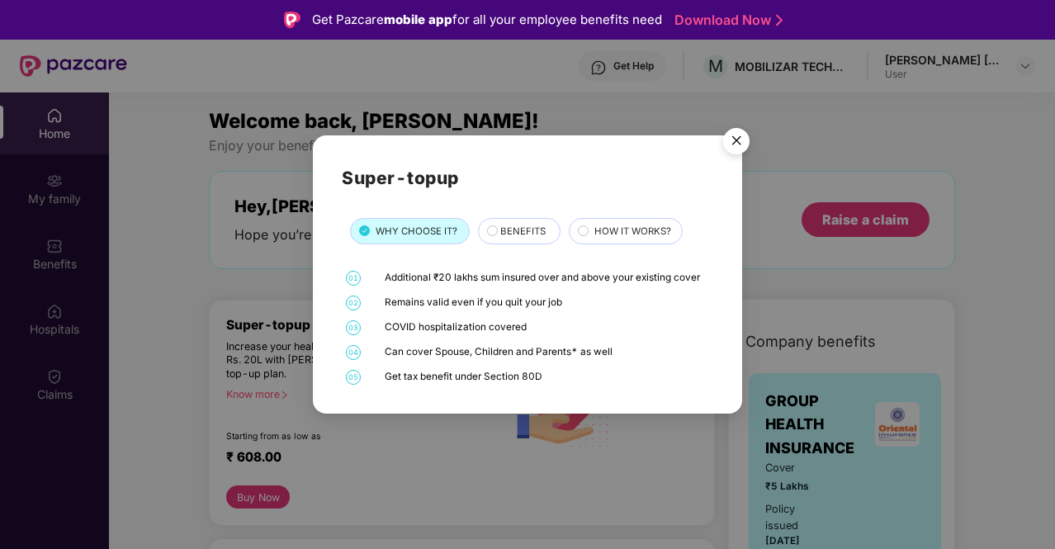
click at [727, 137] on img "Close" at bounding box center [736, 144] width 46 height 46
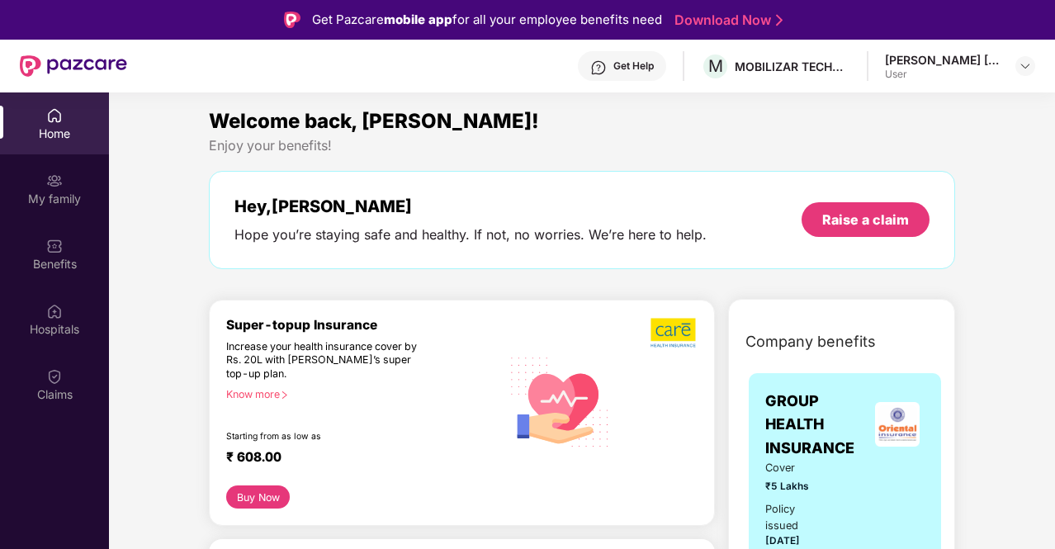
click at [258, 509] on div "Super-topup Insurance Increase your health insurance cover by Rs. 20L with [PER…" at bounding box center [462, 413] width 506 height 227
click at [268, 501] on button "Buy Now" at bounding box center [258, 497] width 64 height 23
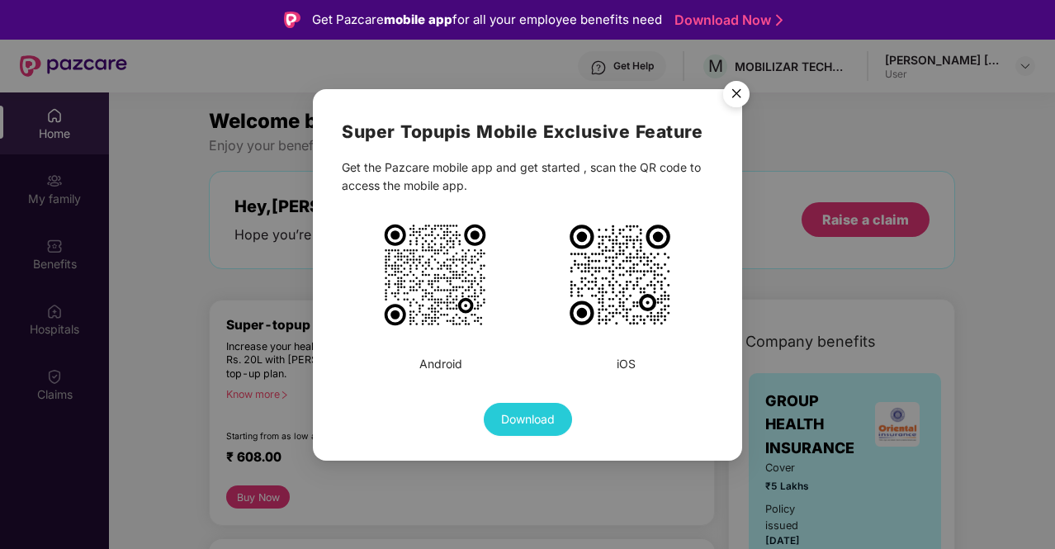
click at [735, 101] on img "Close" at bounding box center [736, 96] width 46 height 46
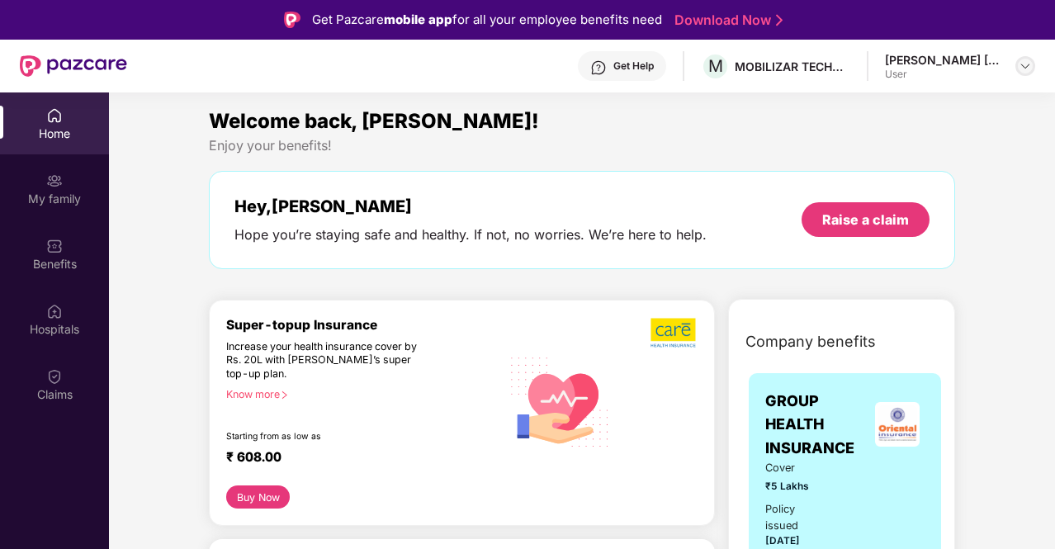
click at [1023, 60] on img at bounding box center [1025, 65] width 13 height 13
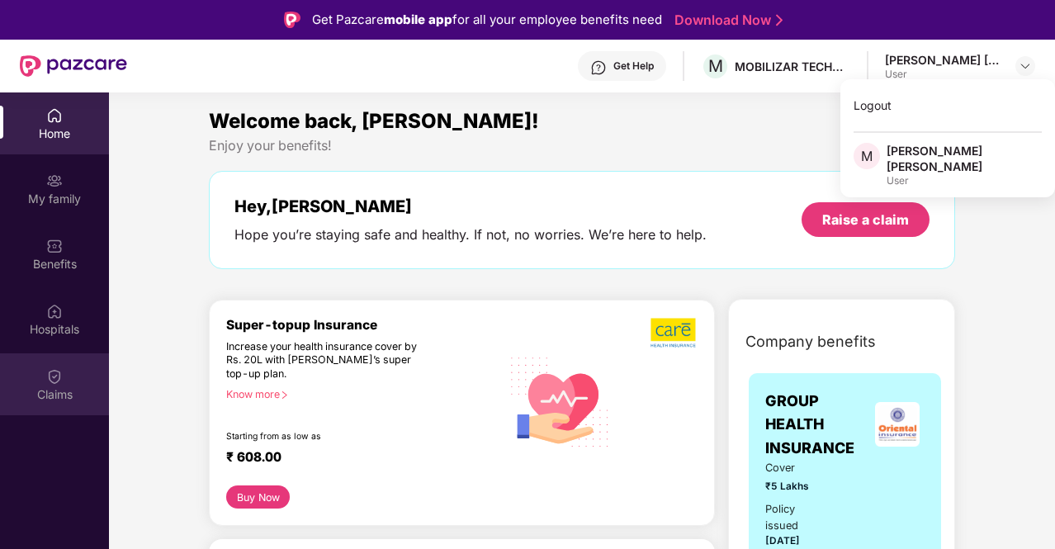
click at [64, 400] on div "Claims" at bounding box center [54, 394] width 109 height 17
